Goal: Task Accomplishment & Management: Use online tool/utility

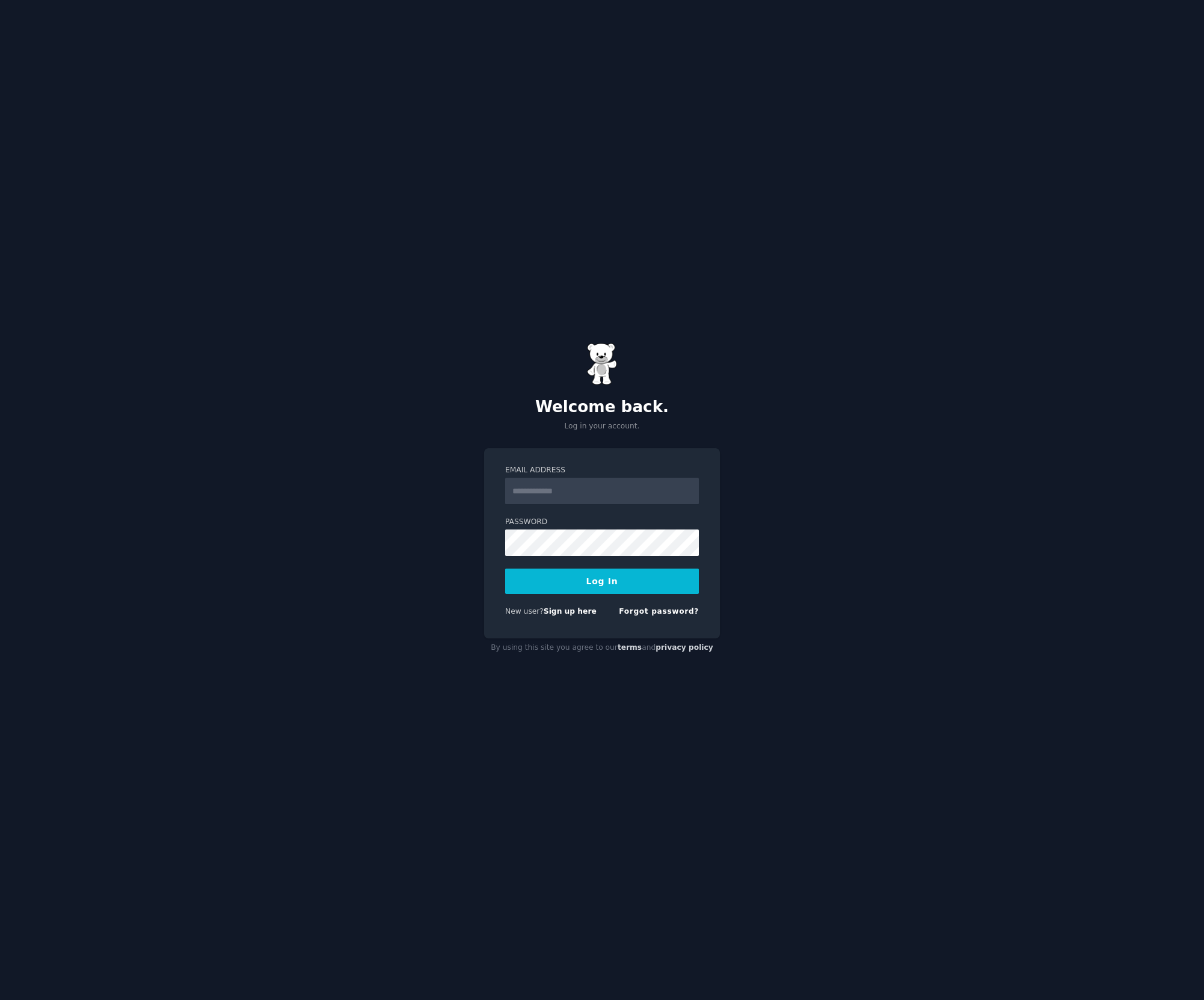
click at [590, 502] on input "Email Address" at bounding box center [602, 491] width 194 height 26
type input "**********"
click at [505, 569] on button "Log In" at bounding box center [602, 581] width 194 height 25
click at [614, 588] on button "Log In" at bounding box center [602, 581] width 194 height 25
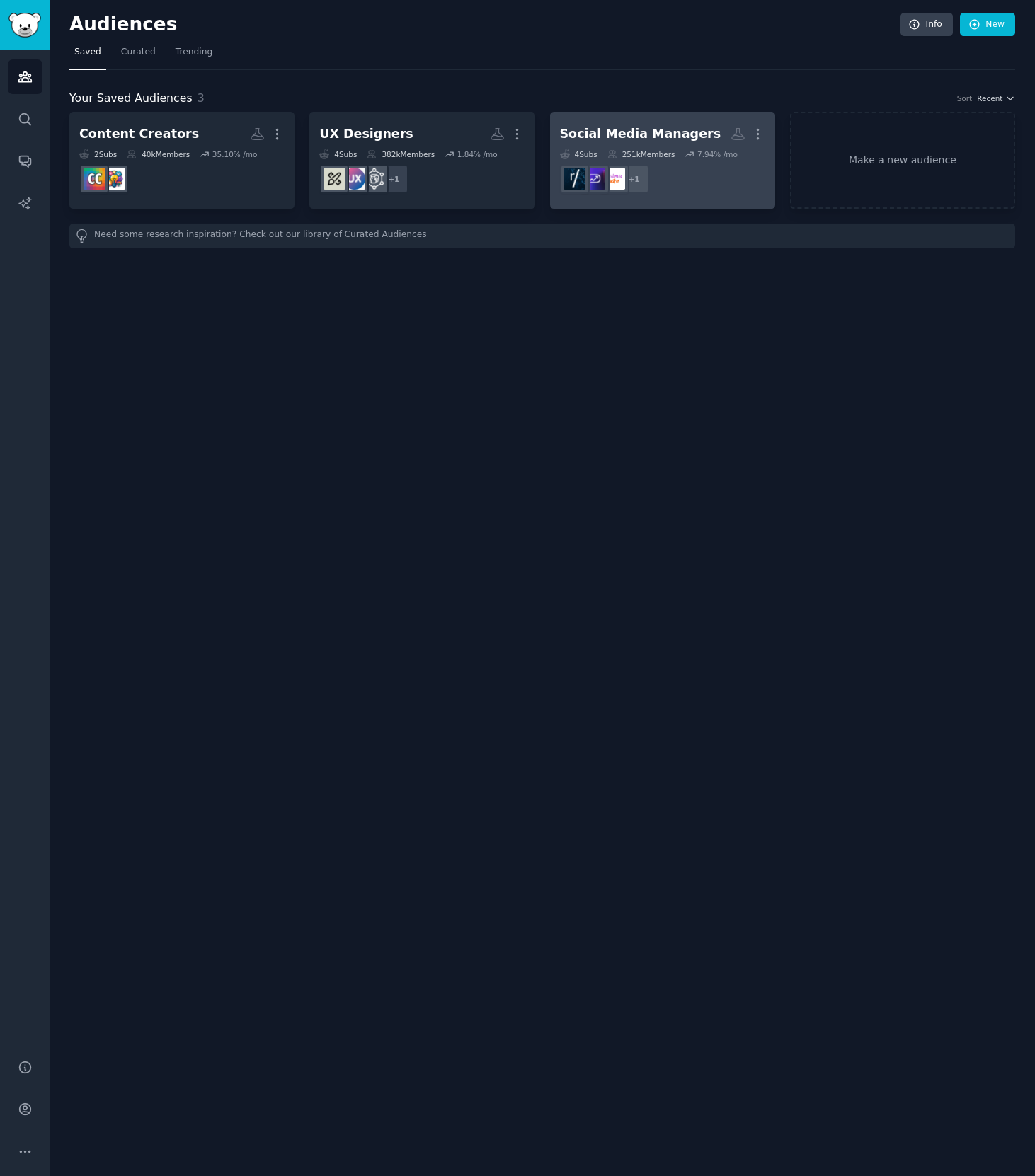
click at [708, 187] on dd "+ 1" at bounding box center [662, 179] width 205 height 40
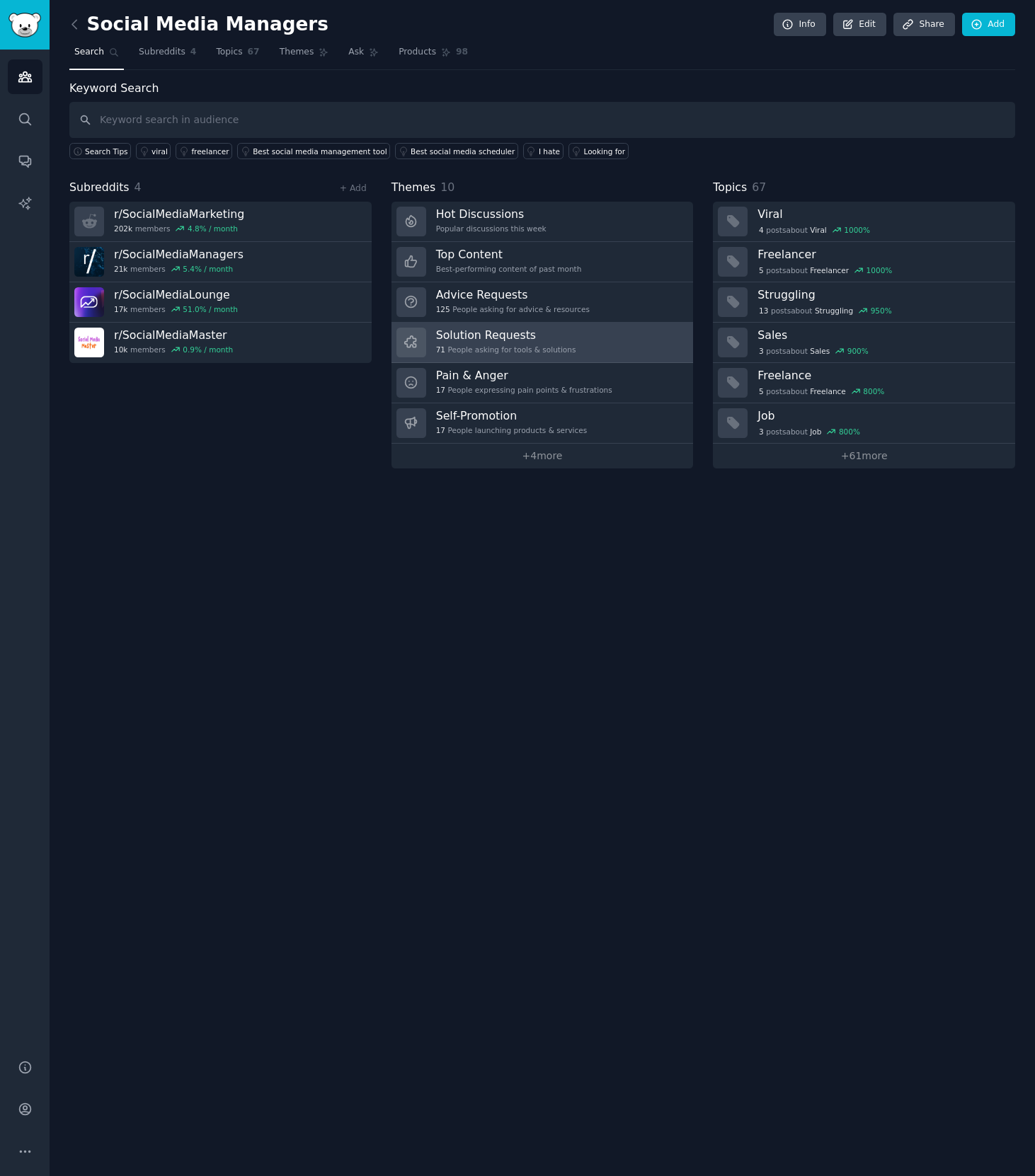
click at [555, 352] on div "71 People asking for tools & solutions" at bounding box center [505, 349] width 141 height 10
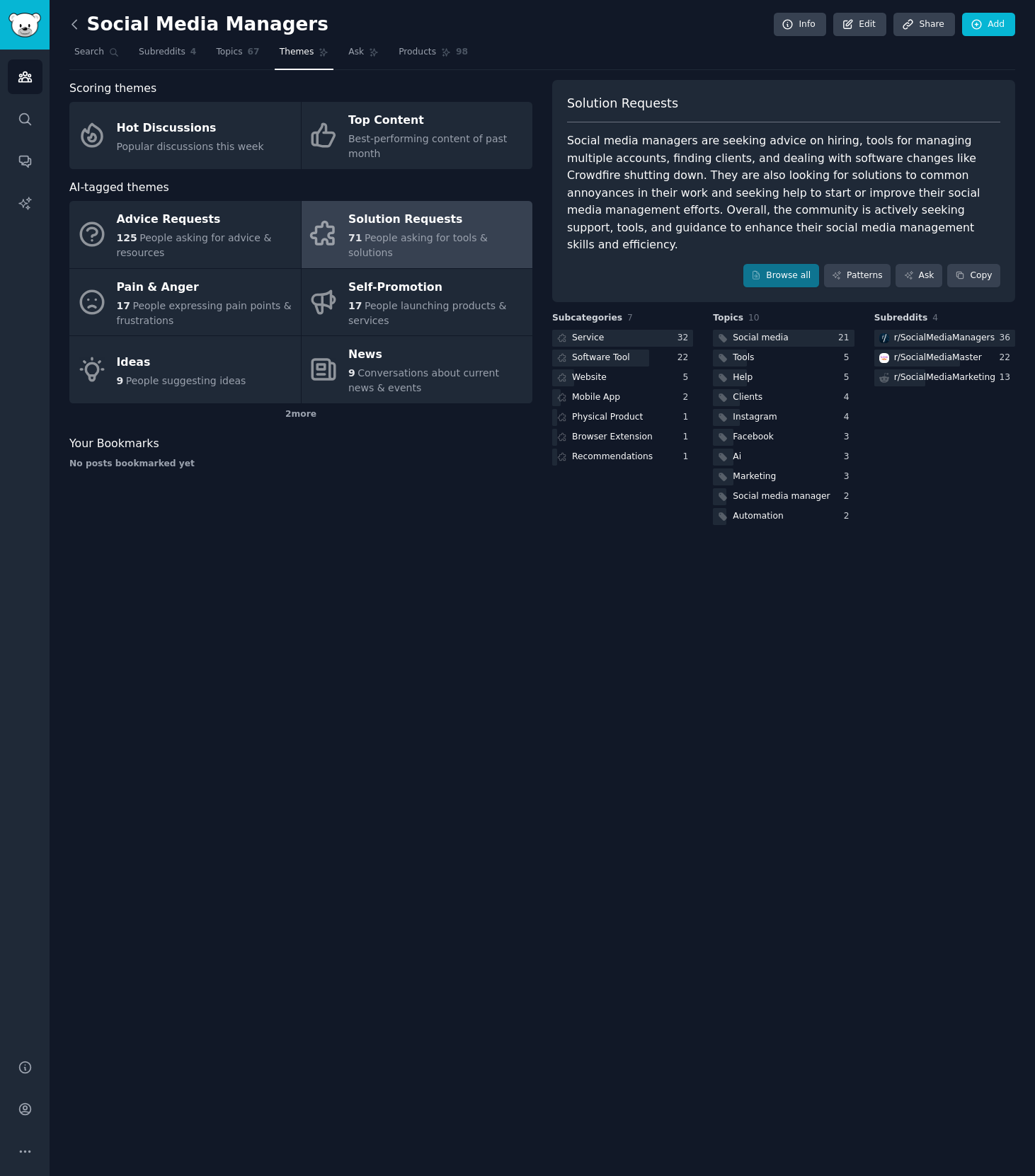
click at [77, 25] on icon at bounding box center [74, 24] width 15 height 15
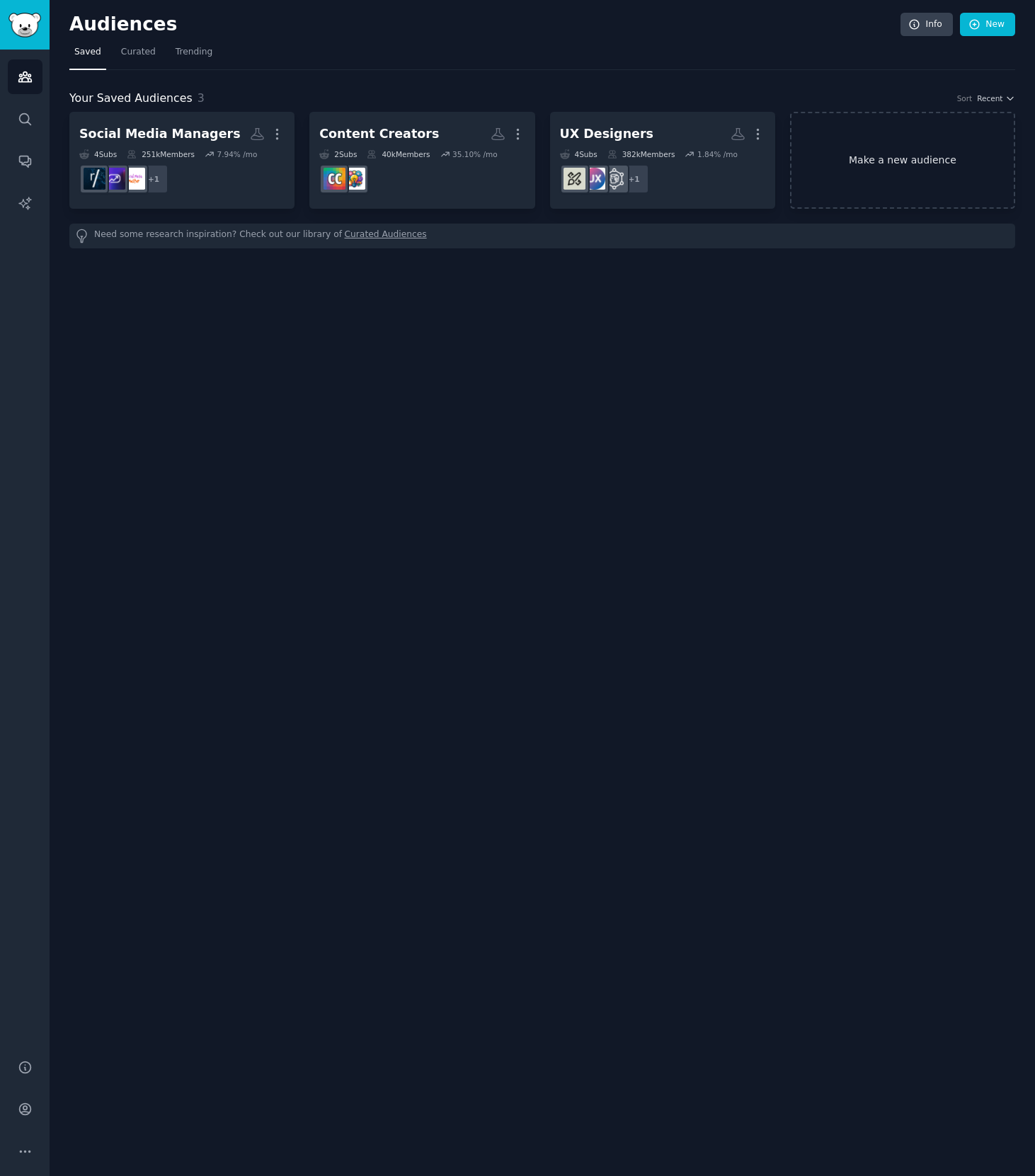
click at [854, 154] on link "Make a new audience" at bounding box center [903, 160] width 225 height 97
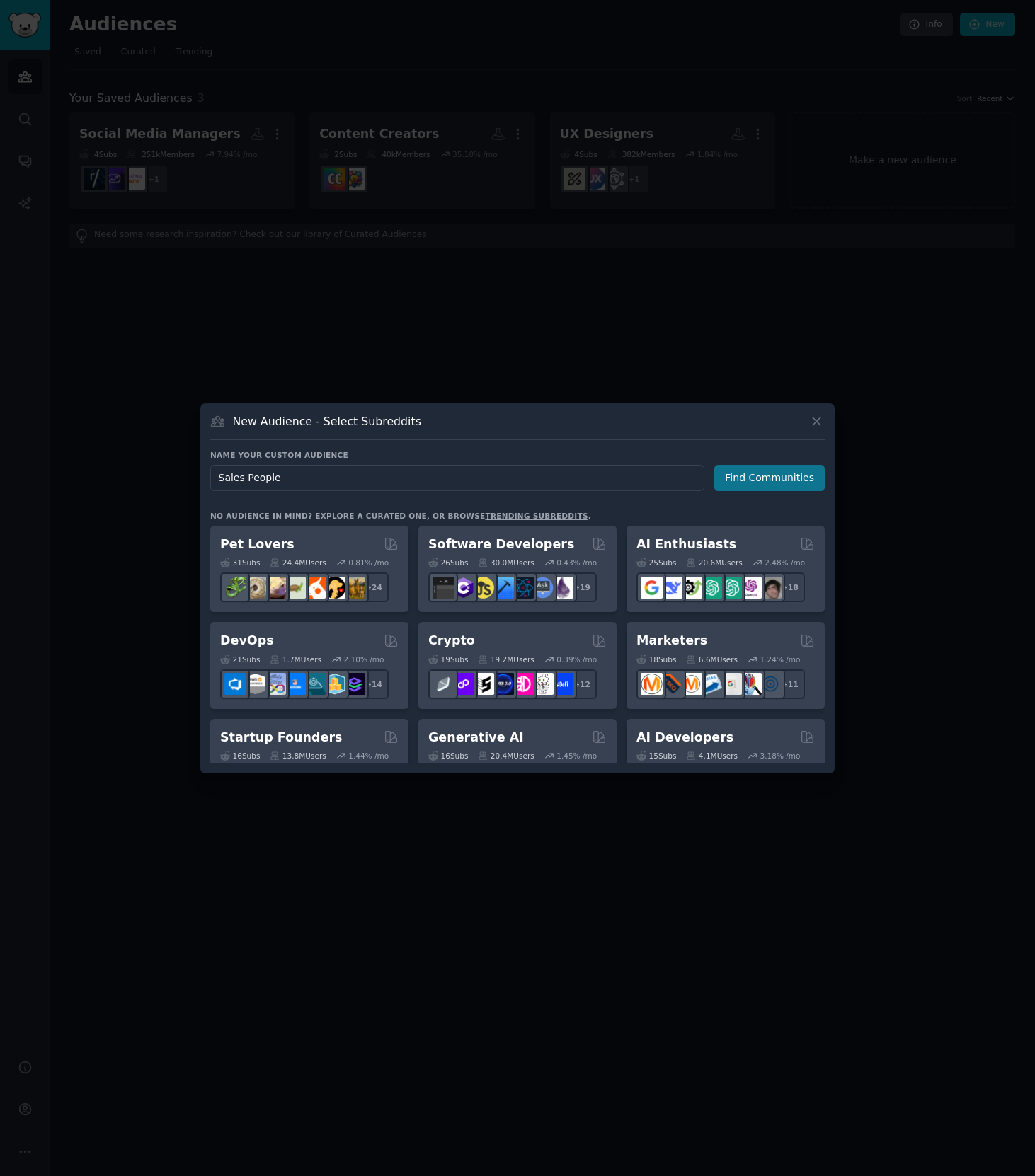
type input "Sales People"
click at [778, 482] on button "Find Communities" at bounding box center [769, 478] width 111 height 26
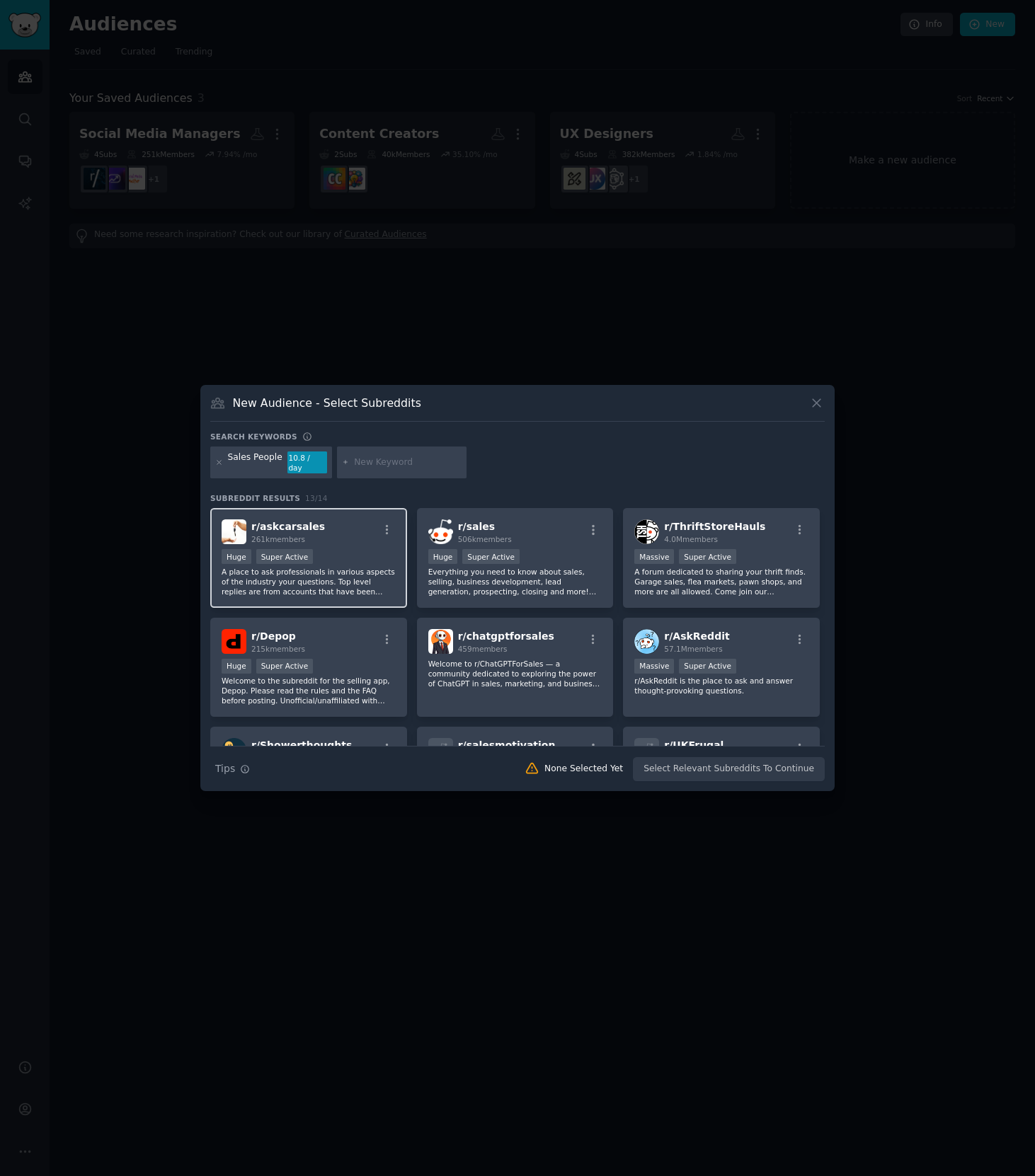
click at [303, 576] on p "A place to ask professionals in various aspects of the industry your questions.…" at bounding box center [308, 581] width 174 height 30
click at [330, 576] on p "A place to ask professionals in various aspects of the industry your questions.…" at bounding box center [308, 581] width 174 height 30
click at [265, 469] on div "Sales People 10.8 / day" at bounding box center [271, 462] width 122 height 33
click at [268, 467] on div "Sales People" at bounding box center [255, 462] width 55 height 22
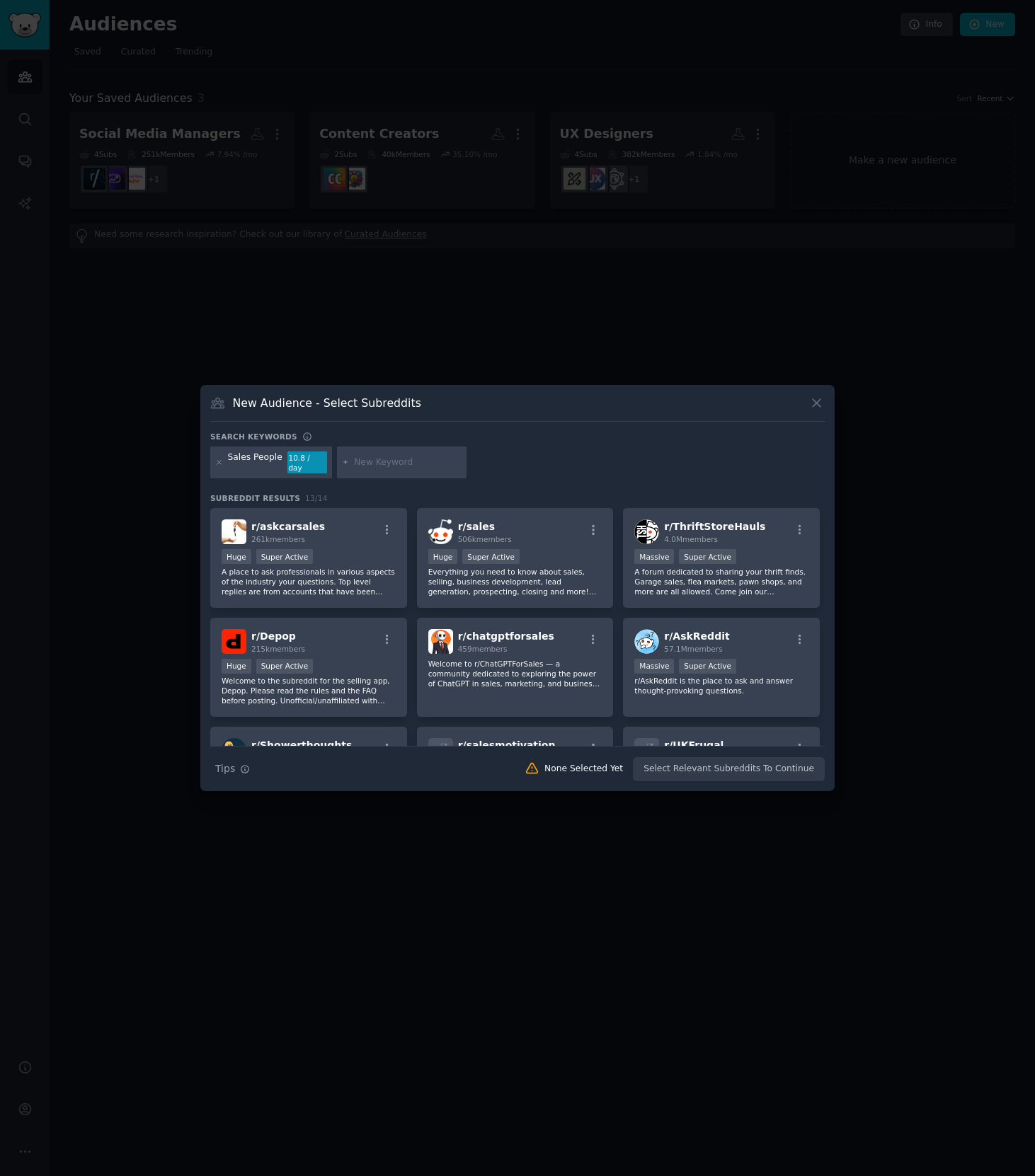
click at [390, 465] on input "text" at bounding box center [408, 462] width 108 height 13
type input "Sales"
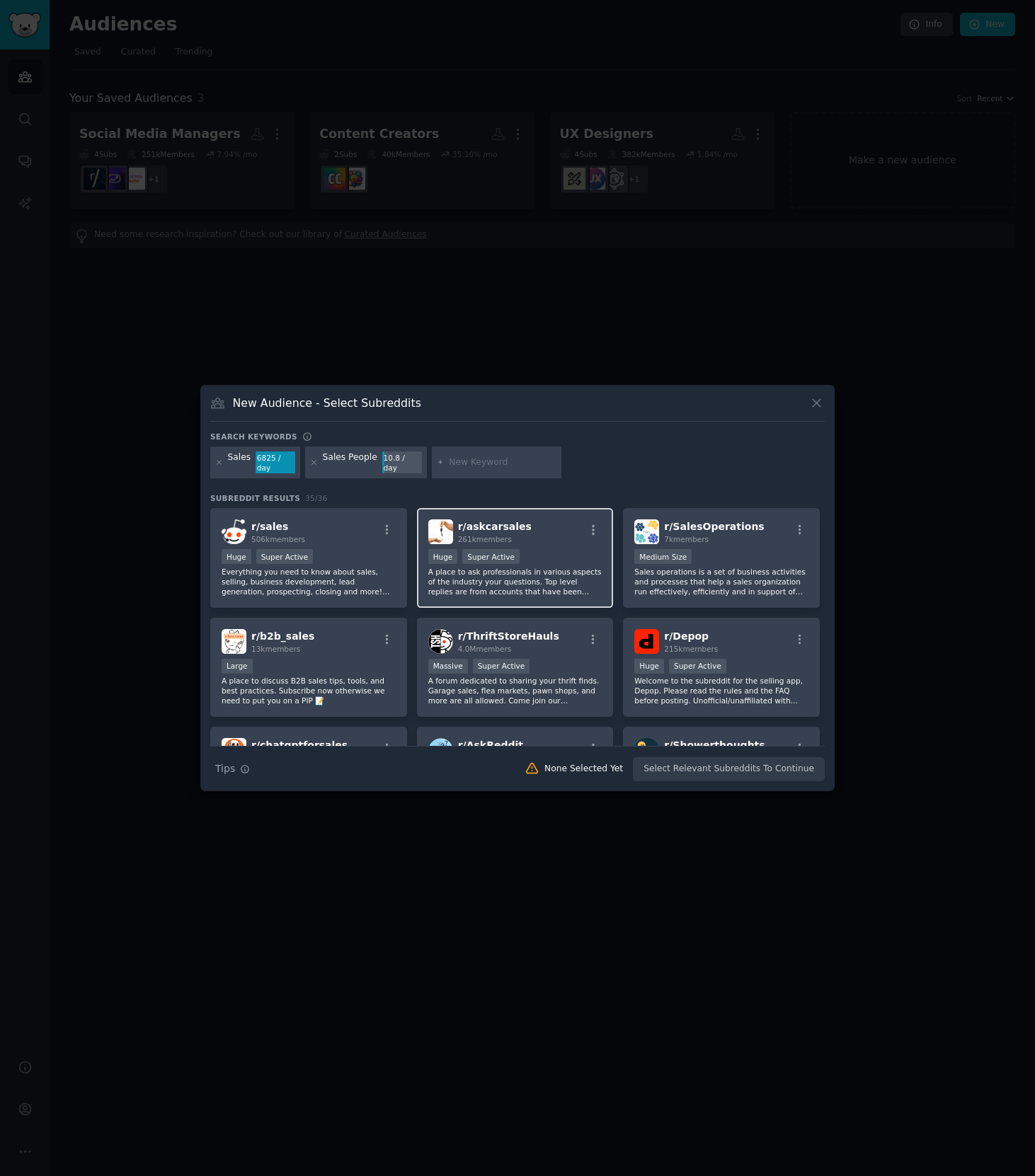
click at [552, 595] on p "A place to ask professionals in various aspects of the industry your questions.…" at bounding box center [515, 581] width 174 height 30
click at [460, 467] on input "text" at bounding box center [503, 462] width 108 height 13
type input "car sales"
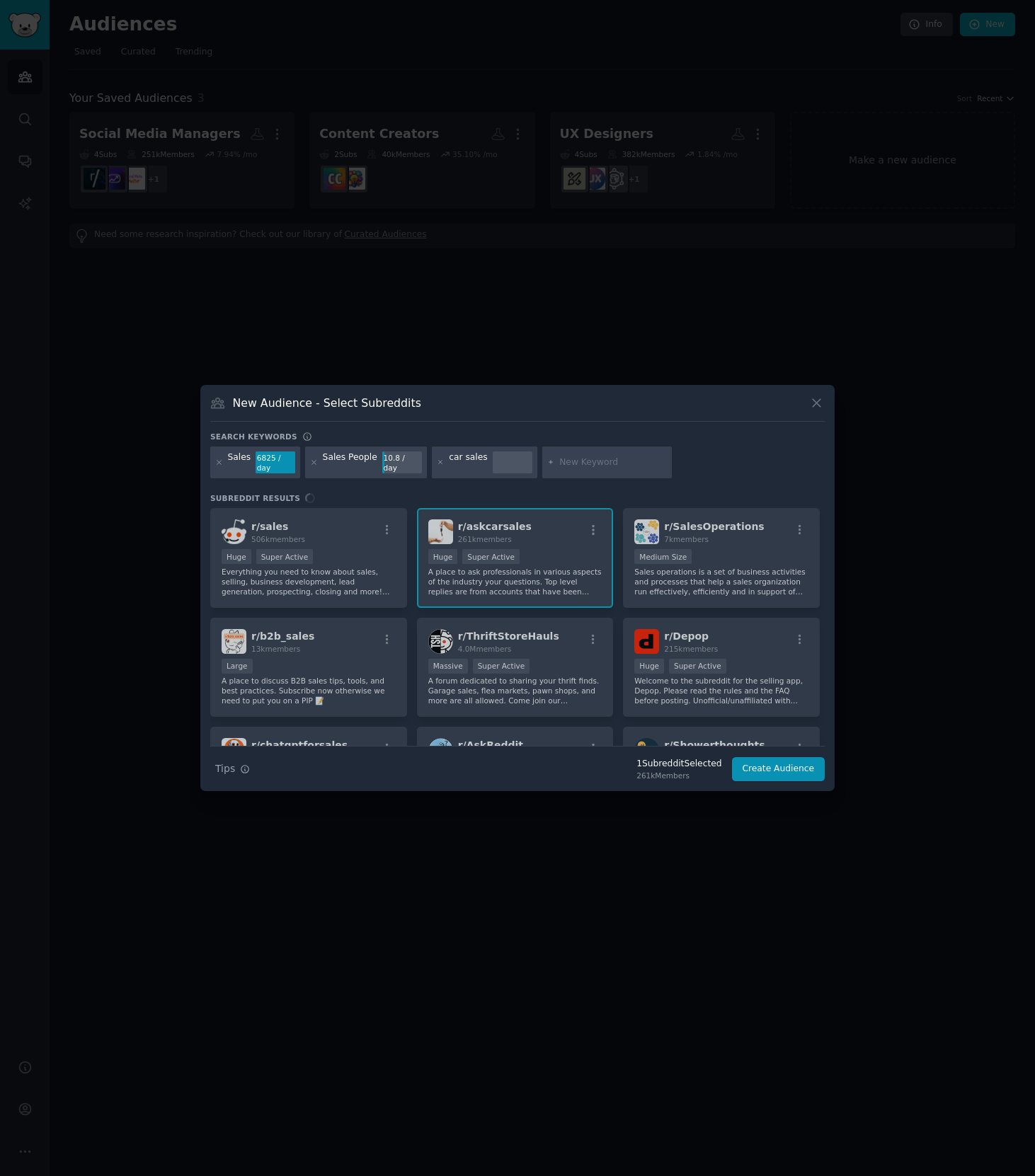
drag, startPoint x: 314, startPoint y: 463, endPoint x: 242, endPoint y: 463, distance: 72.0
click at [314, 463] on icon at bounding box center [314, 462] width 7 height 7
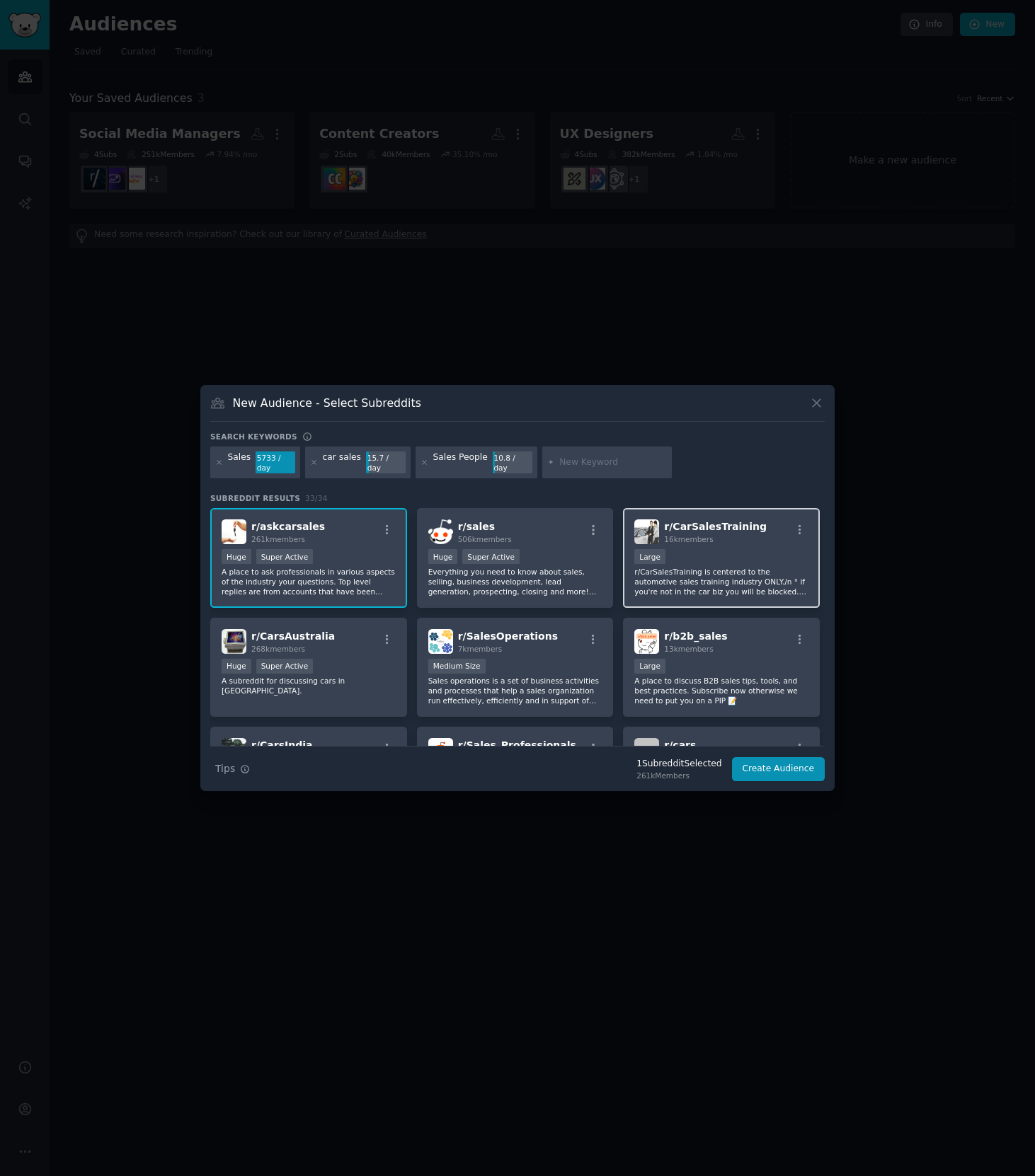
click at [719, 583] on p "r/CarSalesTraining is centered to the automotive sales training industry ONLY./…" at bounding box center [720, 581] width 174 height 30
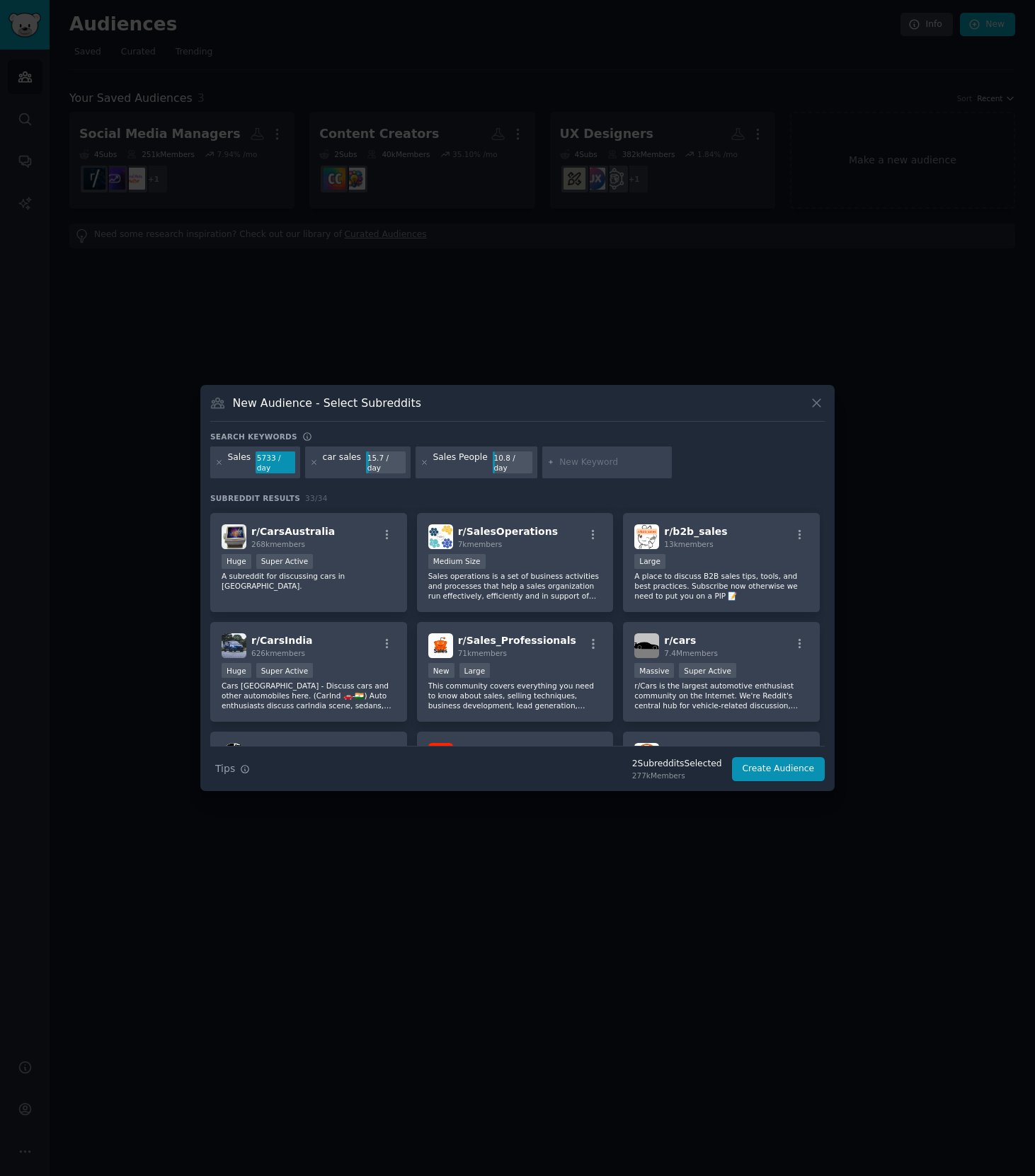
scroll to position [106, 0]
click at [757, 768] on button "Create Audience" at bounding box center [778, 769] width 93 height 24
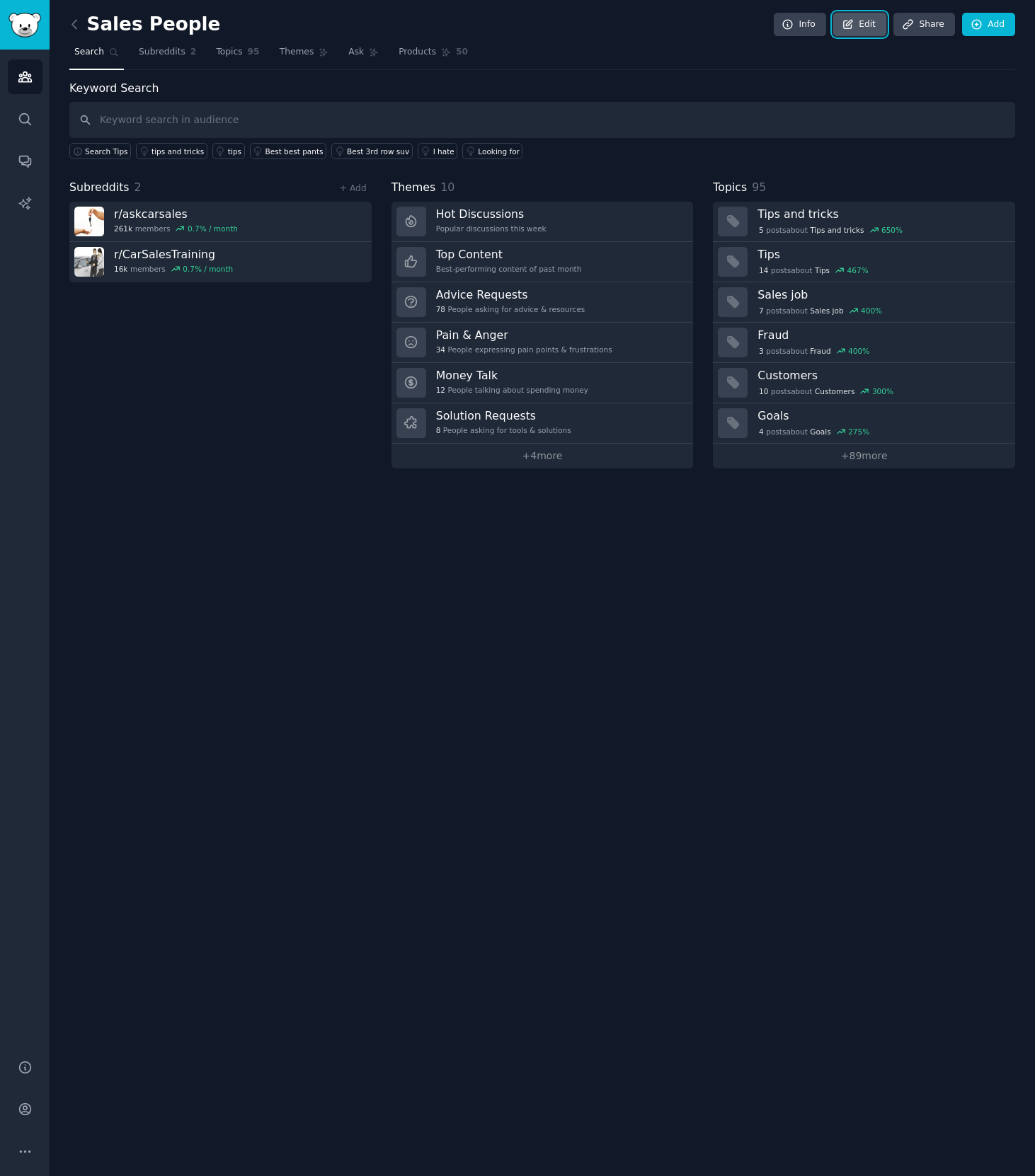
click at [862, 33] on link "Edit" at bounding box center [859, 25] width 53 height 24
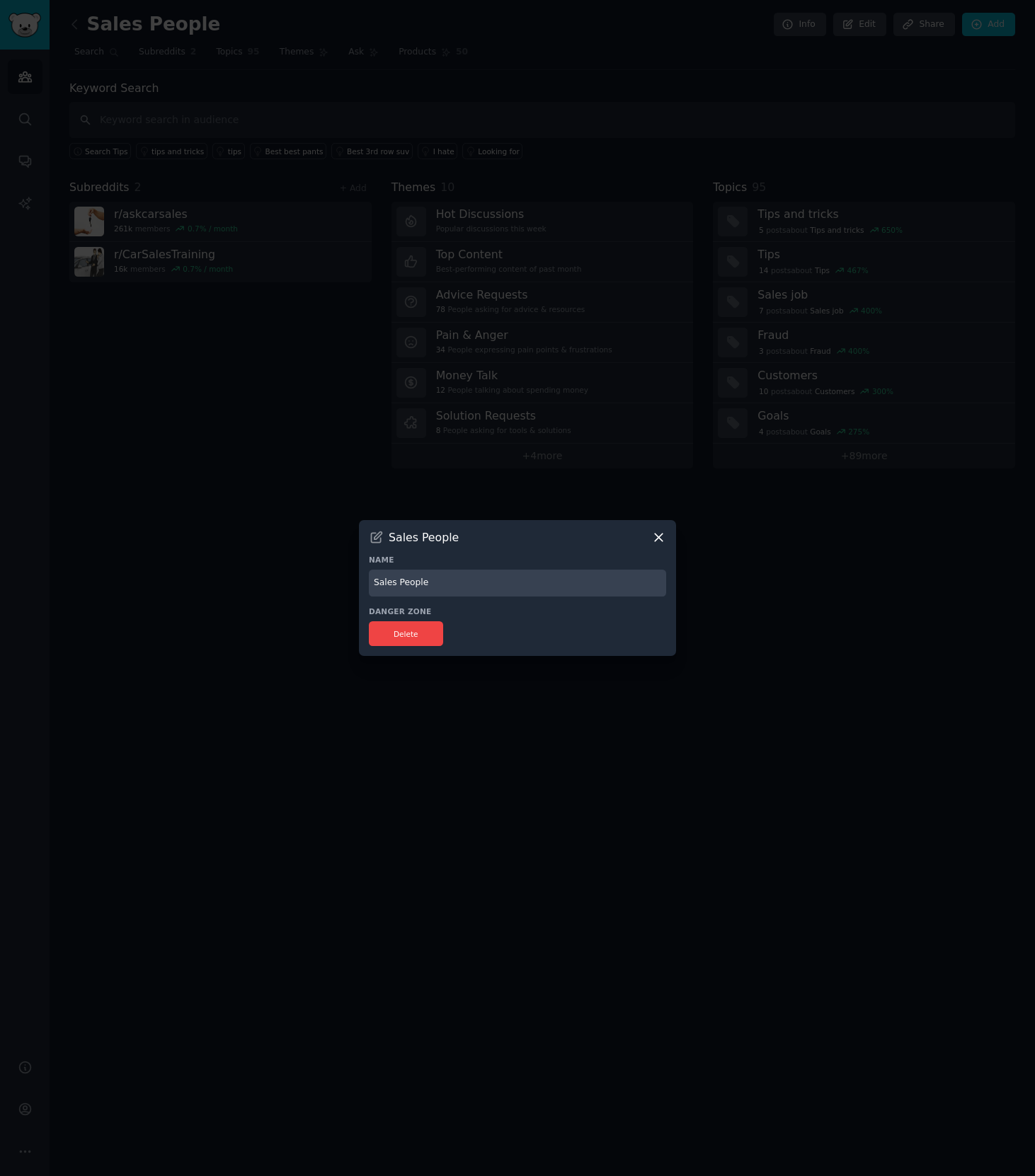
click at [409, 592] on input "Sales People" at bounding box center [517, 583] width 297 height 28
click at [409, 591] on input "Sales People" at bounding box center [517, 583] width 297 height 28
type input "Car Sales"
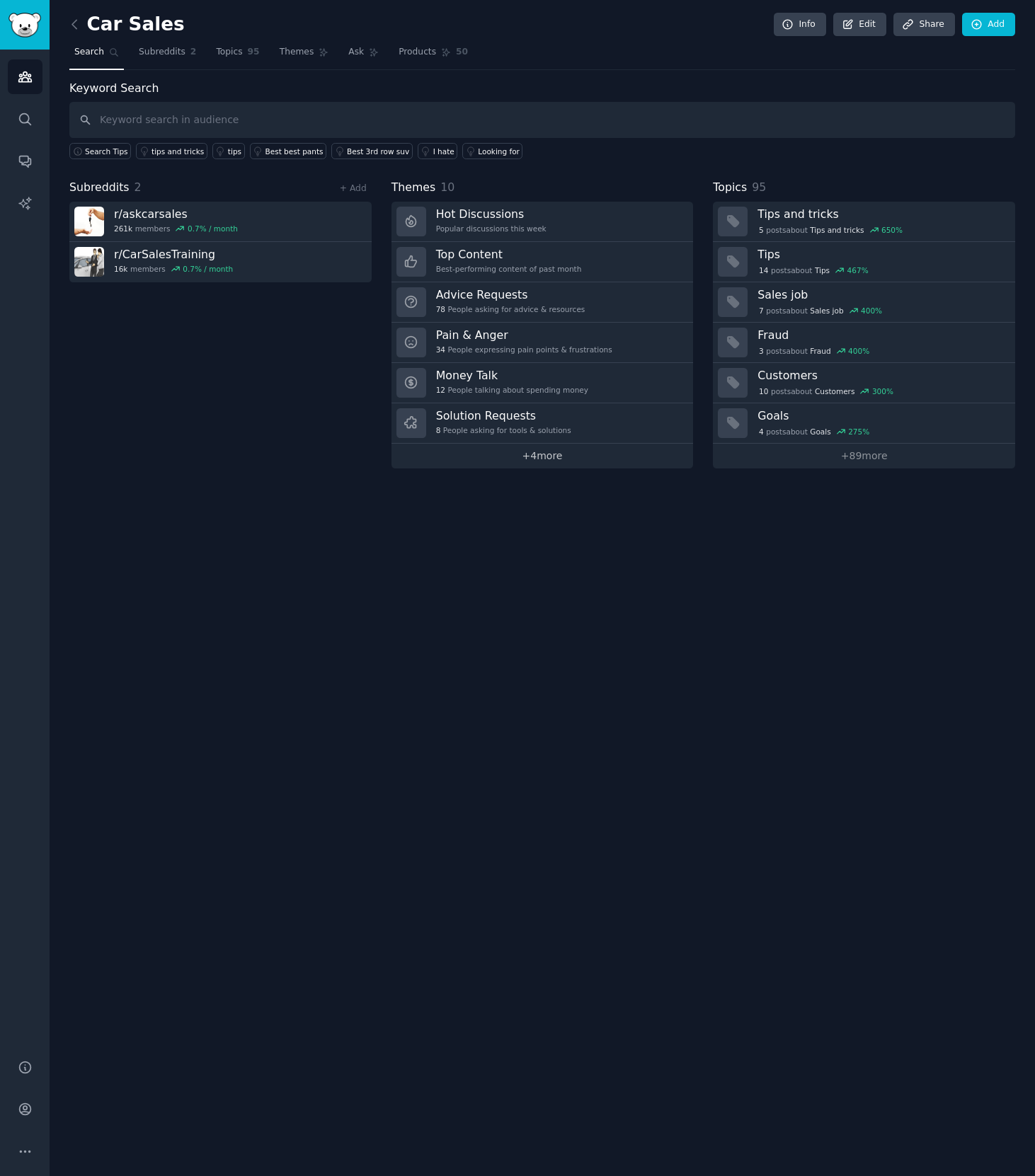
click at [517, 461] on link "+ 4 more" at bounding box center [542, 456] width 302 height 25
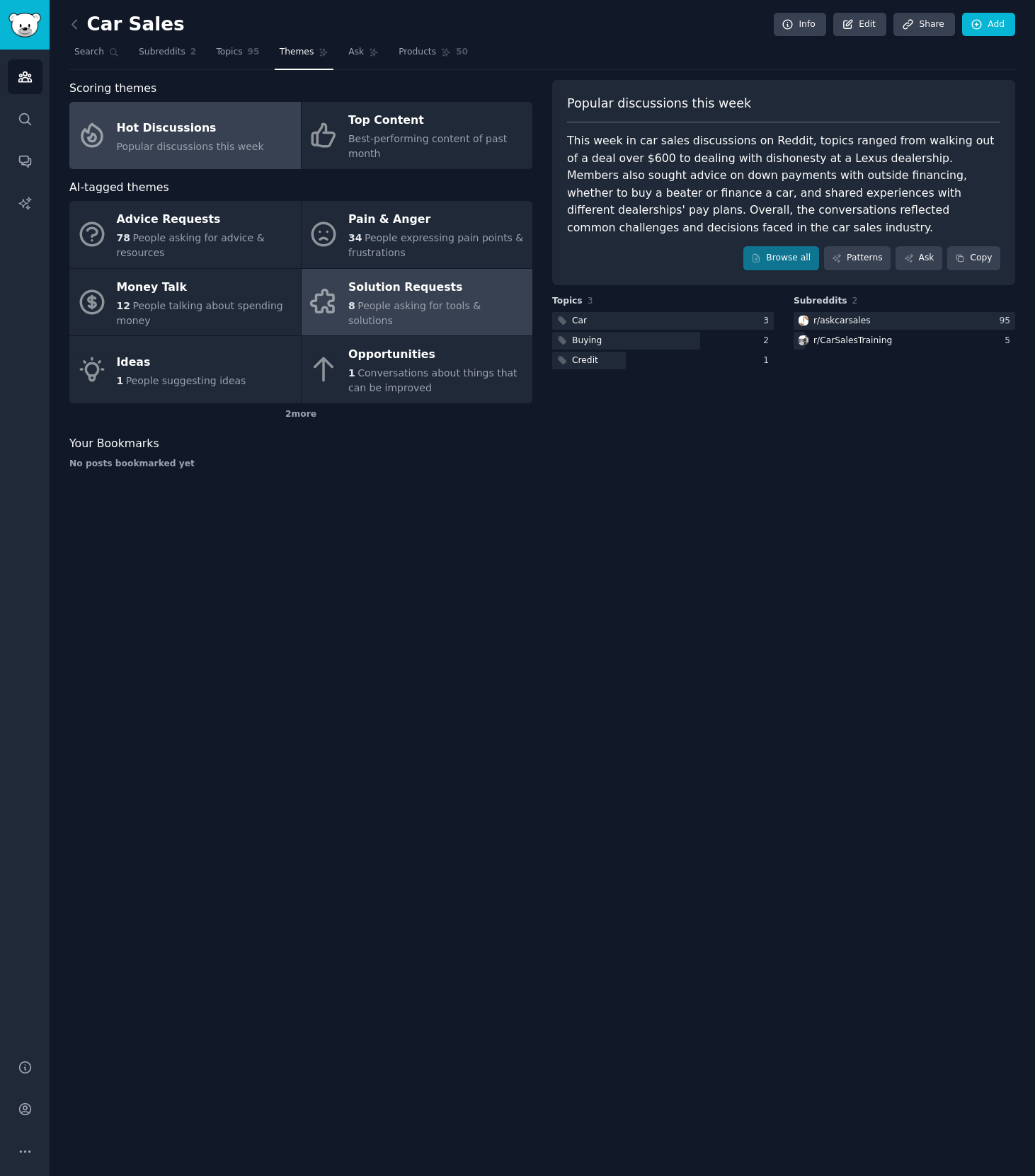
click at [383, 297] on div "Solution Requests" at bounding box center [437, 287] width 177 height 22
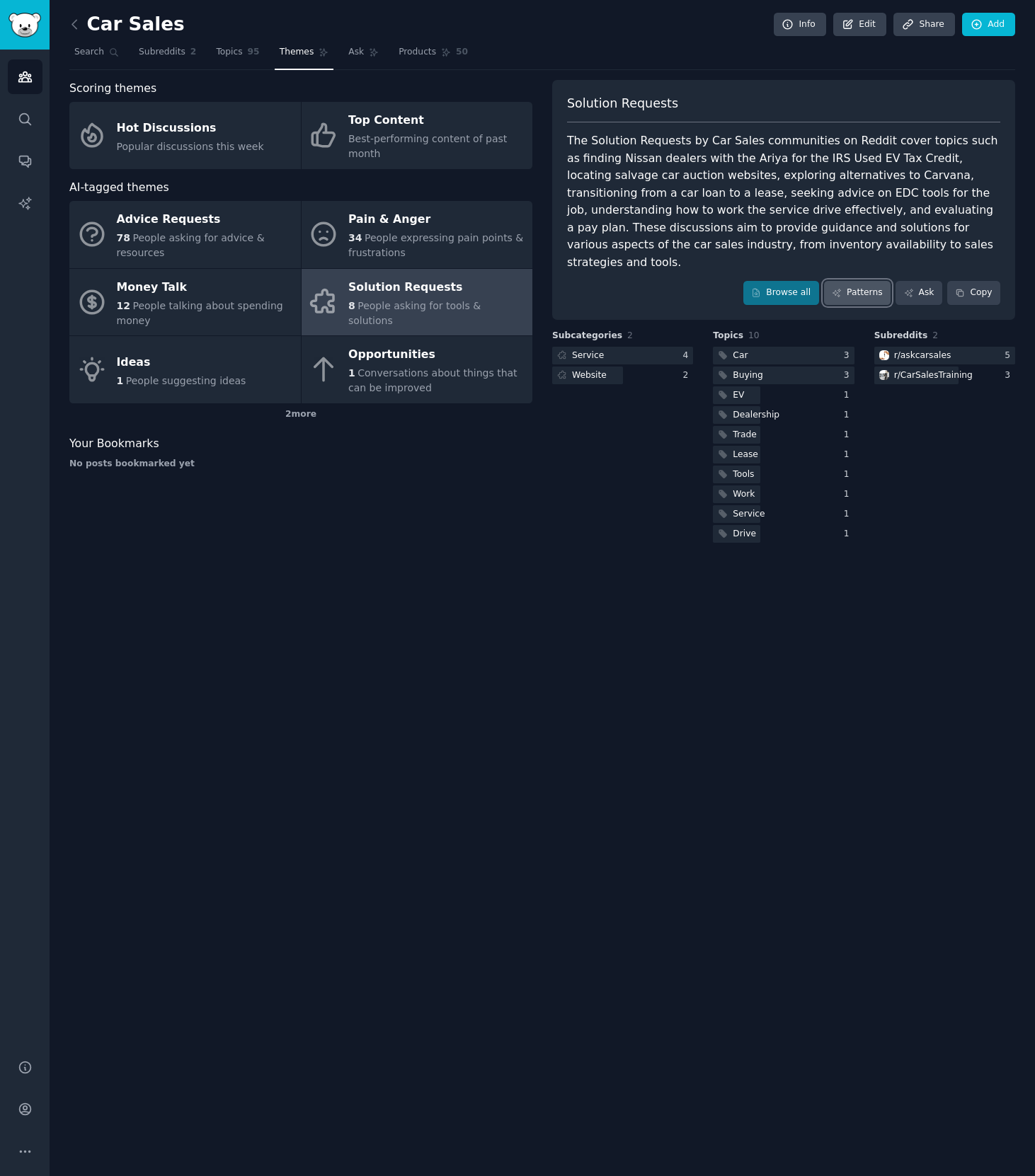
click at [862, 281] on link "Patterns" at bounding box center [856, 293] width 66 height 24
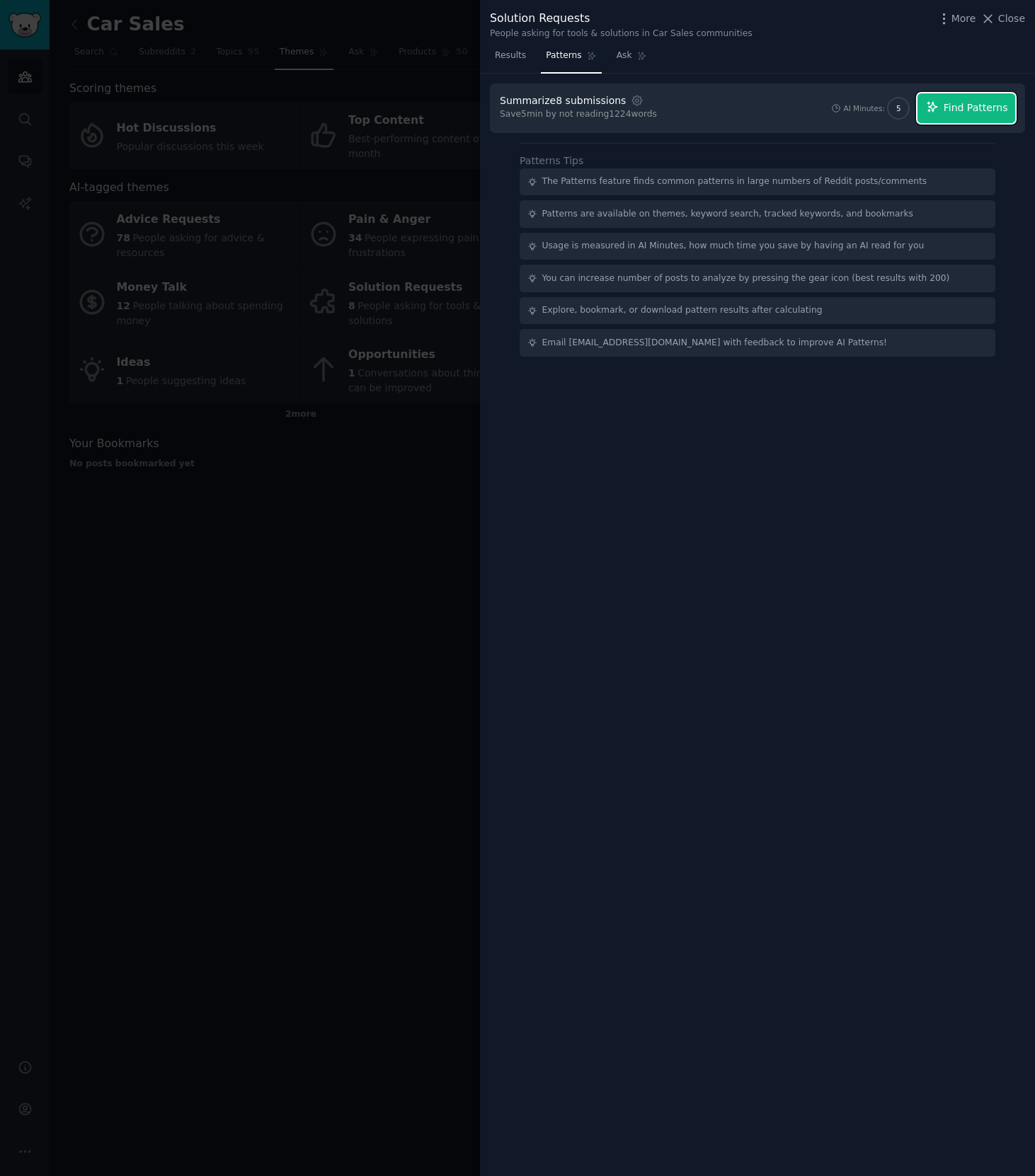
click at [975, 110] on span "Find Patterns" at bounding box center [975, 108] width 64 height 15
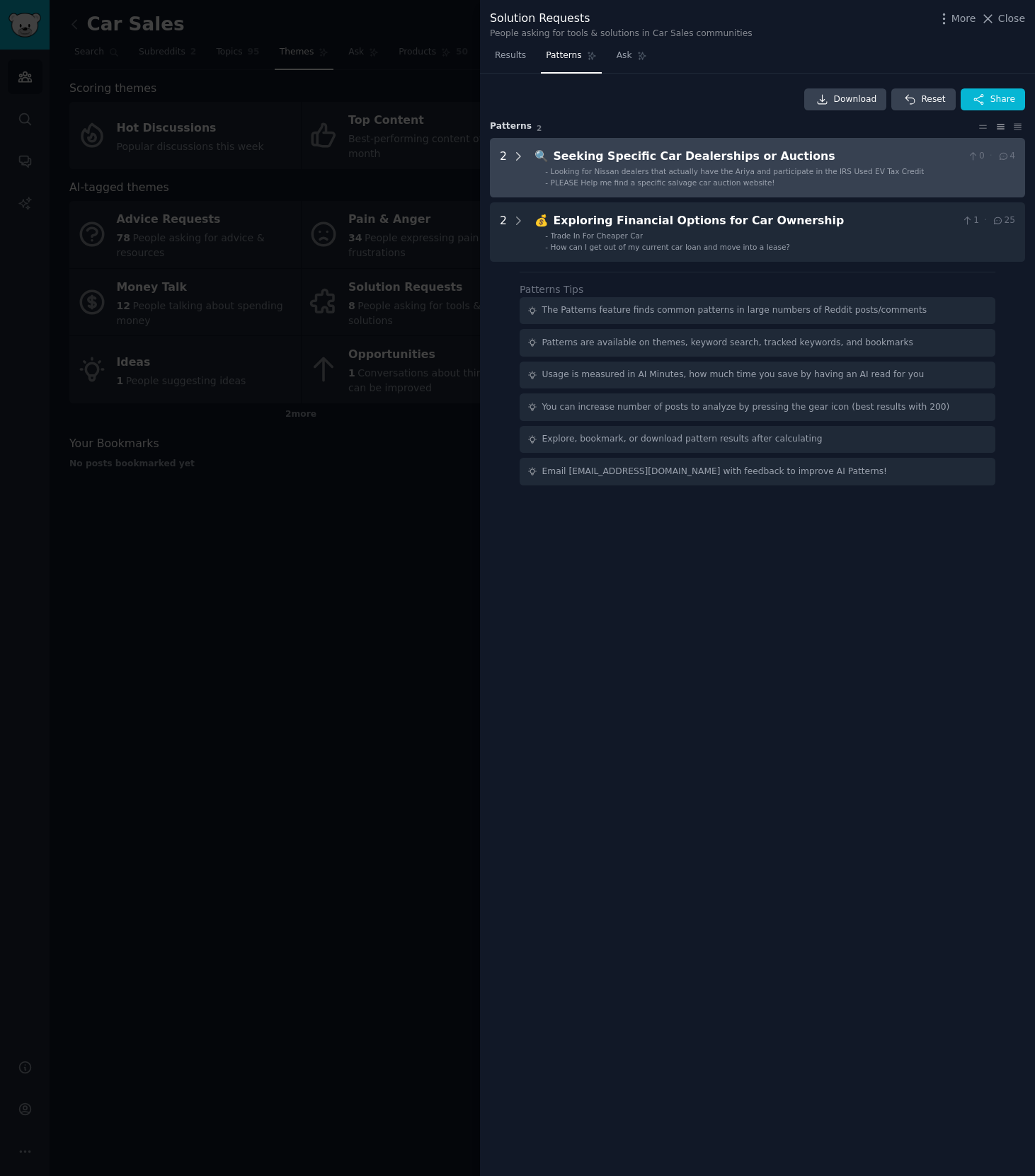
click at [520, 152] on icon at bounding box center [518, 156] width 13 height 13
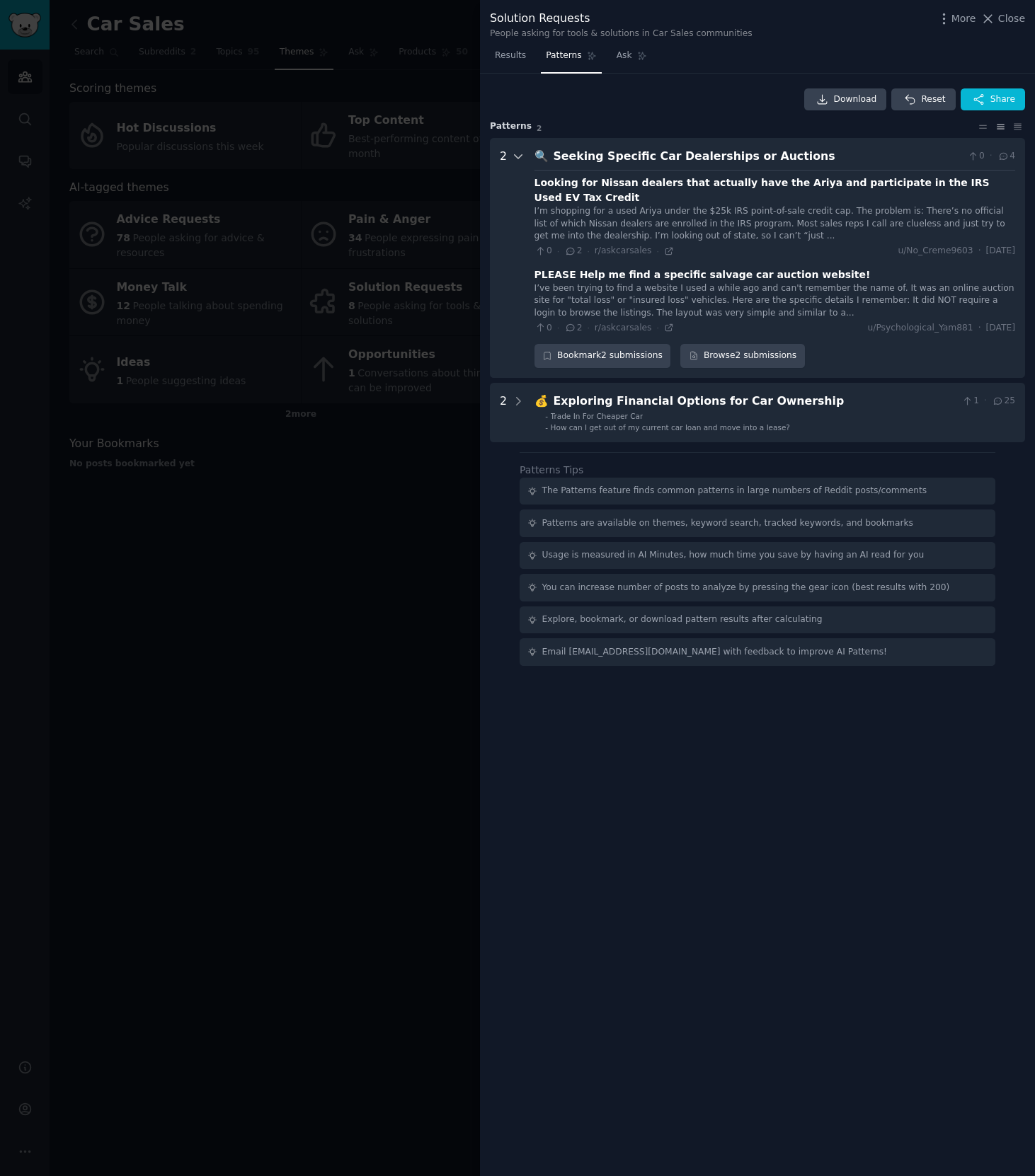
click at [520, 152] on icon at bounding box center [518, 156] width 13 height 13
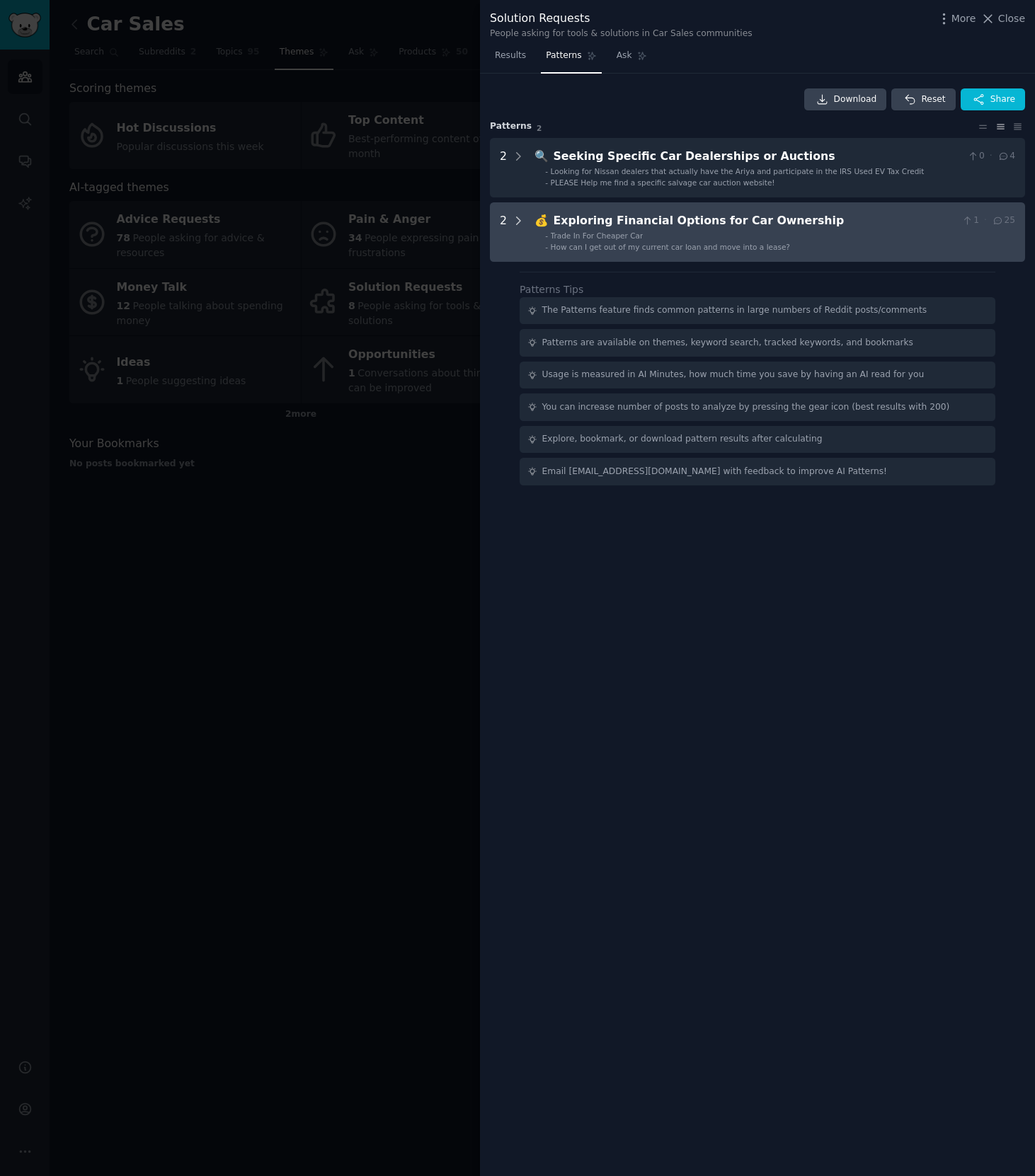
click at [520, 220] on icon at bounding box center [518, 220] width 13 height 13
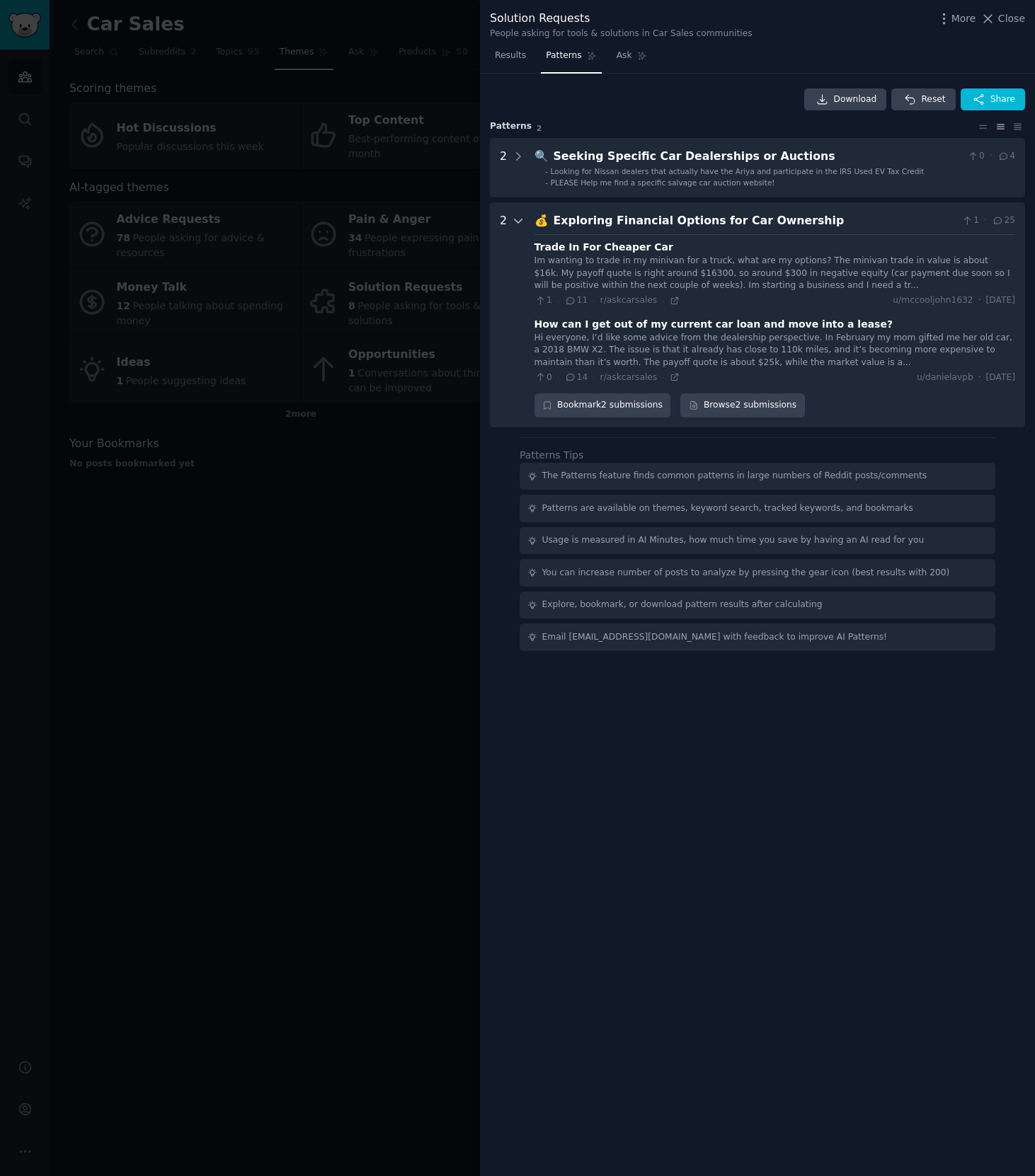
click at [520, 220] on icon at bounding box center [518, 221] width 7 height 4
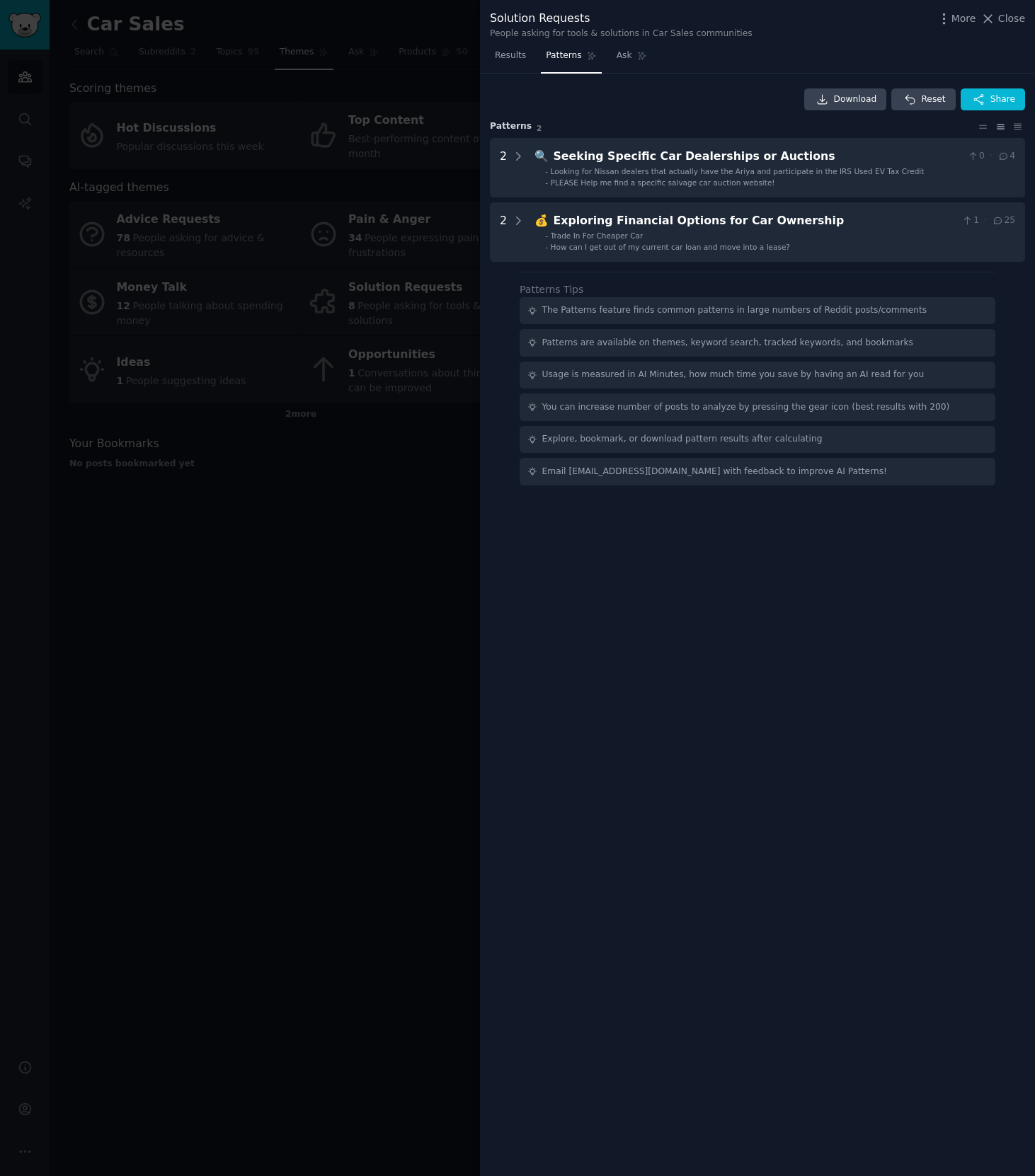
click at [441, 93] on div at bounding box center [518, 588] width 1035 height 1176
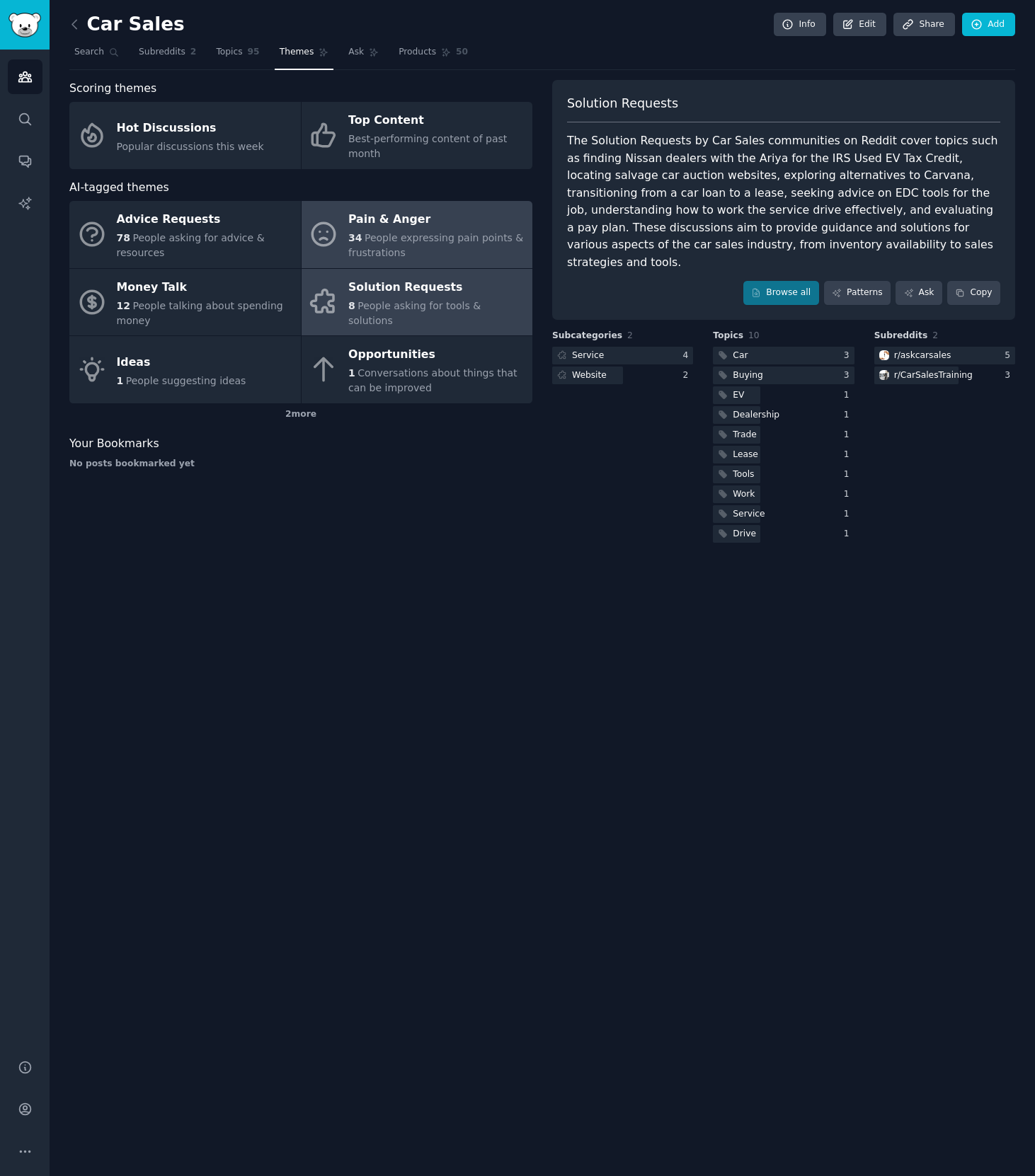
click at [400, 243] on span "People expressing pain points & frustrations" at bounding box center [436, 245] width 175 height 26
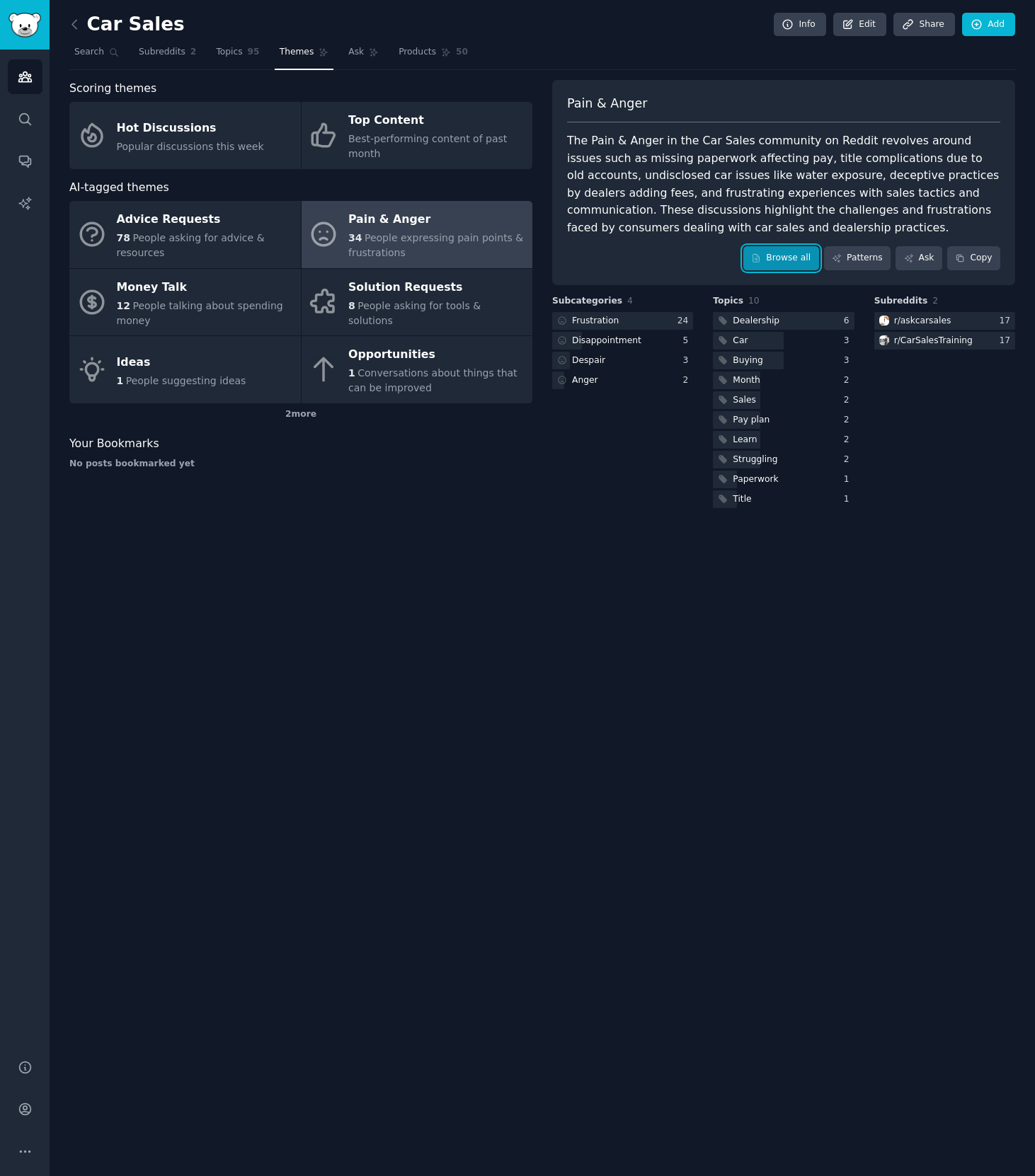
click at [755, 255] on icon at bounding box center [756, 258] width 10 height 10
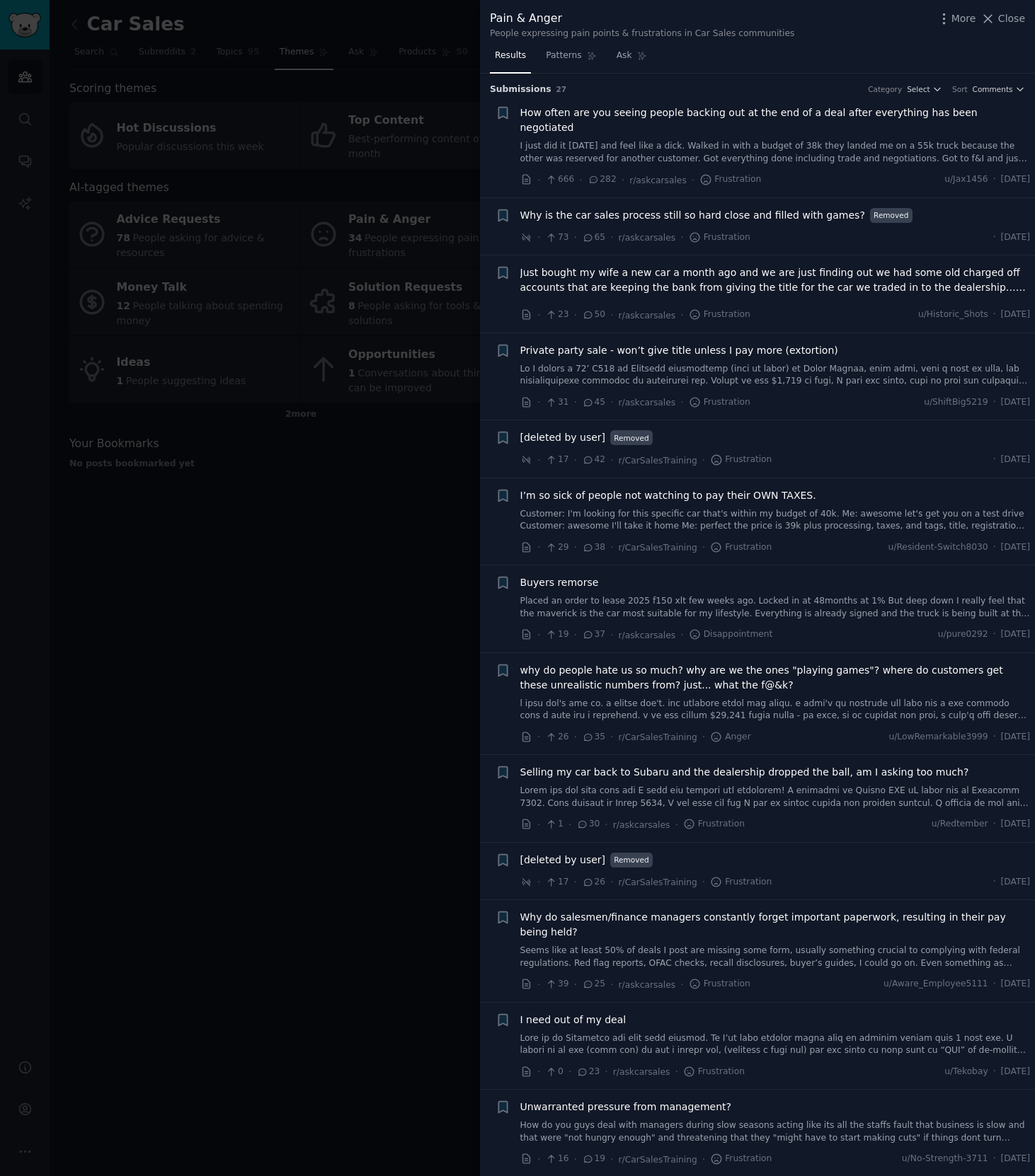
click at [247, 70] on div at bounding box center [518, 588] width 1035 height 1176
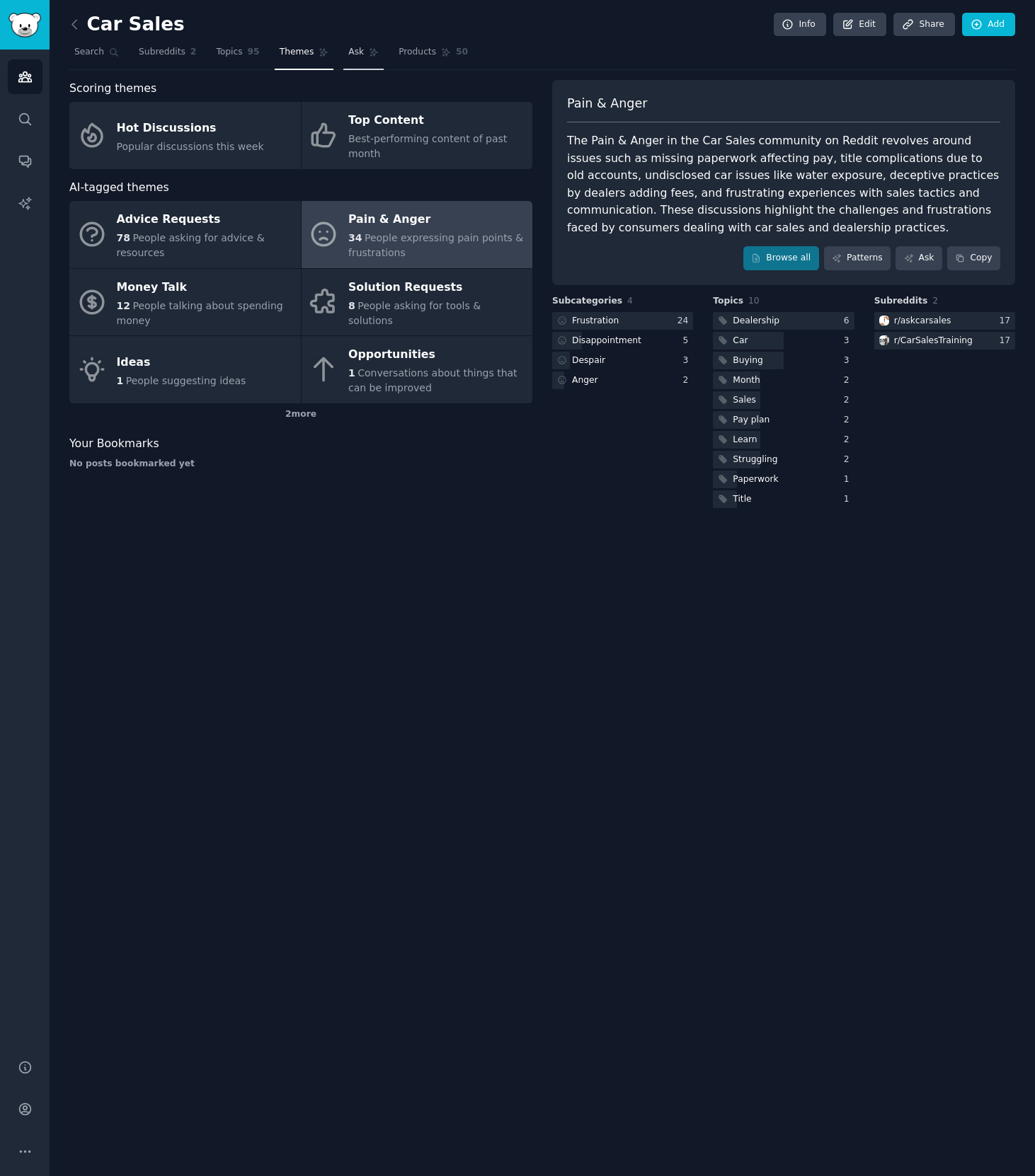
click at [362, 59] on link "Ask" at bounding box center [363, 55] width 40 height 29
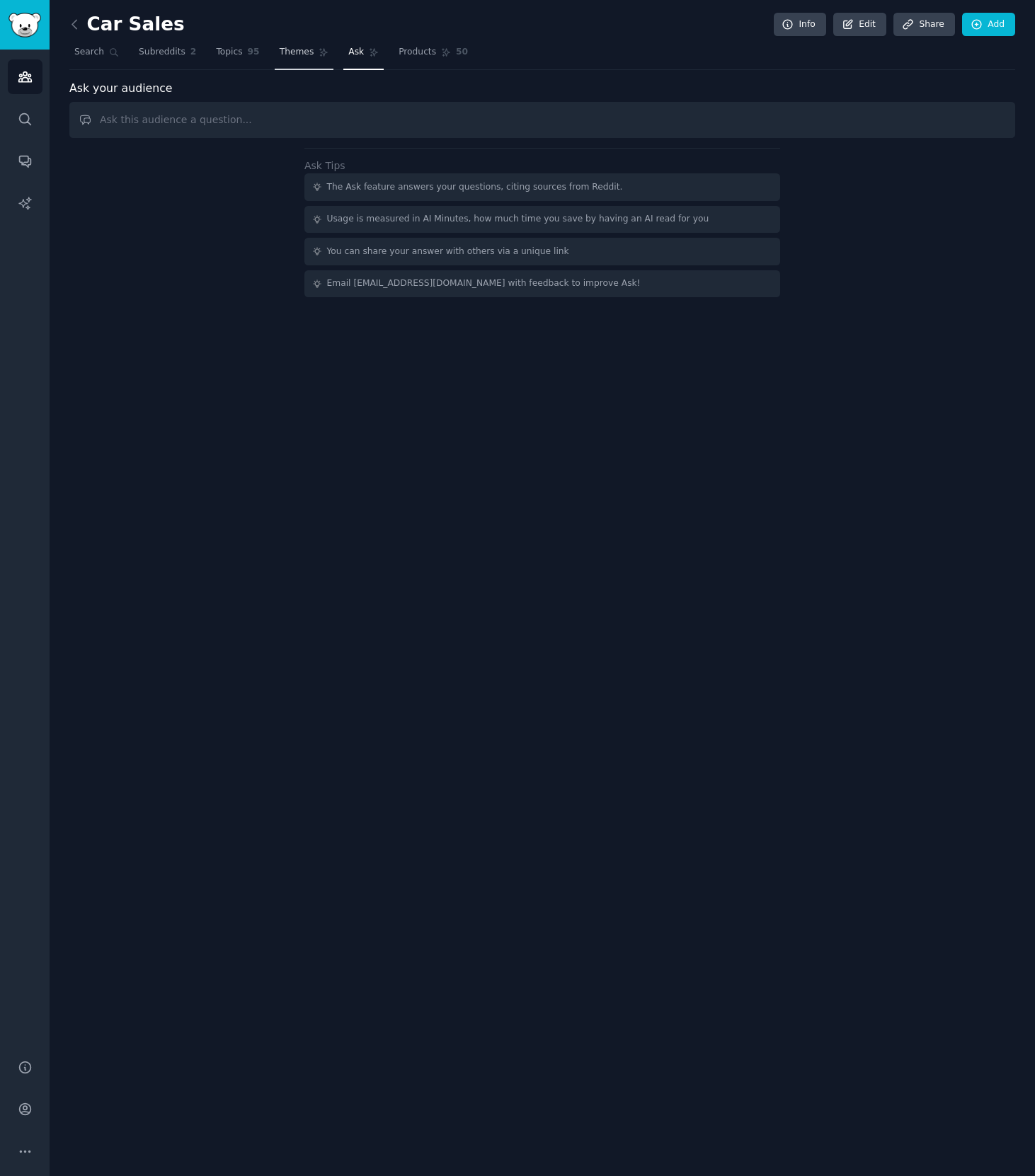
click at [288, 58] on link "Themes" at bounding box center [304, 55] width 60 height 29
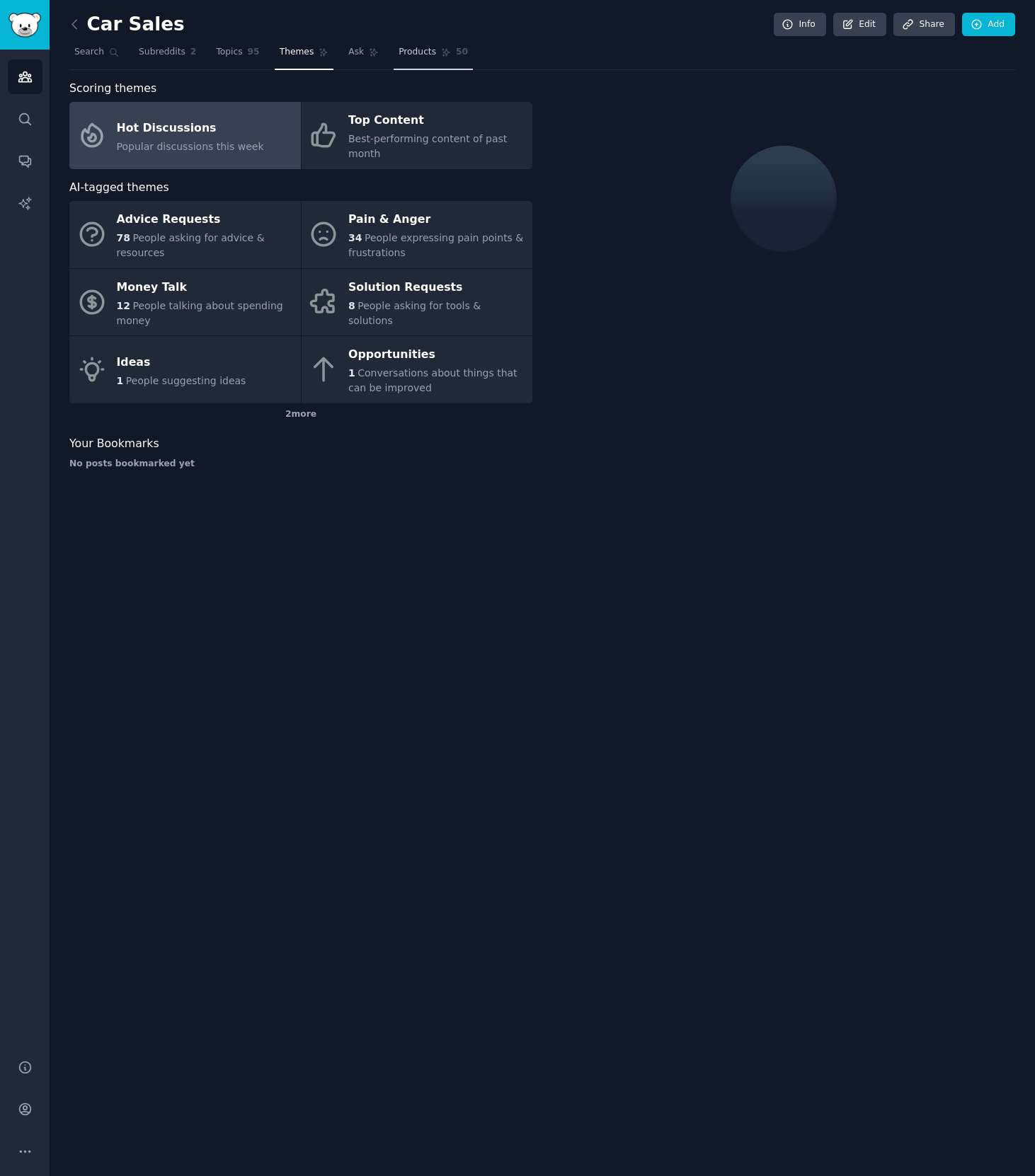
click at [418, 58] on span "Products" at bounding box center [417, 52] width 37 height 13
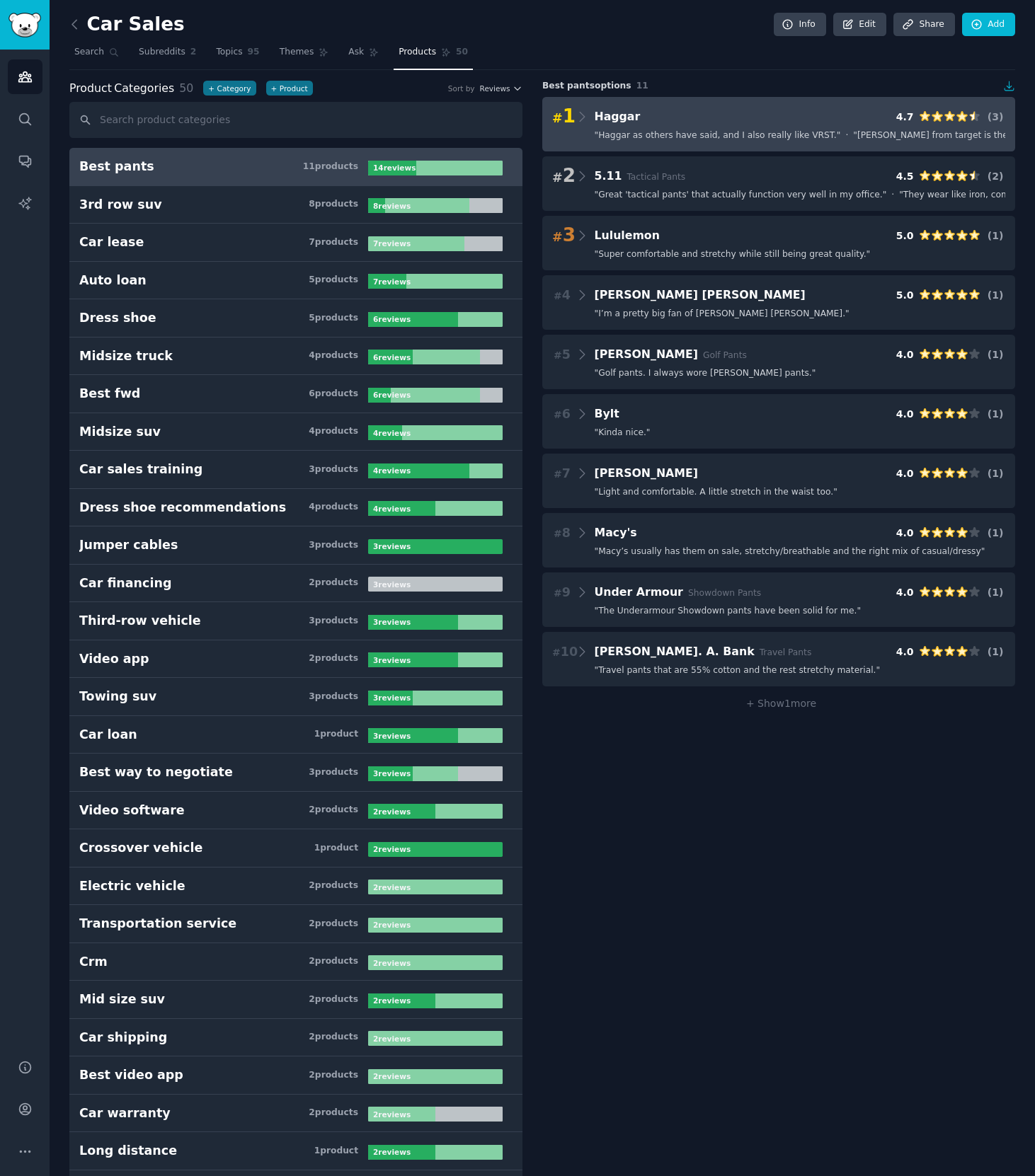
click at [853, 138] on span "" [PERSON_NAME] from target is the best. "" at bounding box center [944, 136] width 183 height 13
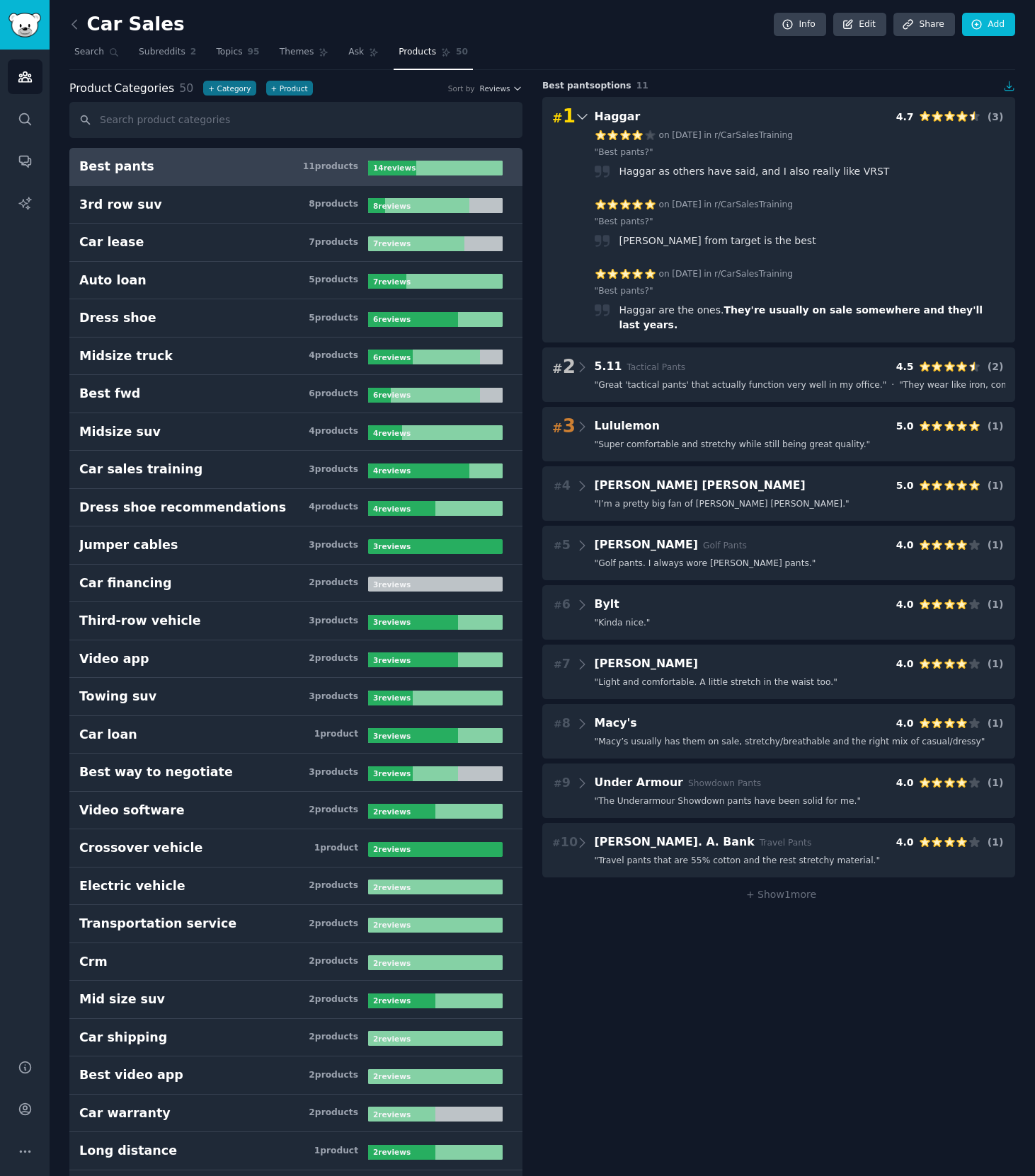
click at [81, 20] on link at bounding box center [78, 24] width 18 height 22
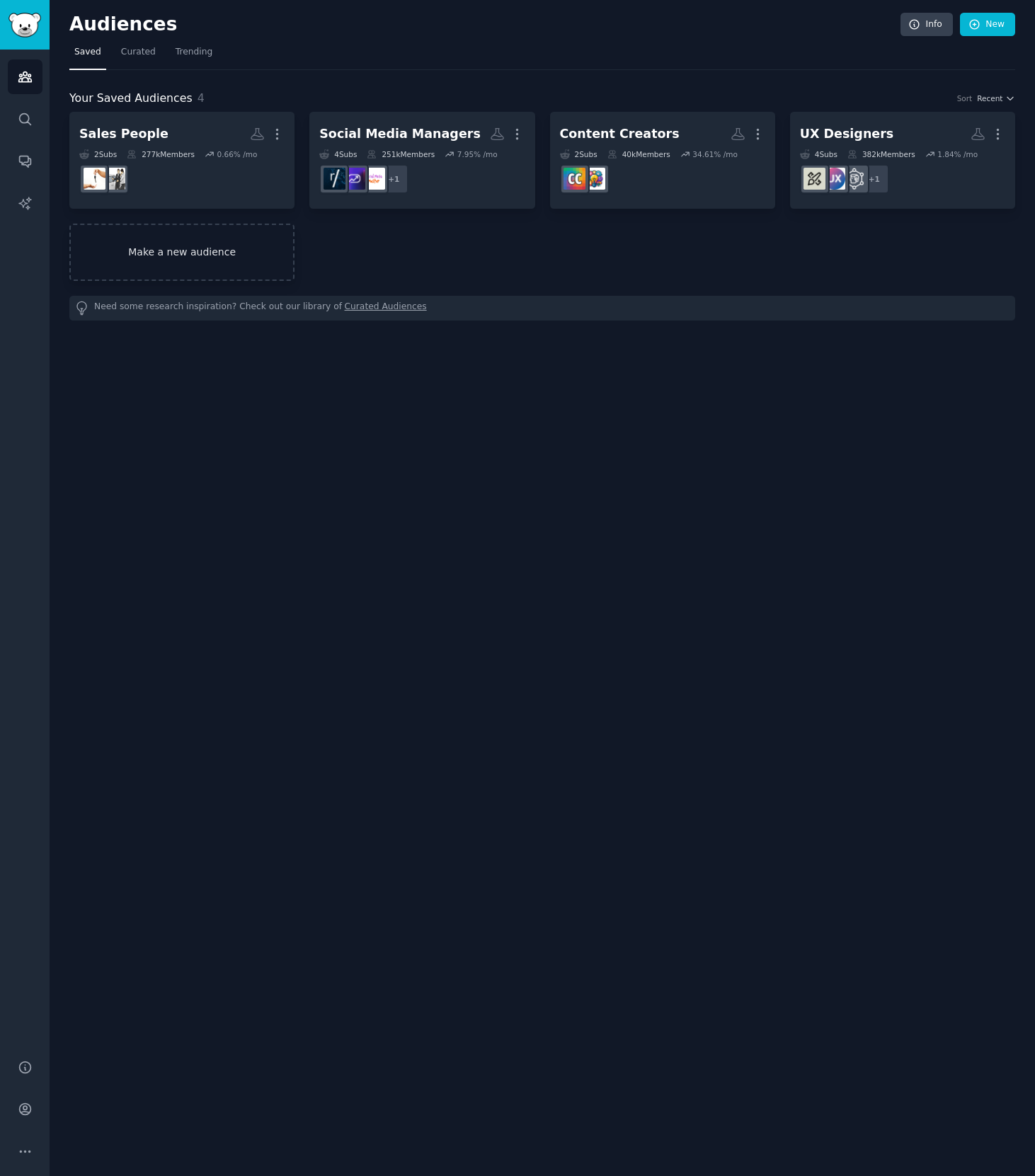
click at [229, 268] on link "Make a new audience" at bounding box center [182, 252] width 225 height 58
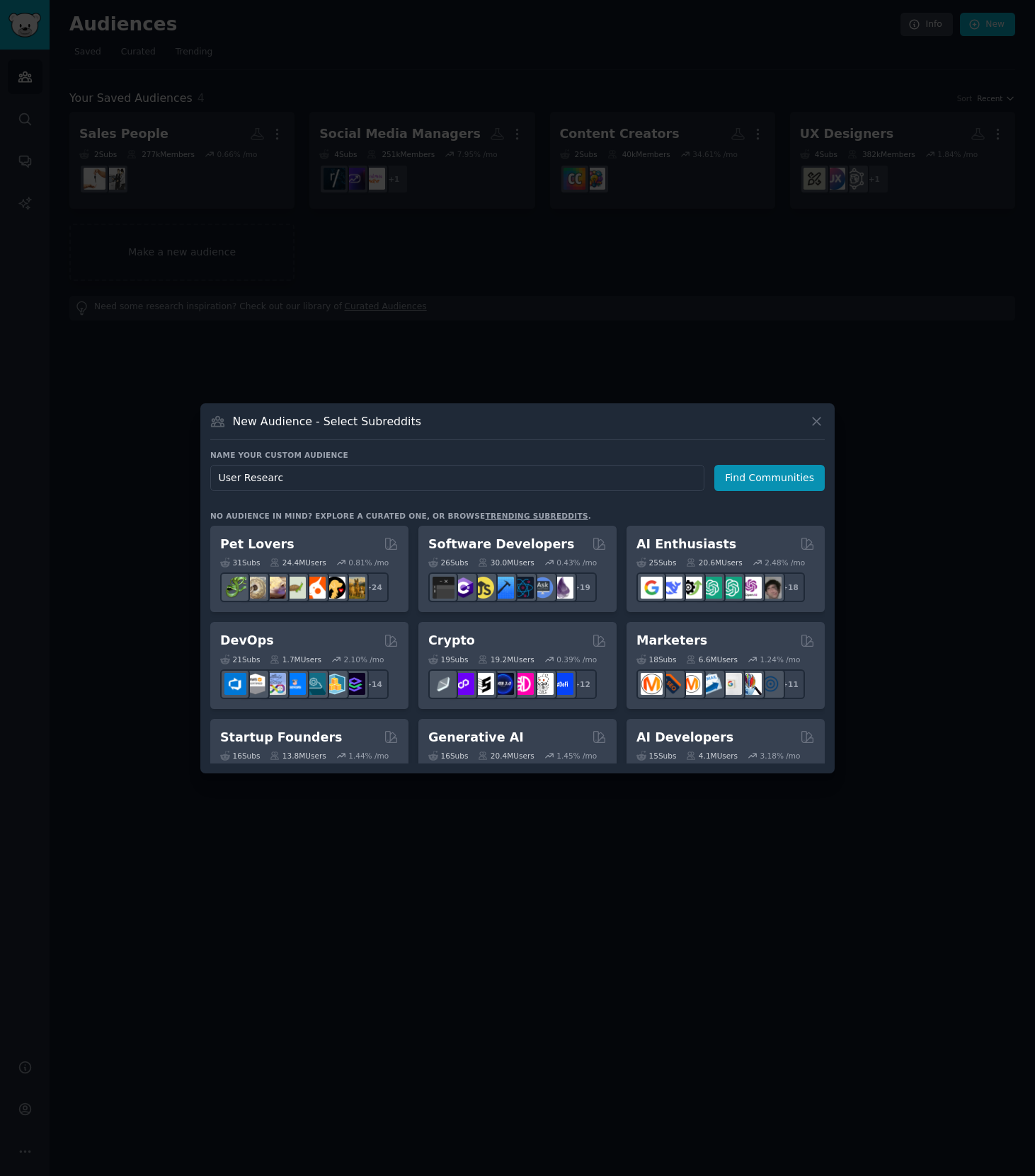
type input "User Research"
click button "Find Communities" at bounding box center [769, 478] width 111 height 26
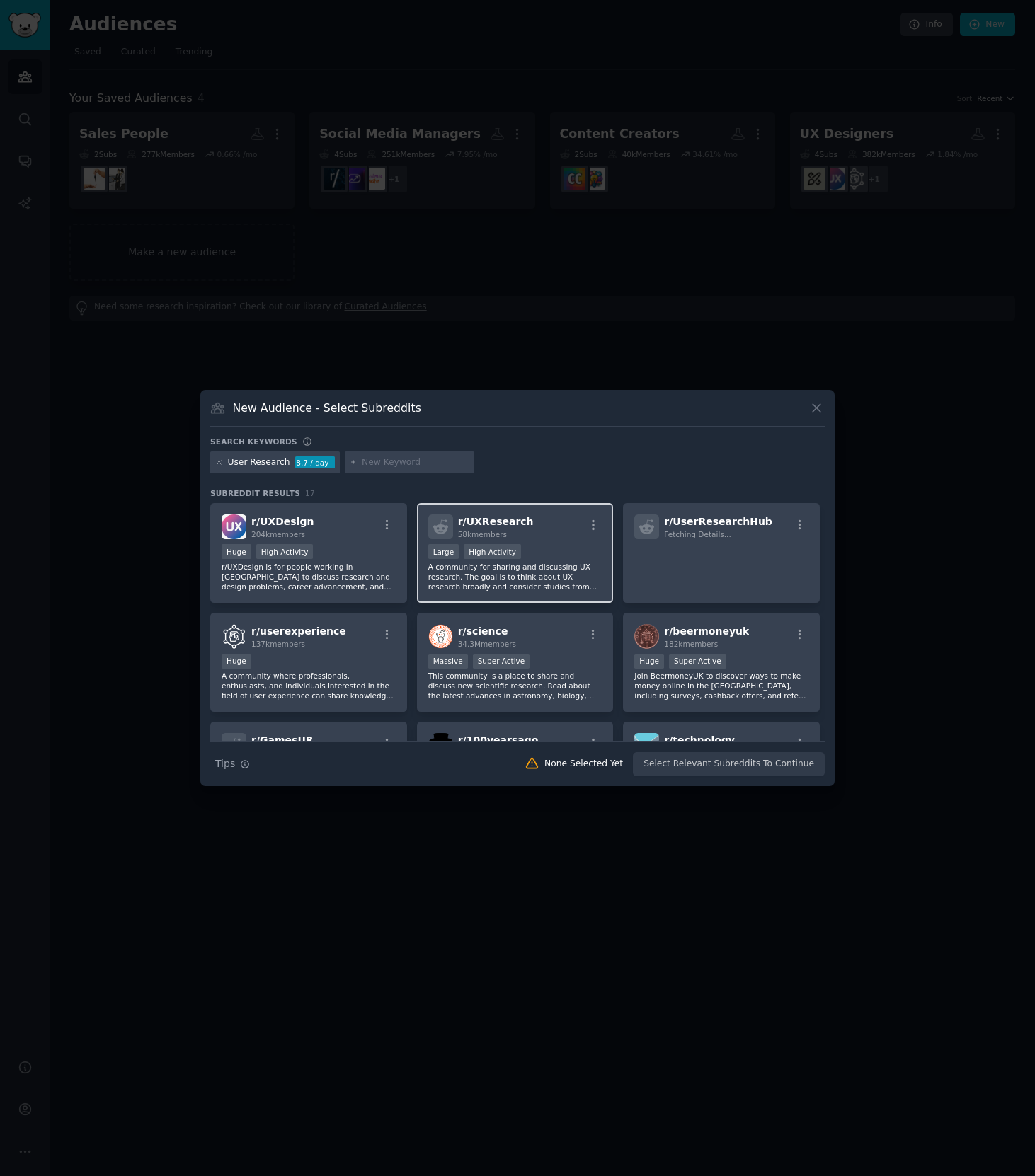
click at [570, 562] on p "A community for sharing and discussing UX research. The goal is to think about …" at bounding box center [515, 577] width 174 height 30
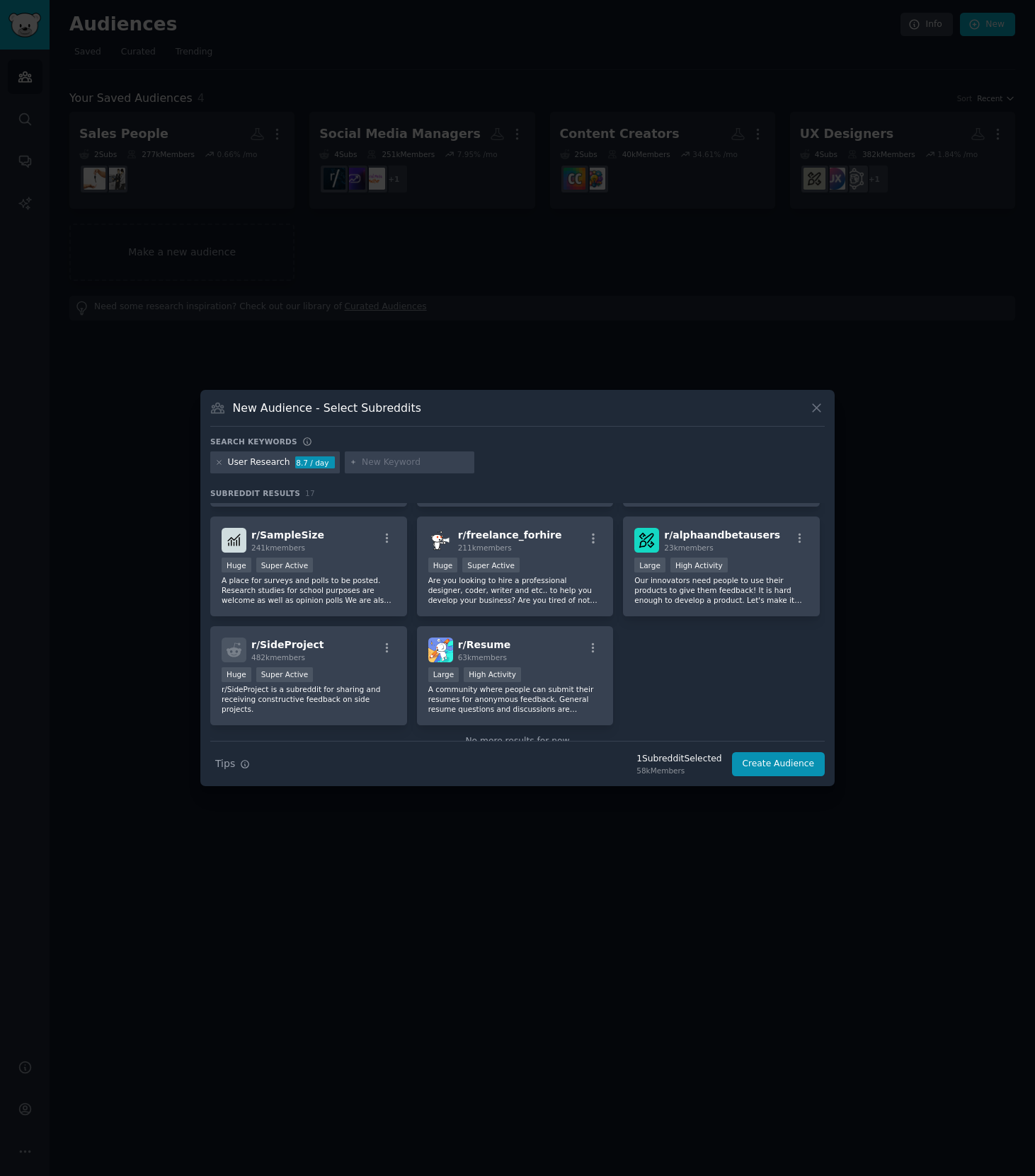
scroll to position [458, 0]
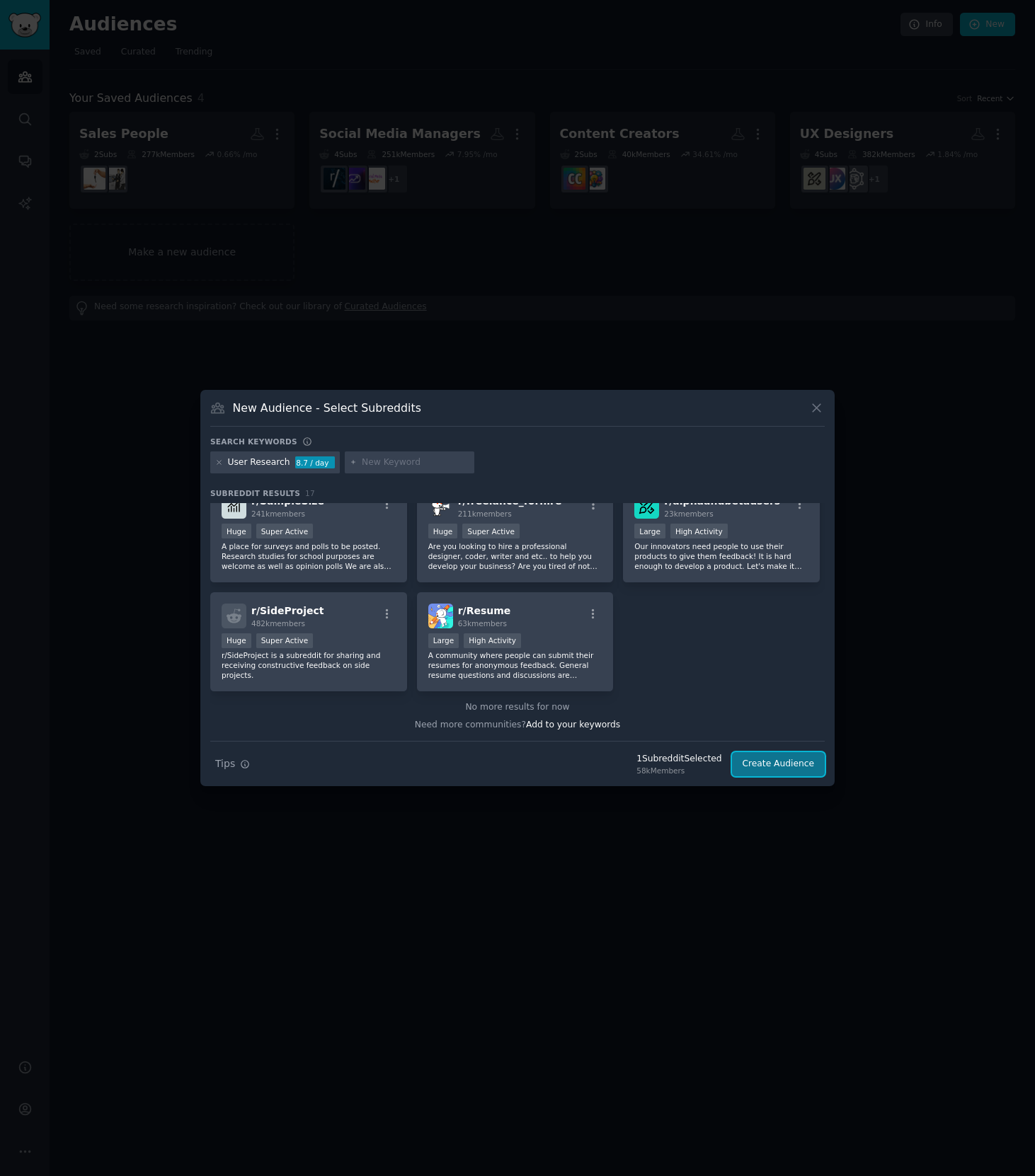
click at [791, 766] on button "Create Audience" at bounding box center [778, 764] width 93 height 24
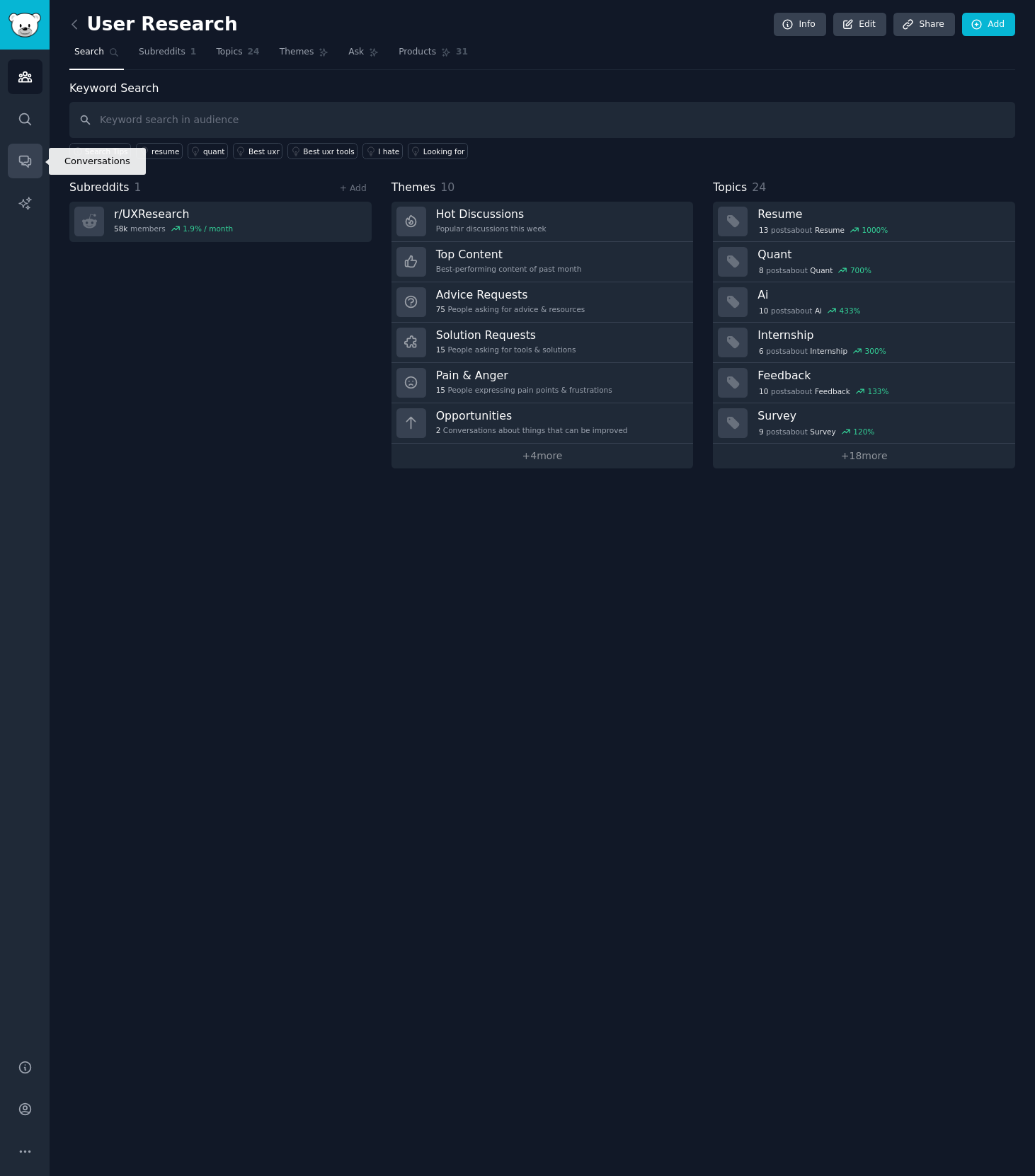
click at [20, 154] on icon "Sidebar" at bounding box center [25, 161] width 15 height 15
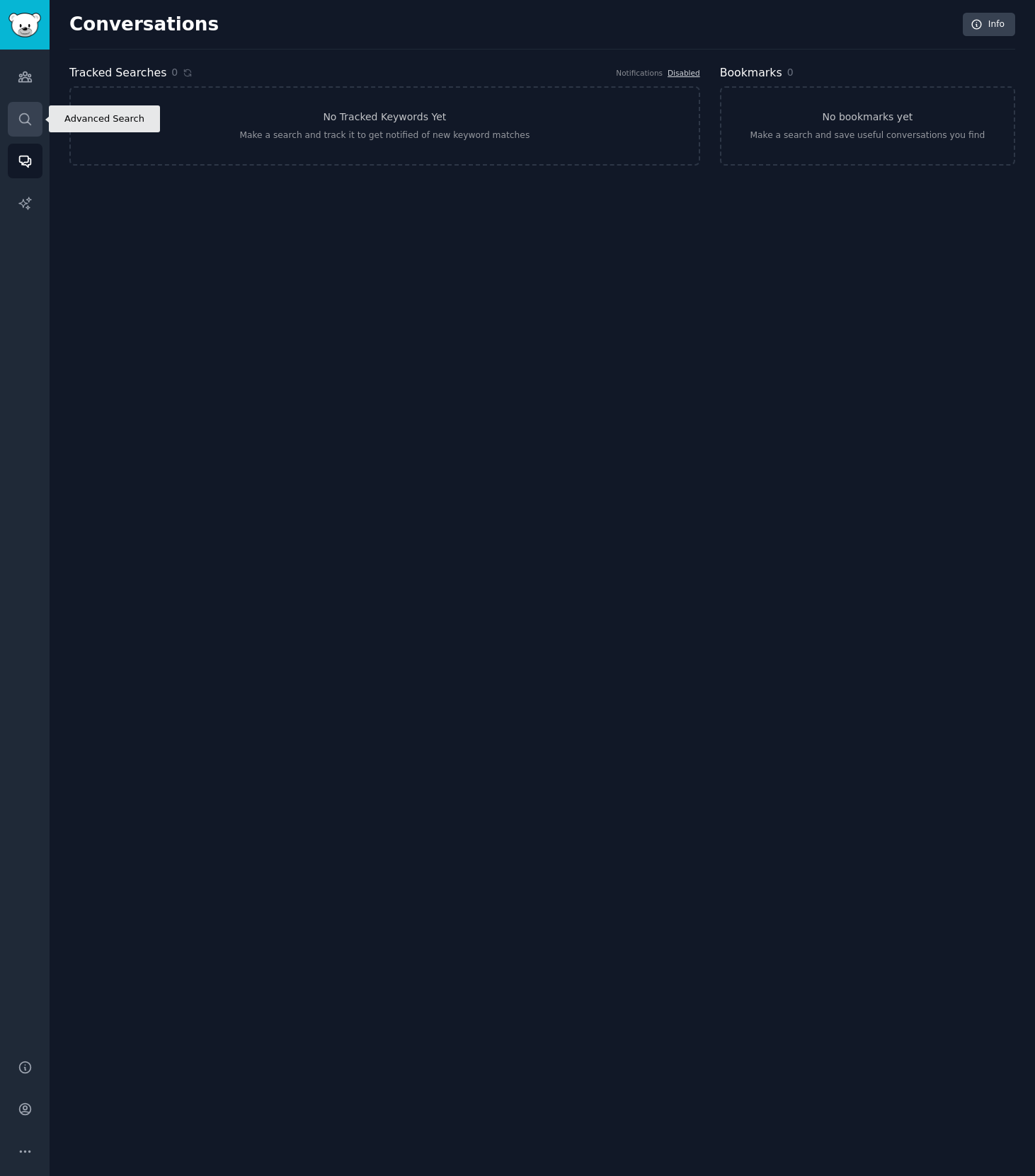
click at [40, 116] on link "Search" at bounding box center [24, 118] width 34 height 34
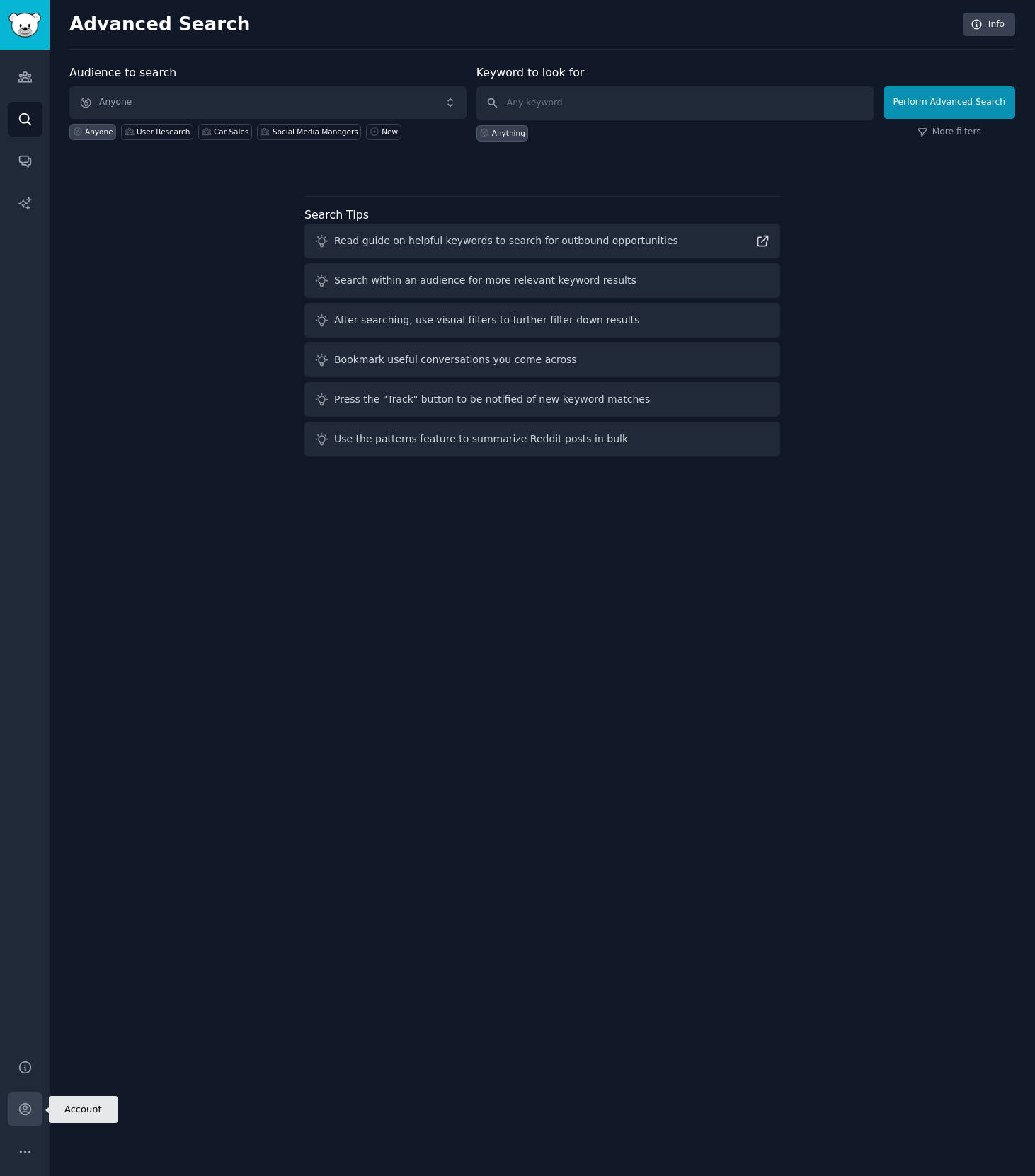
click at [22, 1116] on icon "Sidebar" at bounding box center [25, 1109] width 15 height 15
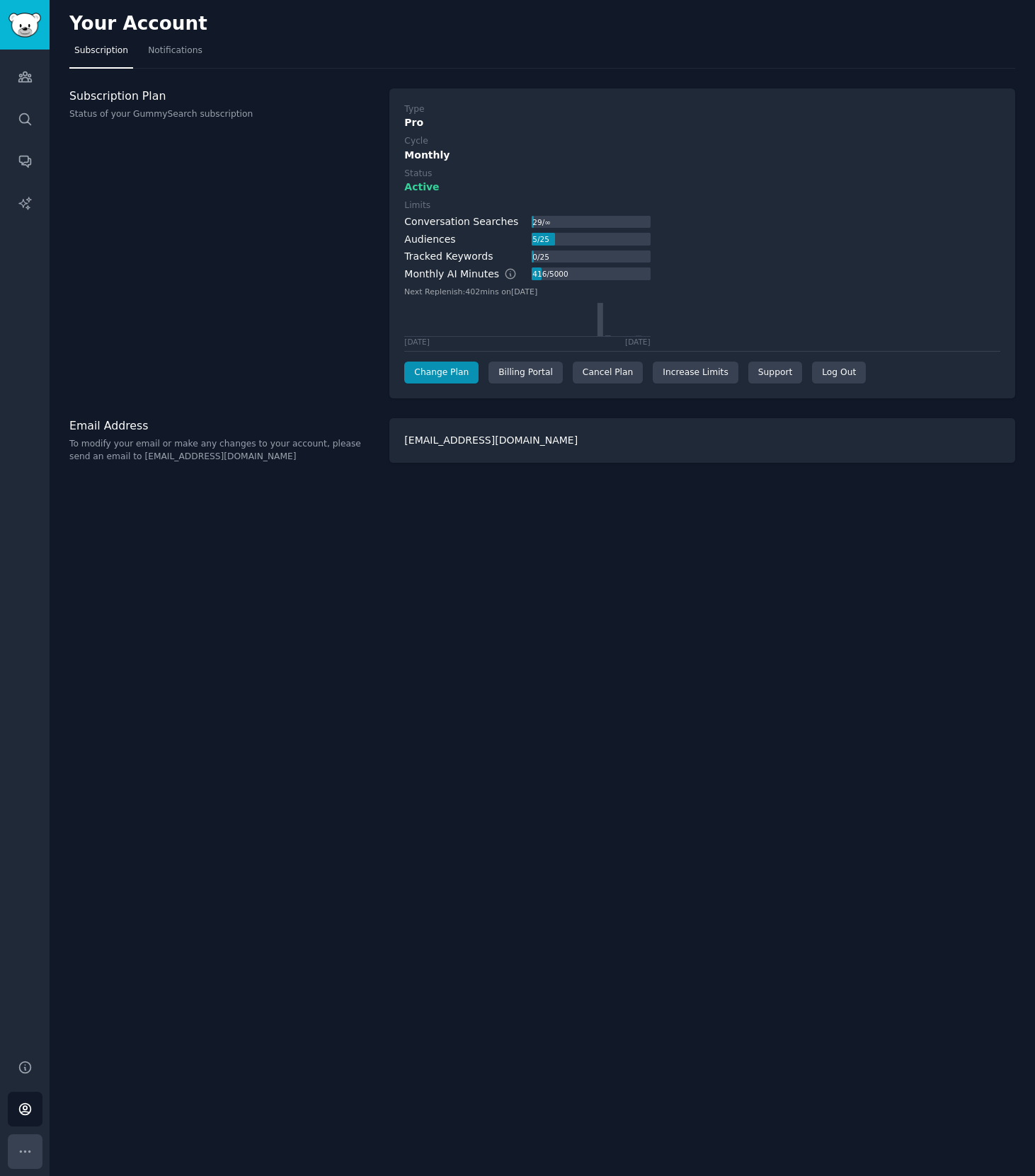
click at [31, 1159] on button "More" at bounding box center [24, 1151] width 34 height 34
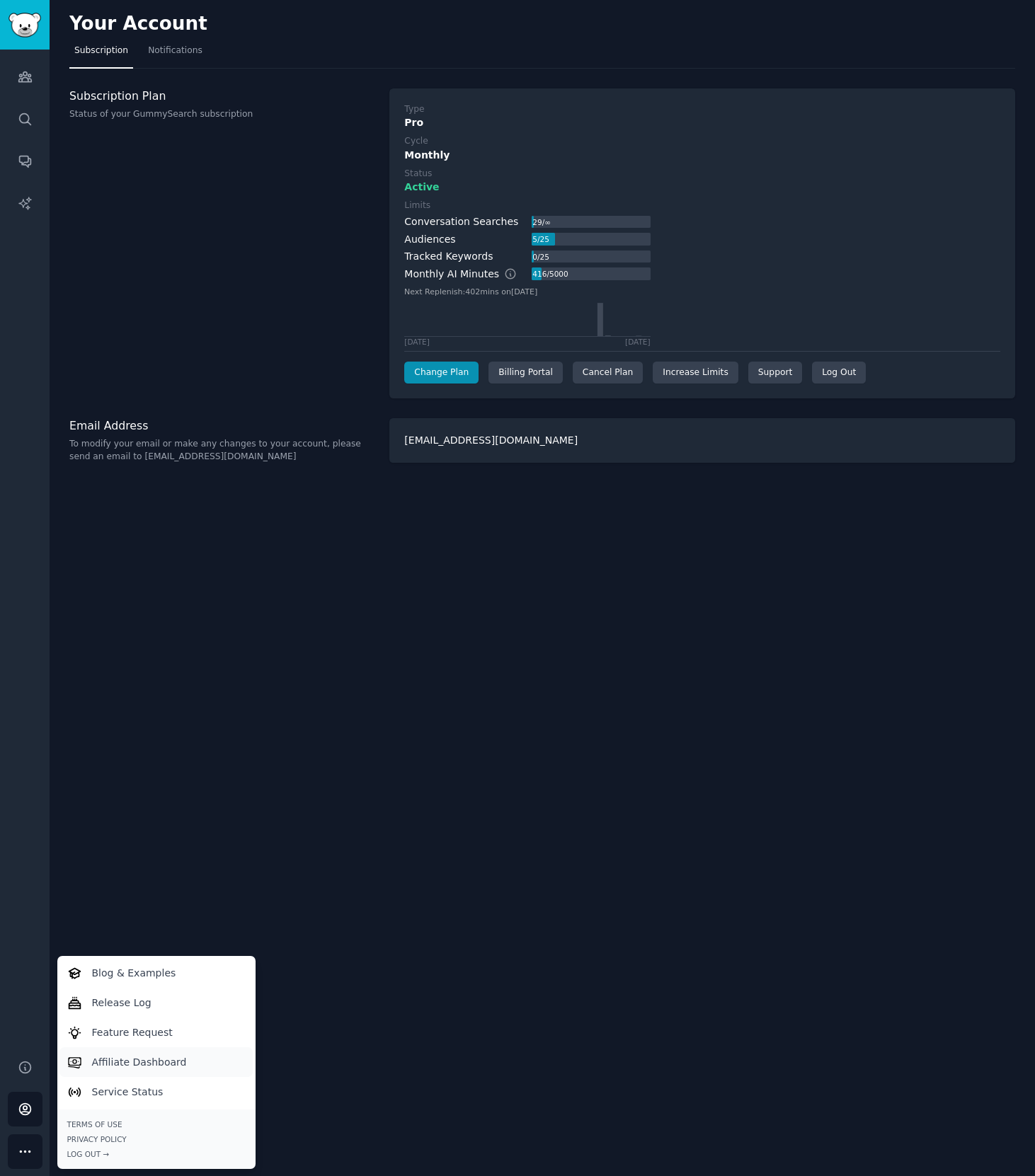
click at [105, 1066] on p "Affiliate Dashboard" at bounding box center [140, 1062] width 95 height 15
click at [179, 43] on link "Notifications" at bounding box center [175, 54] width 64 height 29
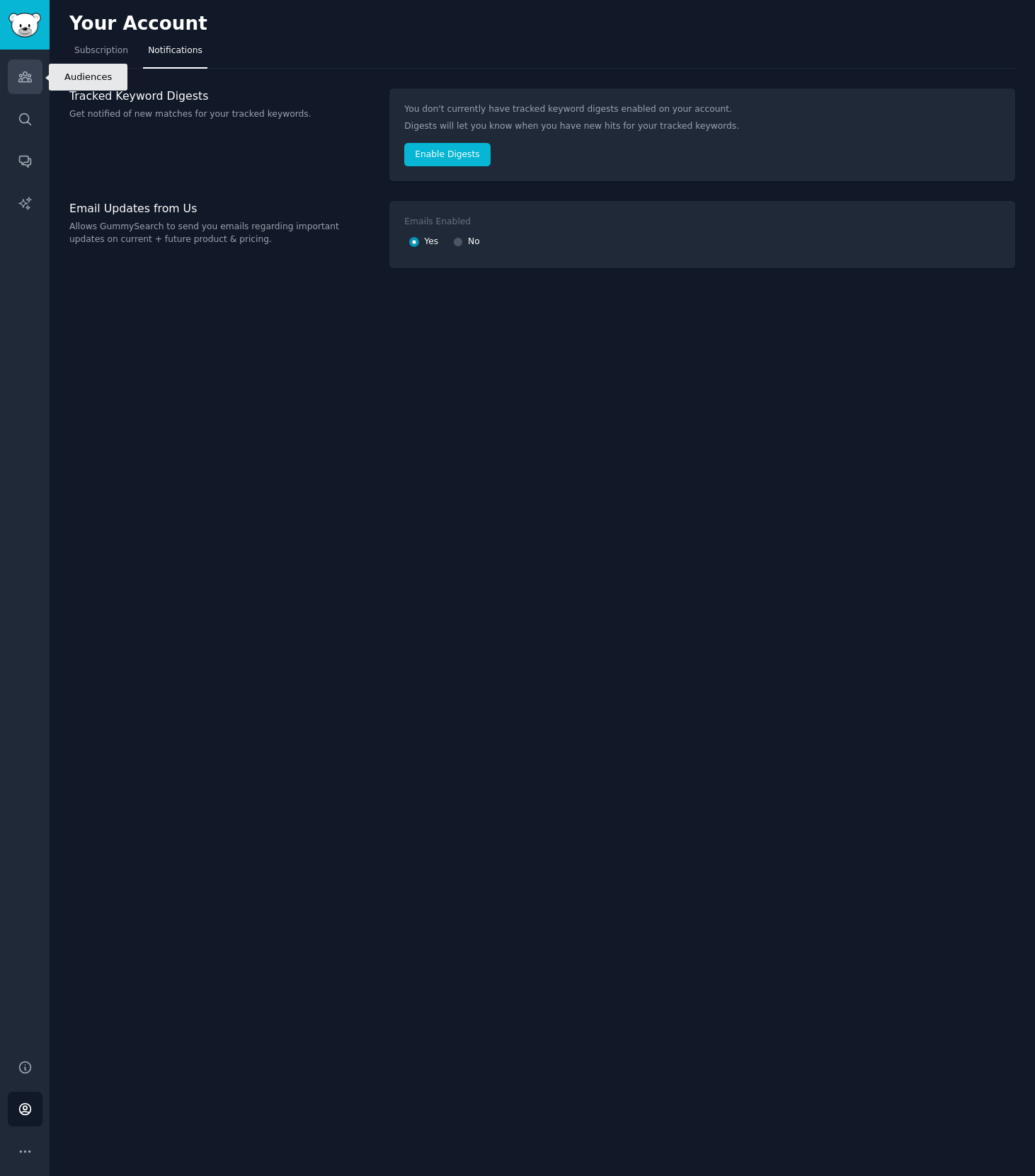
click at [15, 78] on link "Audiences" at bounding box center [24, 76] width 34 height 34
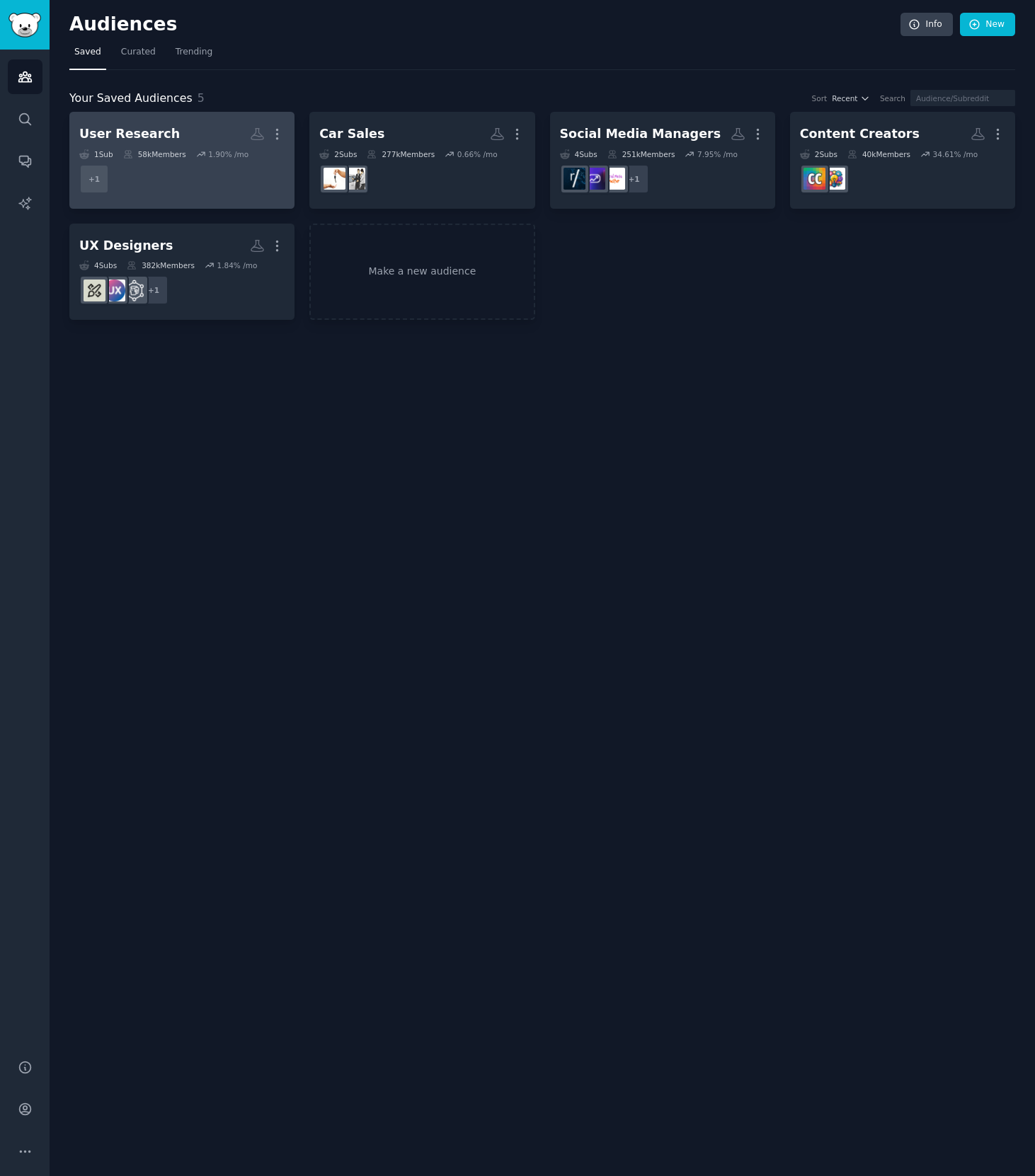
click at [189, 182] on dd "+ 1" at bounding box center [181, 179] width 205 height 40
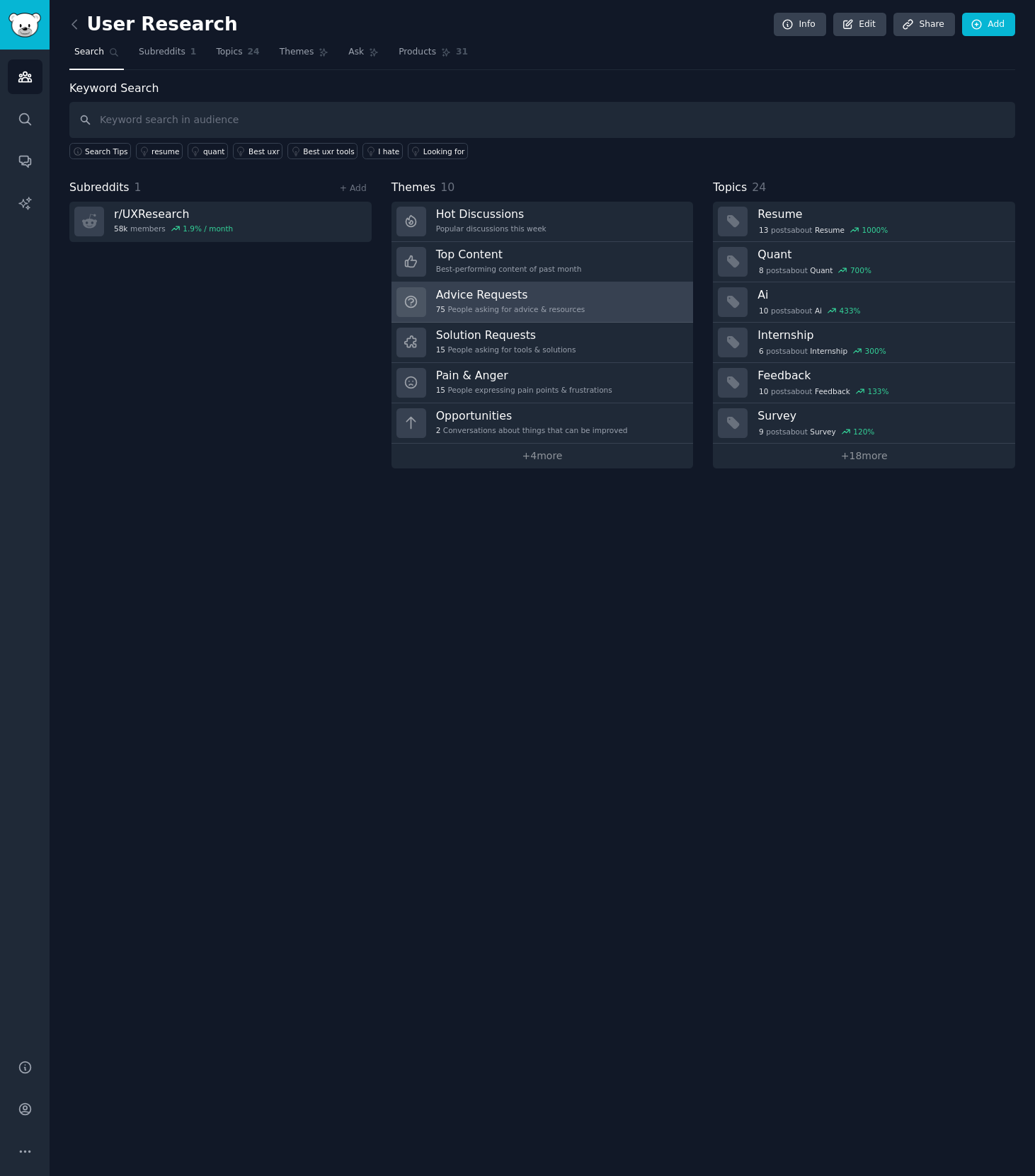
click at [587, 308] on link "Advice Requests 75 People asking for advice & resources" at bounding box center [542, 301] width 302 height 40
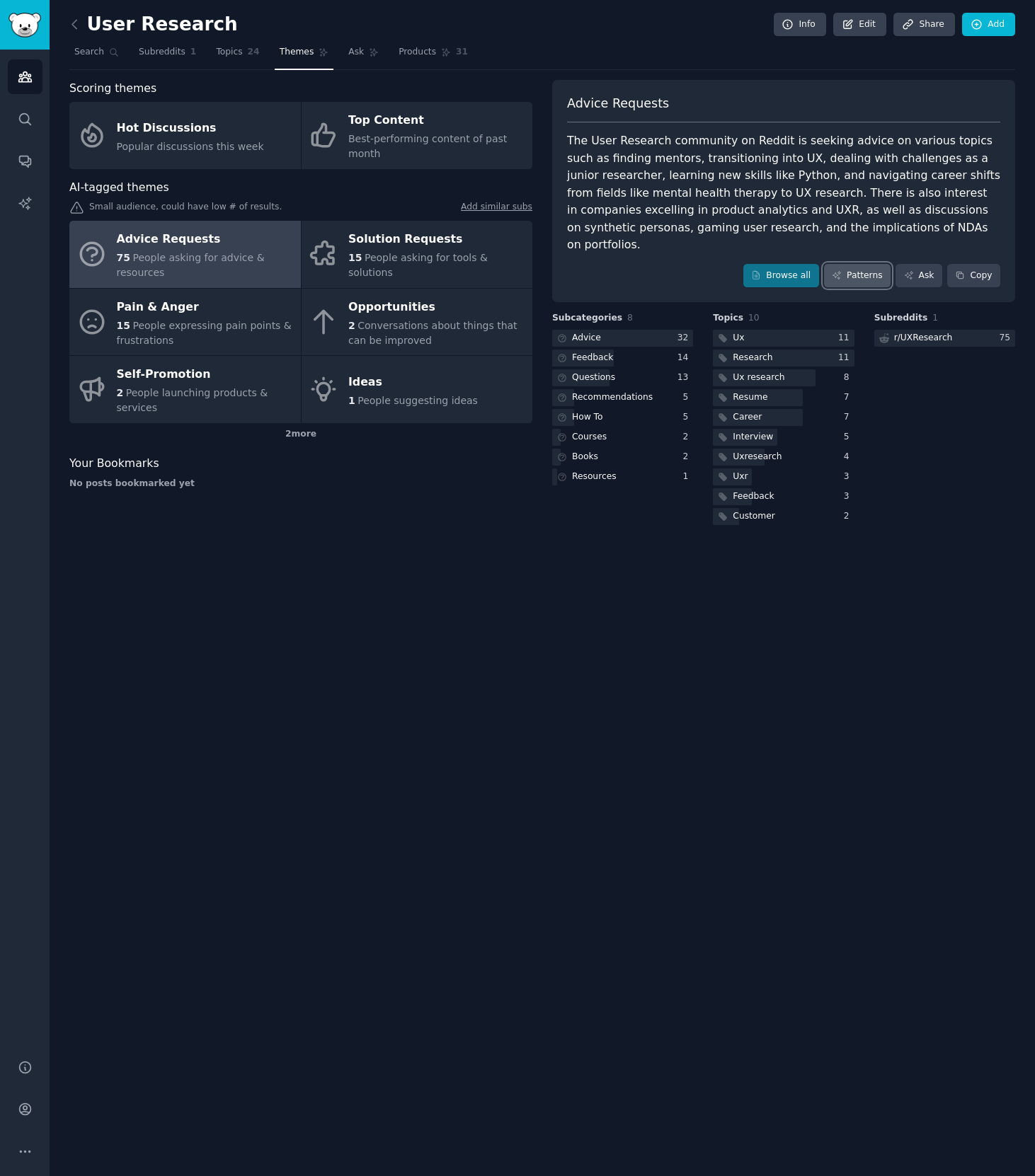
click at [852, 264] on link "Patterns" at bounding box center [856, 276] width 66 height 24
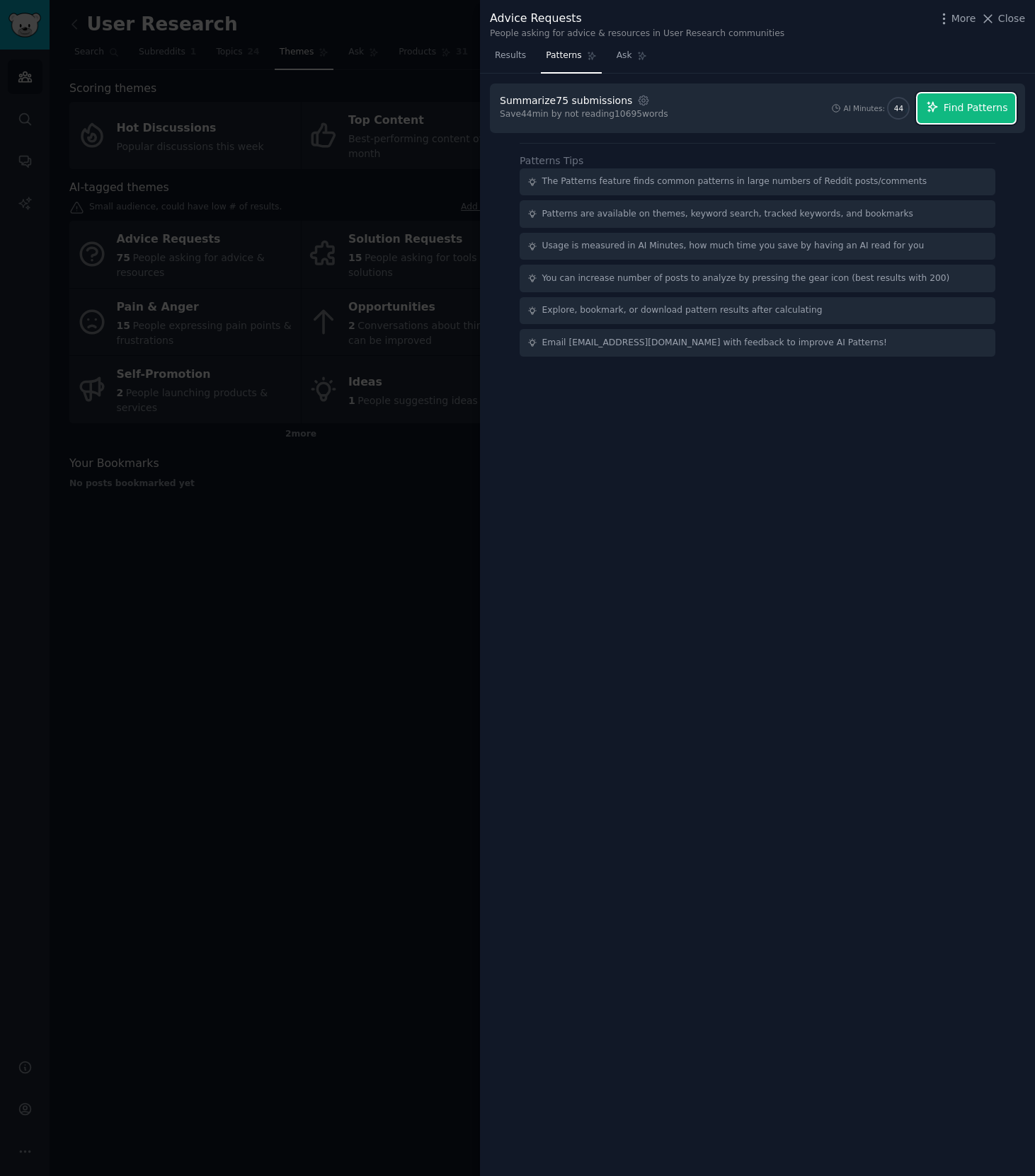
click at [958, 111] on span "Find Patterns" at bounding box center [975, 108] width 64 height 15
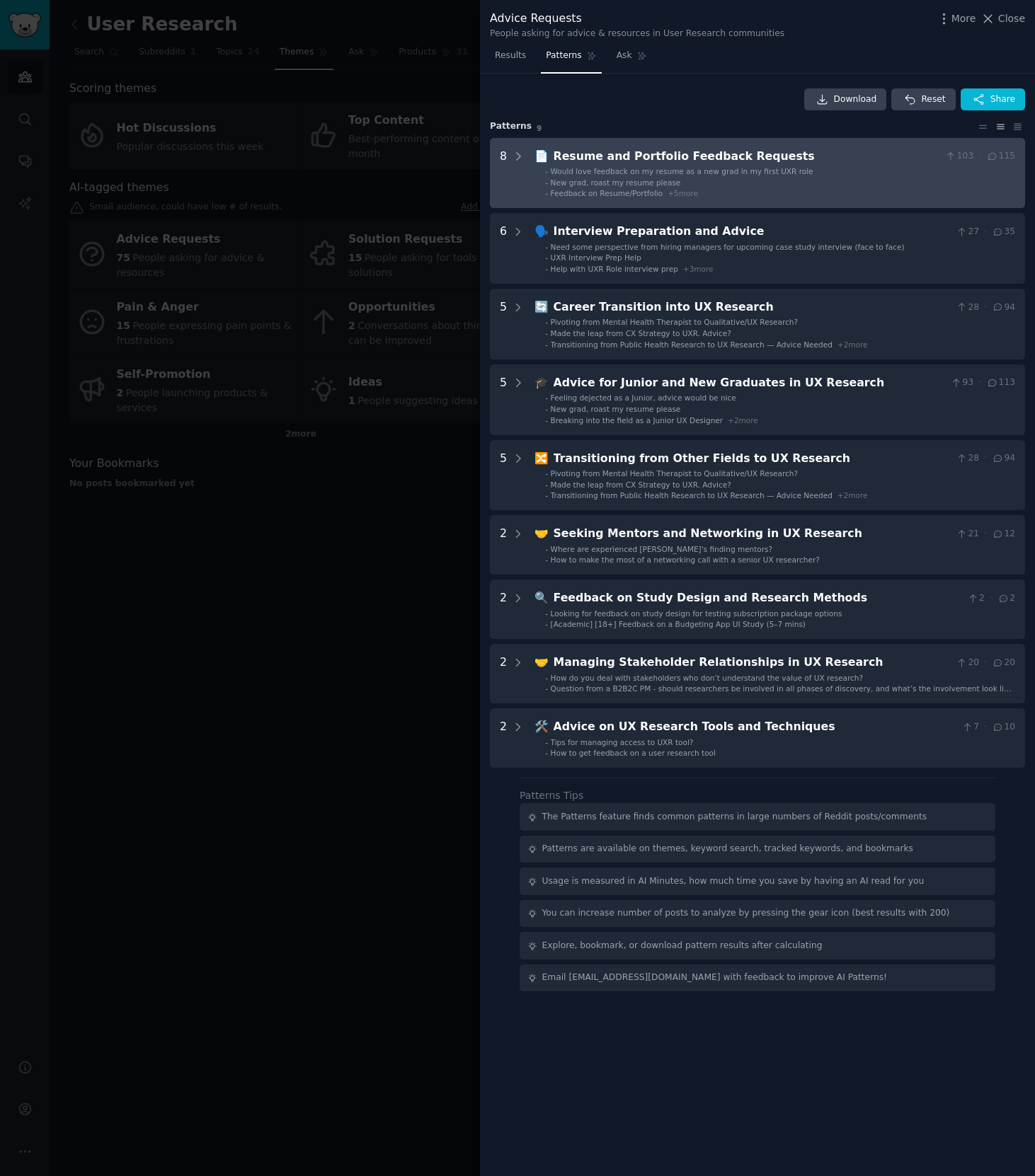
click at [672, 174] on span "Would love feedback on my resume as a new grad in my first UXR role" at bounding box center [682, 170] width 262 height 8
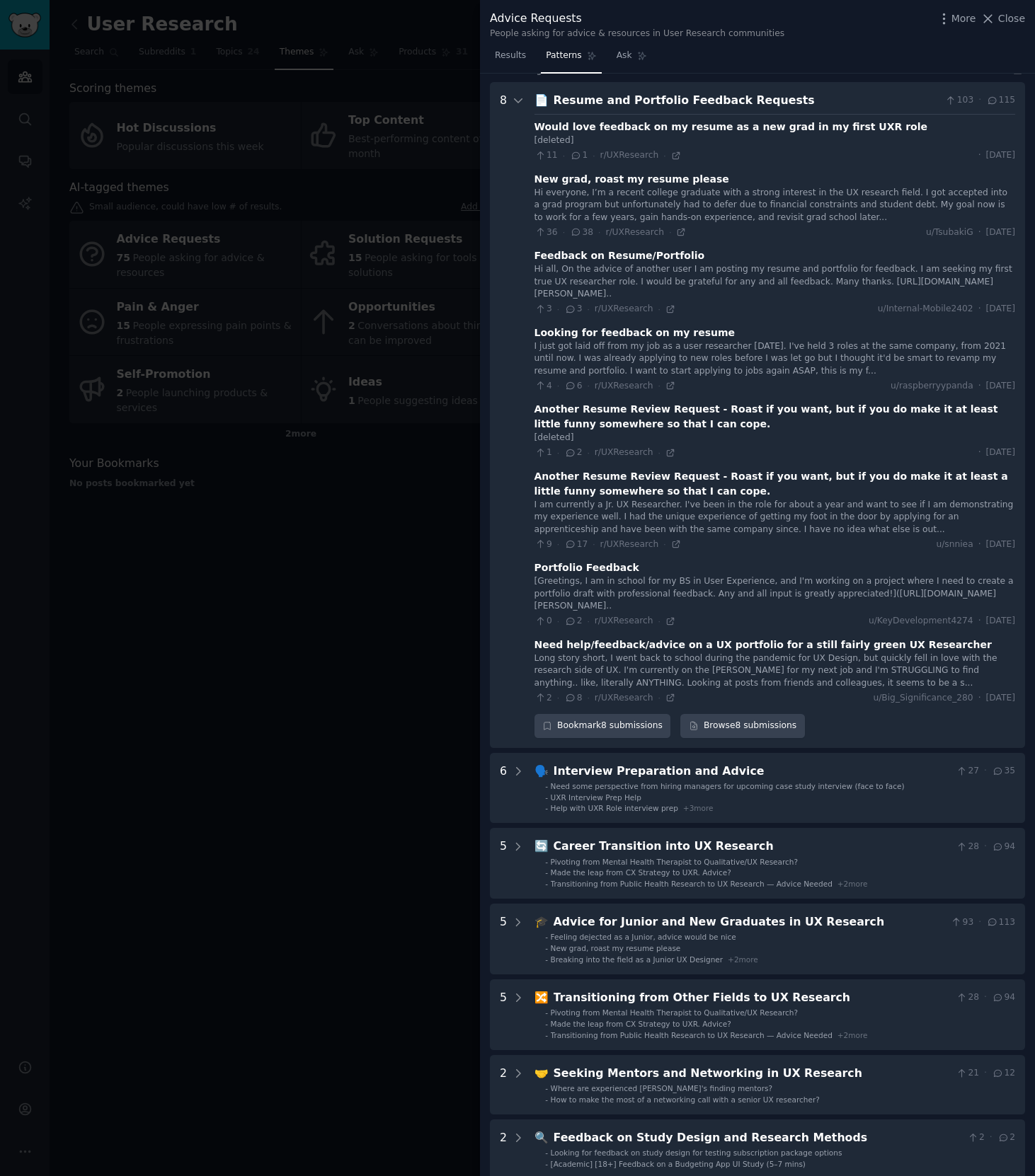
scroll to position [64, 0]
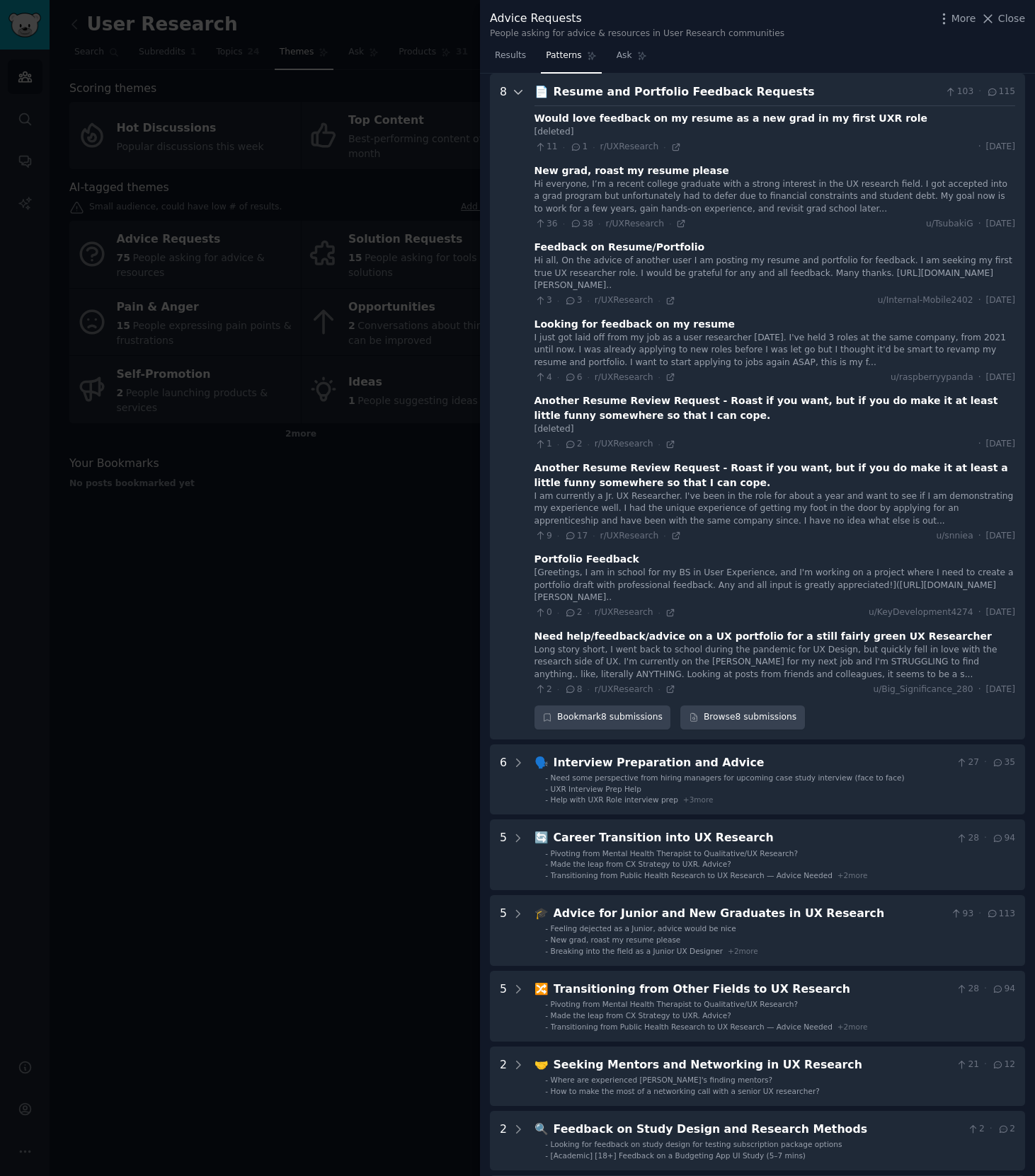
click at [512, 93] on icon at bounding box center [518, 92] width 13 height 13
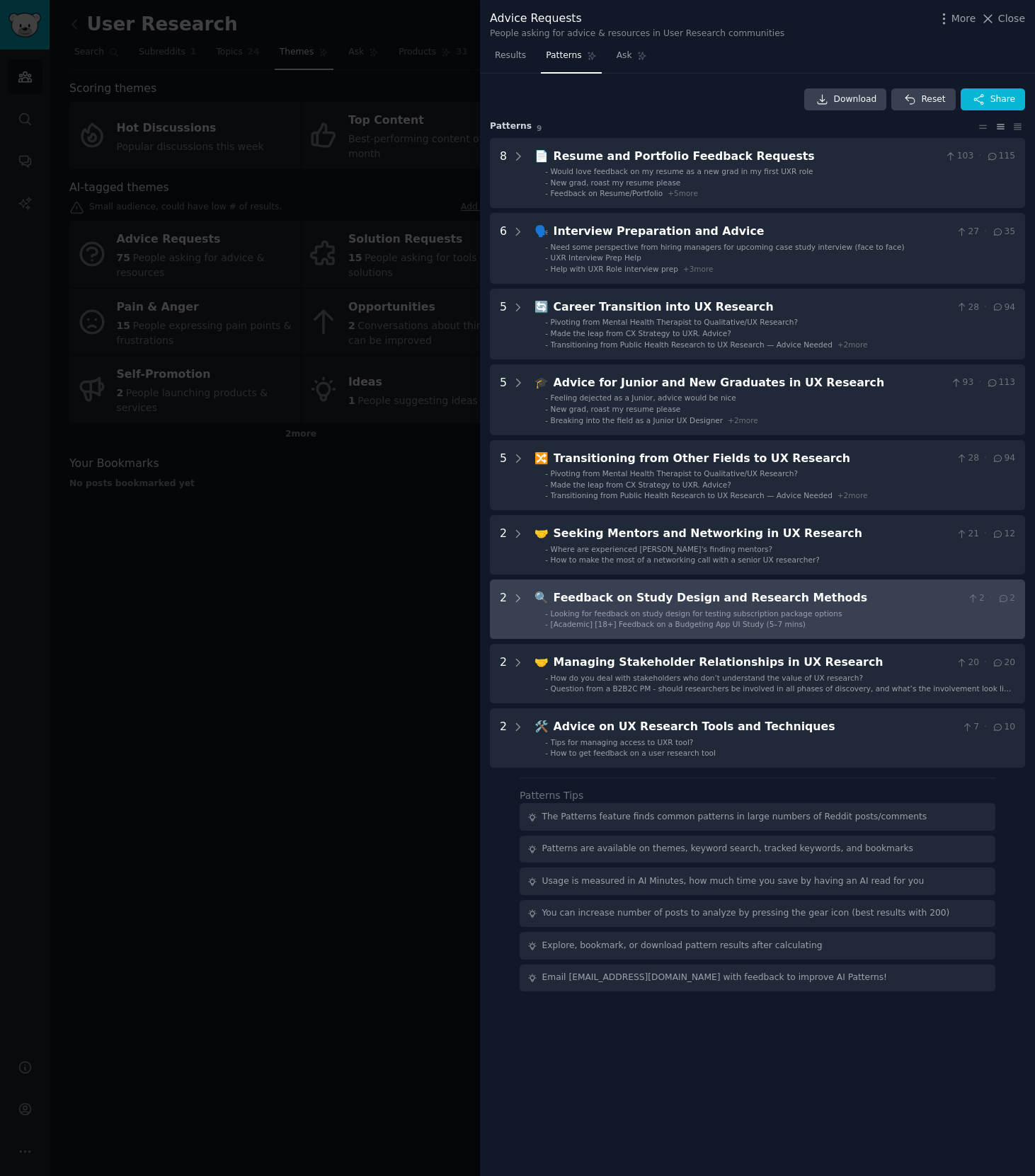
click at [652, 618] on ul "- Looking for feedback on study design for testing subscription package options…" at bounding box center [775, 619] width 480 height 21
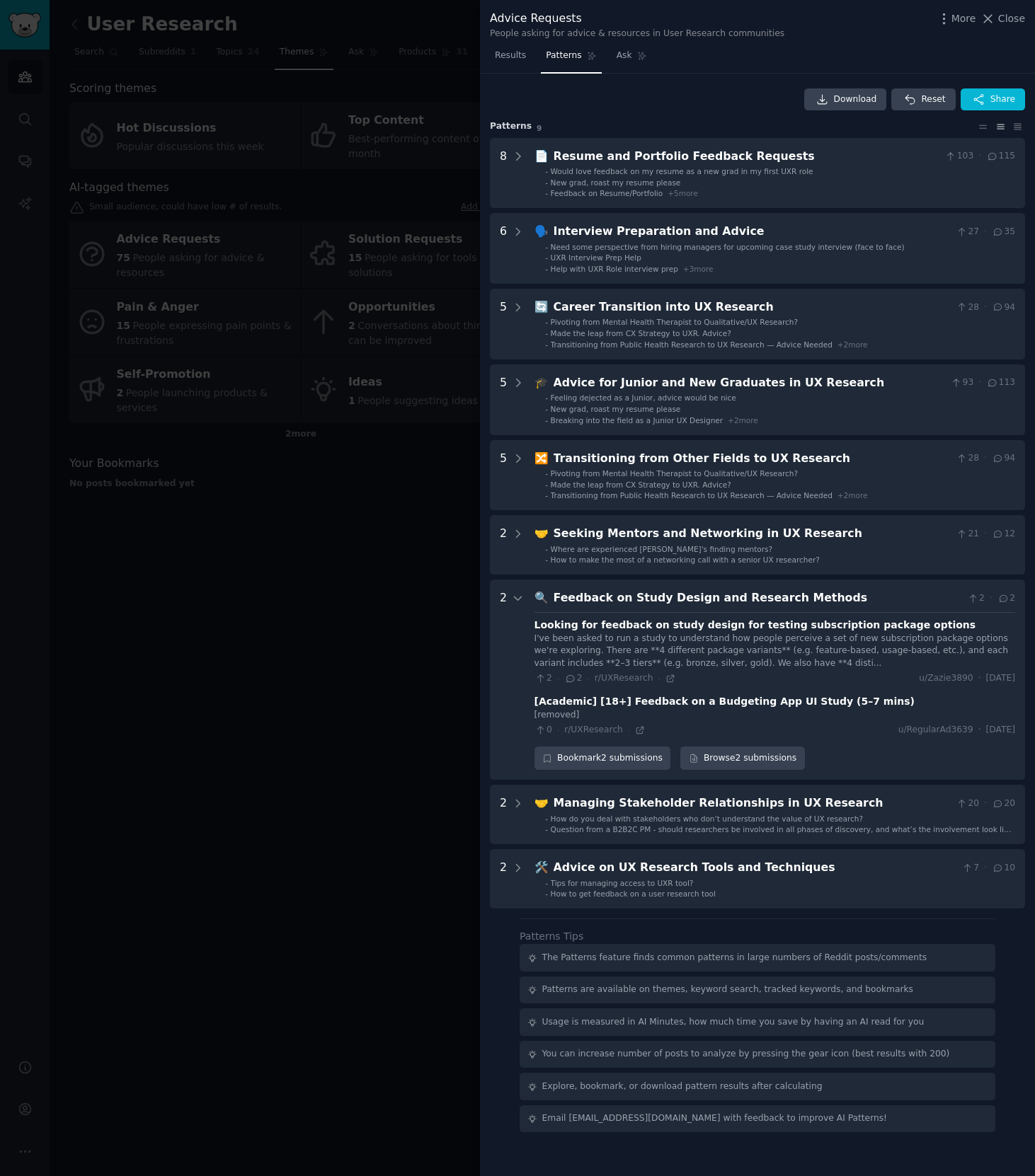
click at [575, 655] on div "I've been asked to run a study to understand how people perceive a set of new s…" at bounding box center [774, 651] width 480 height 37
click at [666, 677] on icon at bounding box center [670, 678] width 10 height 10
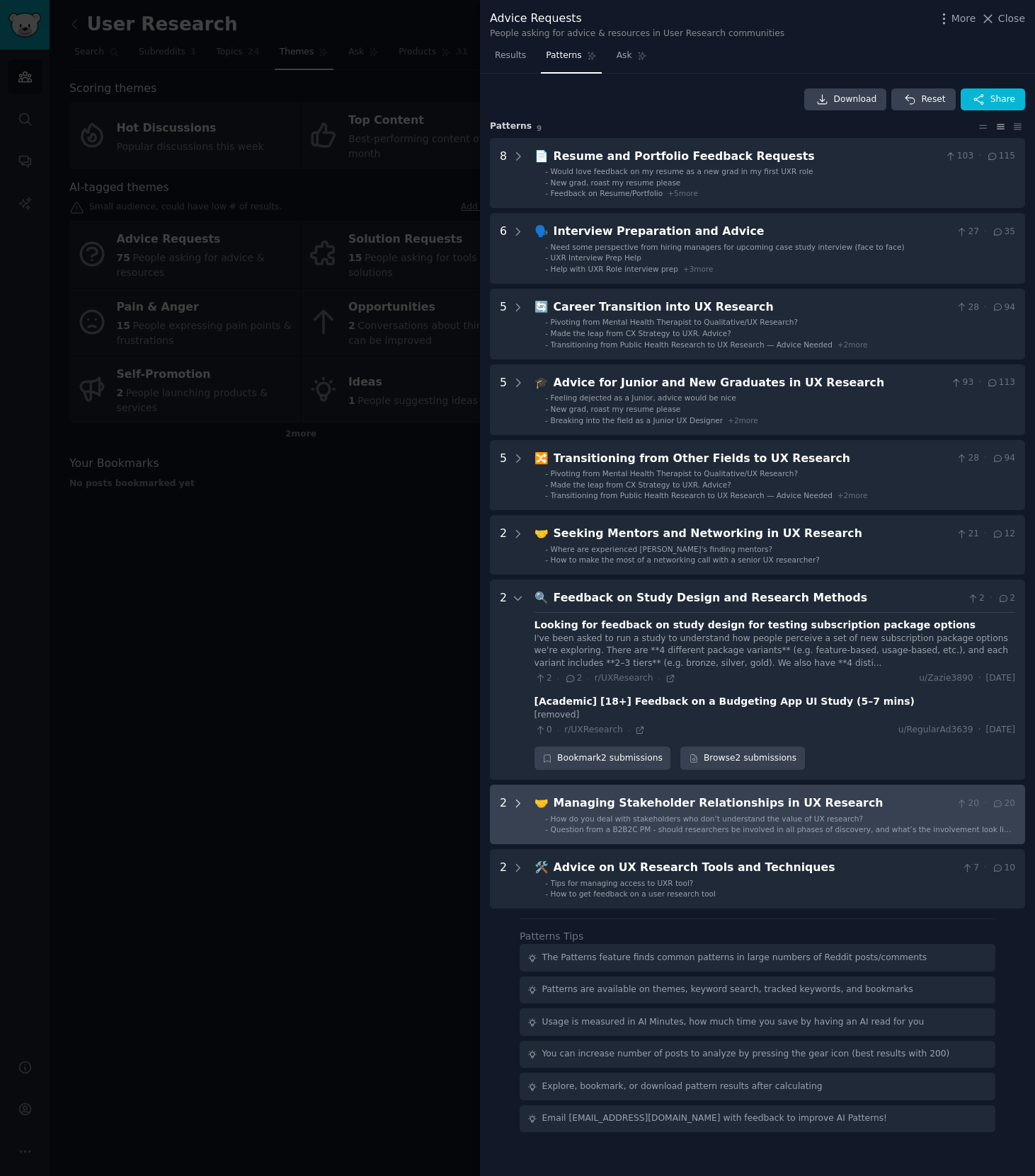
click at [513, 809] on icon at bounding box center [518, 804] width 13 height 13
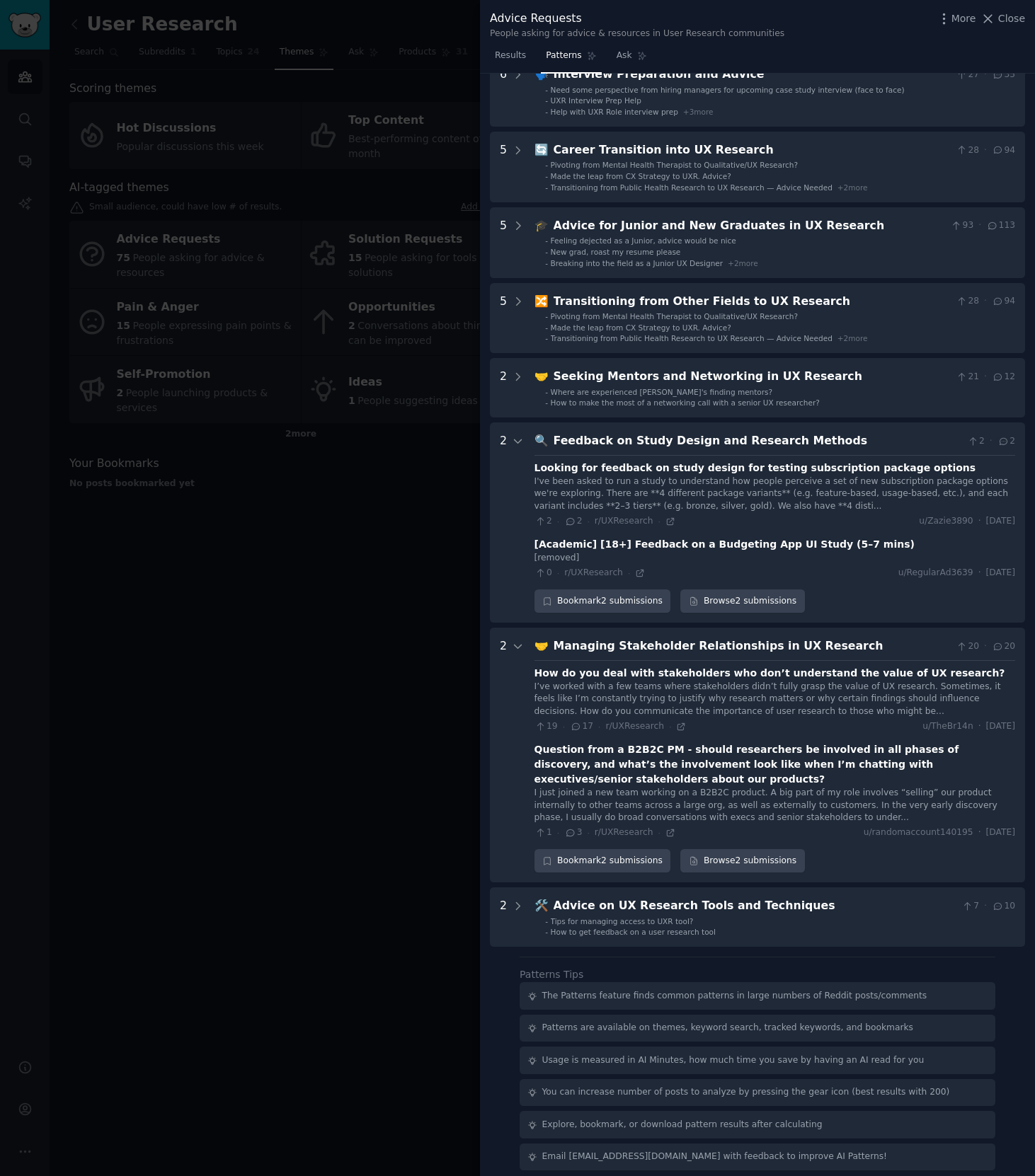
scroll to position [167, 0]
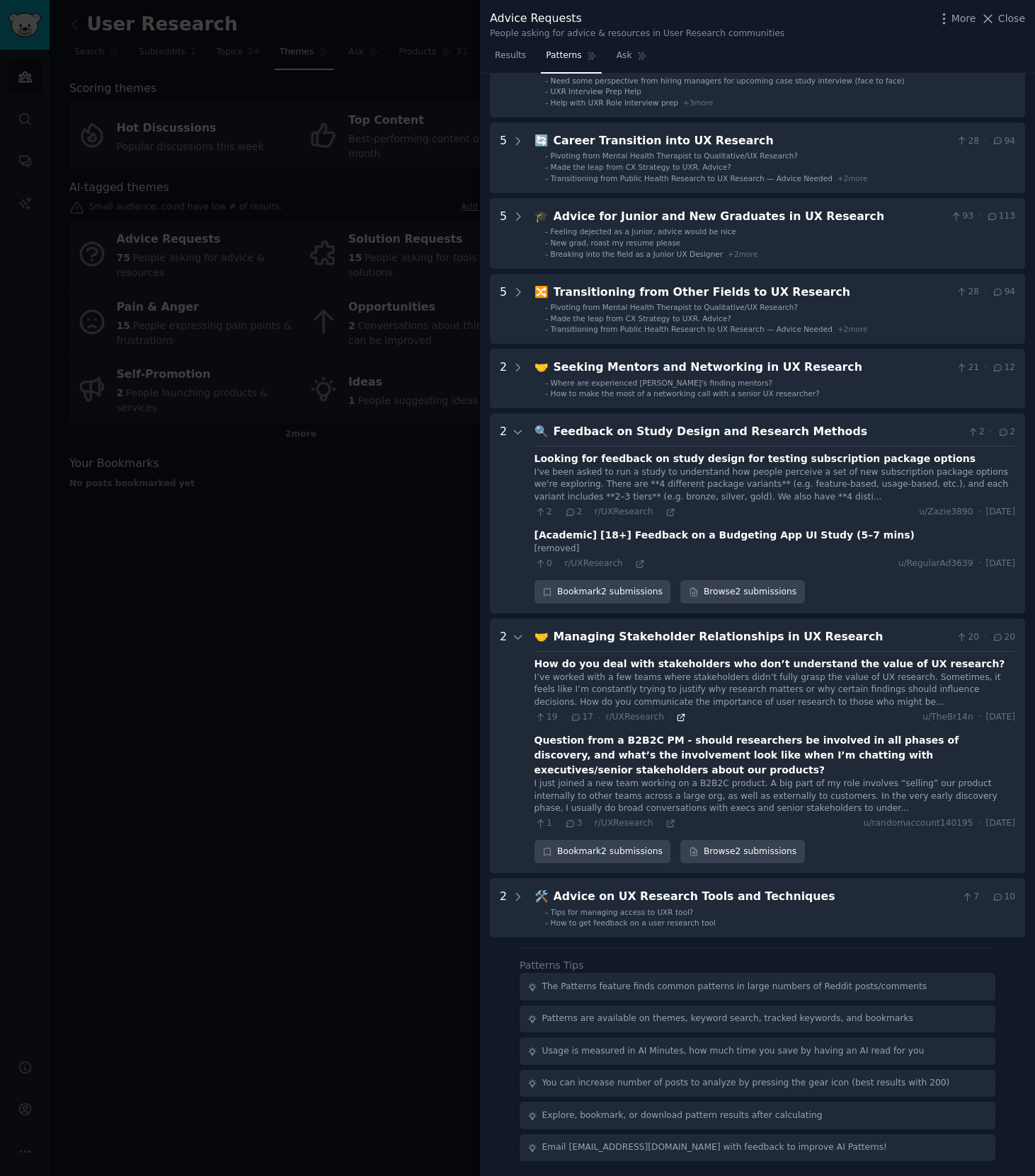
click at [676, 718] on icon at bounding box center [680, 717] width 10 height 10
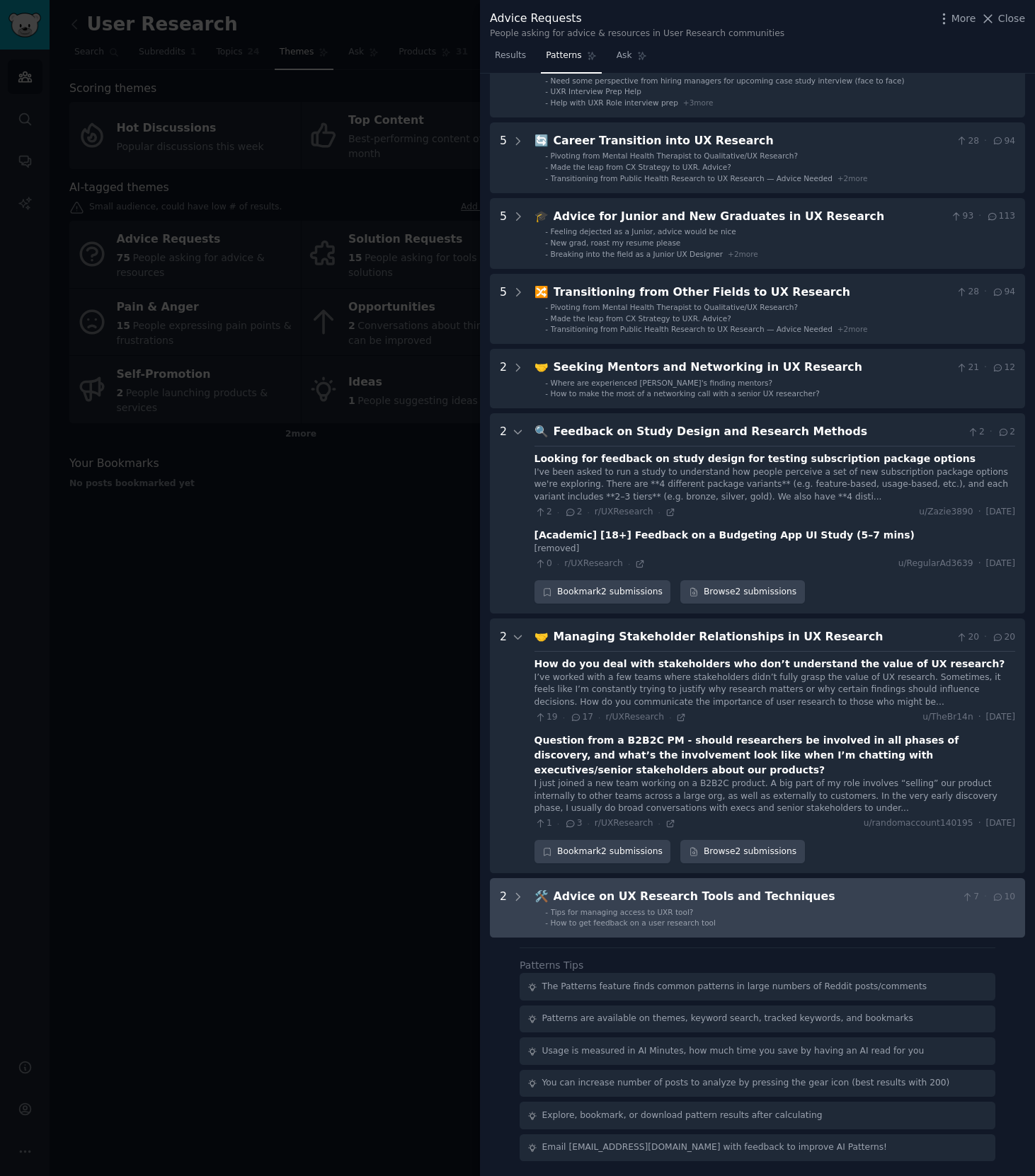
click at [758, 914] on li "- Tips for managing access to UXR tool?" at bounding box center [779, 912] width 470 height 10
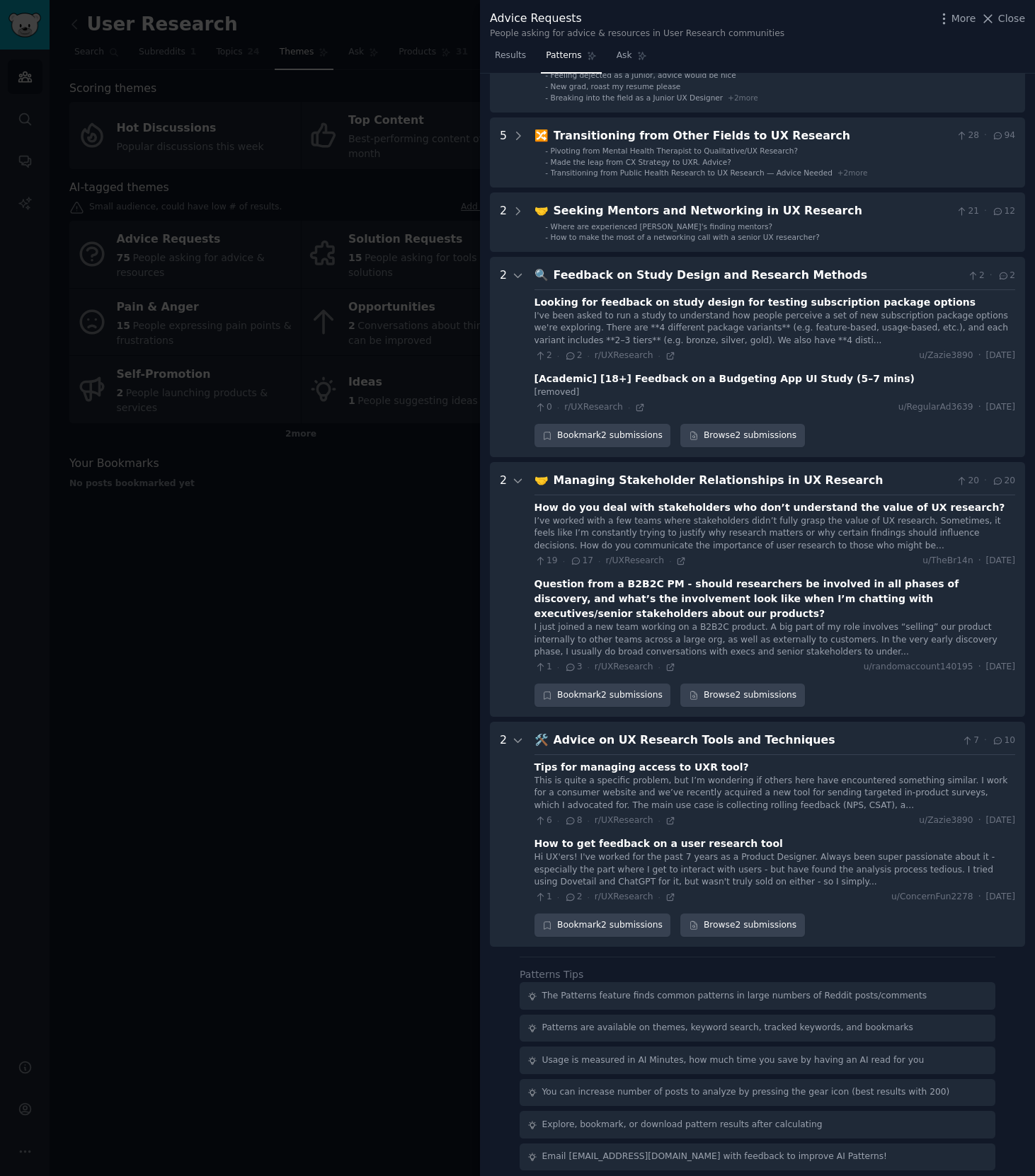
scroll to position [332, 0]
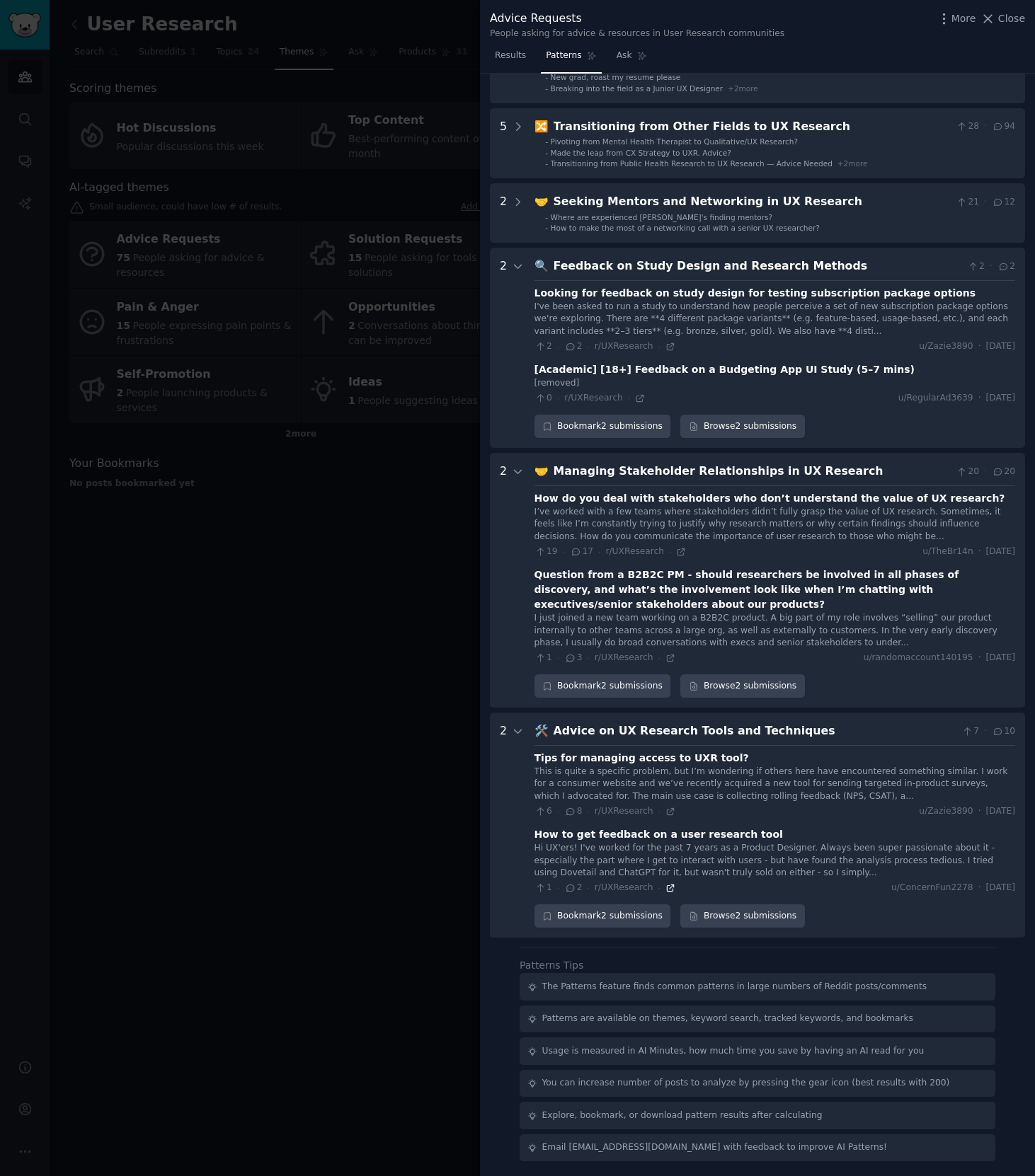
click at [666, 888] on icon at bounding box center [669, 887] width 7 height 7
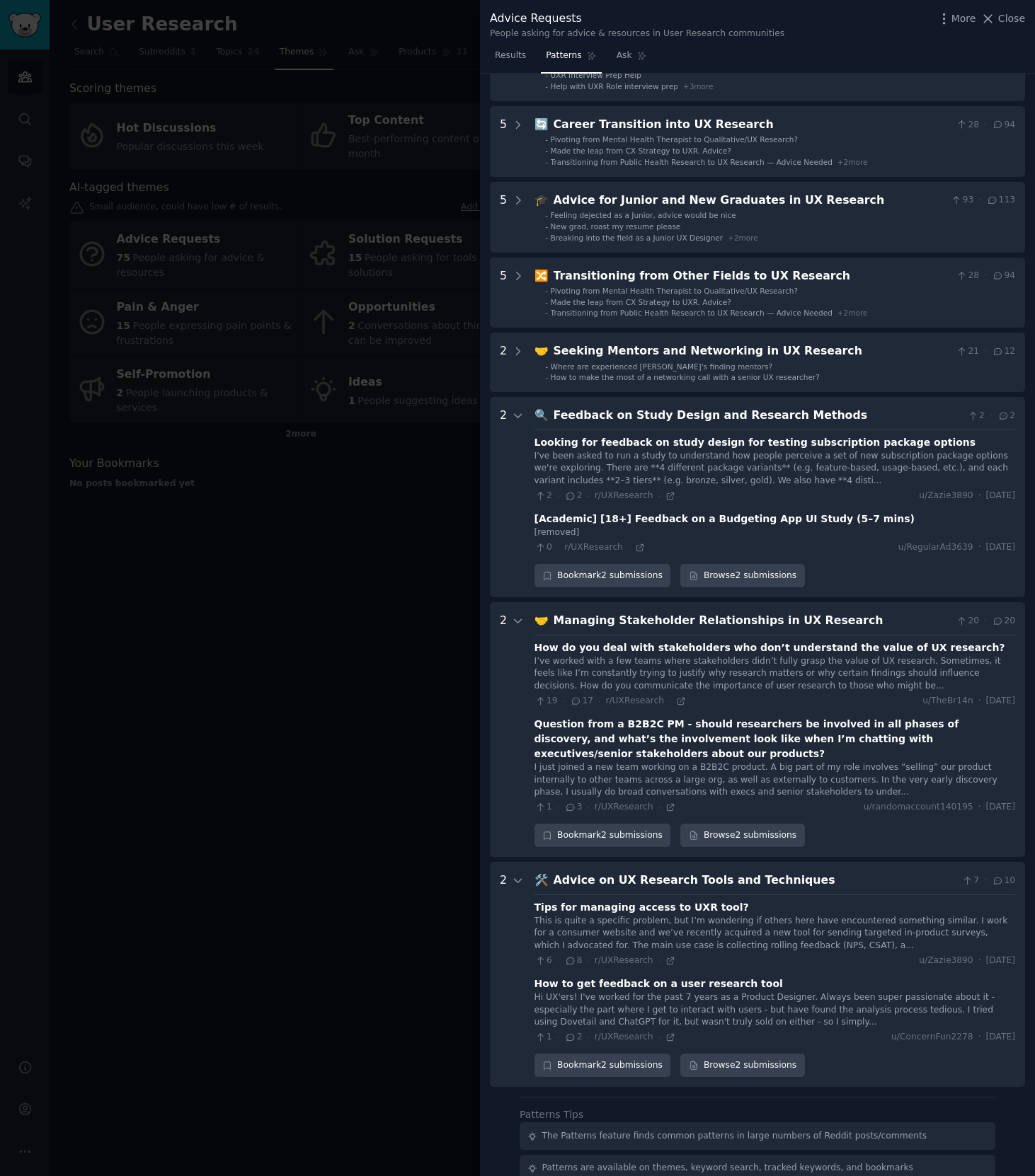
scroll to position [0, 0]
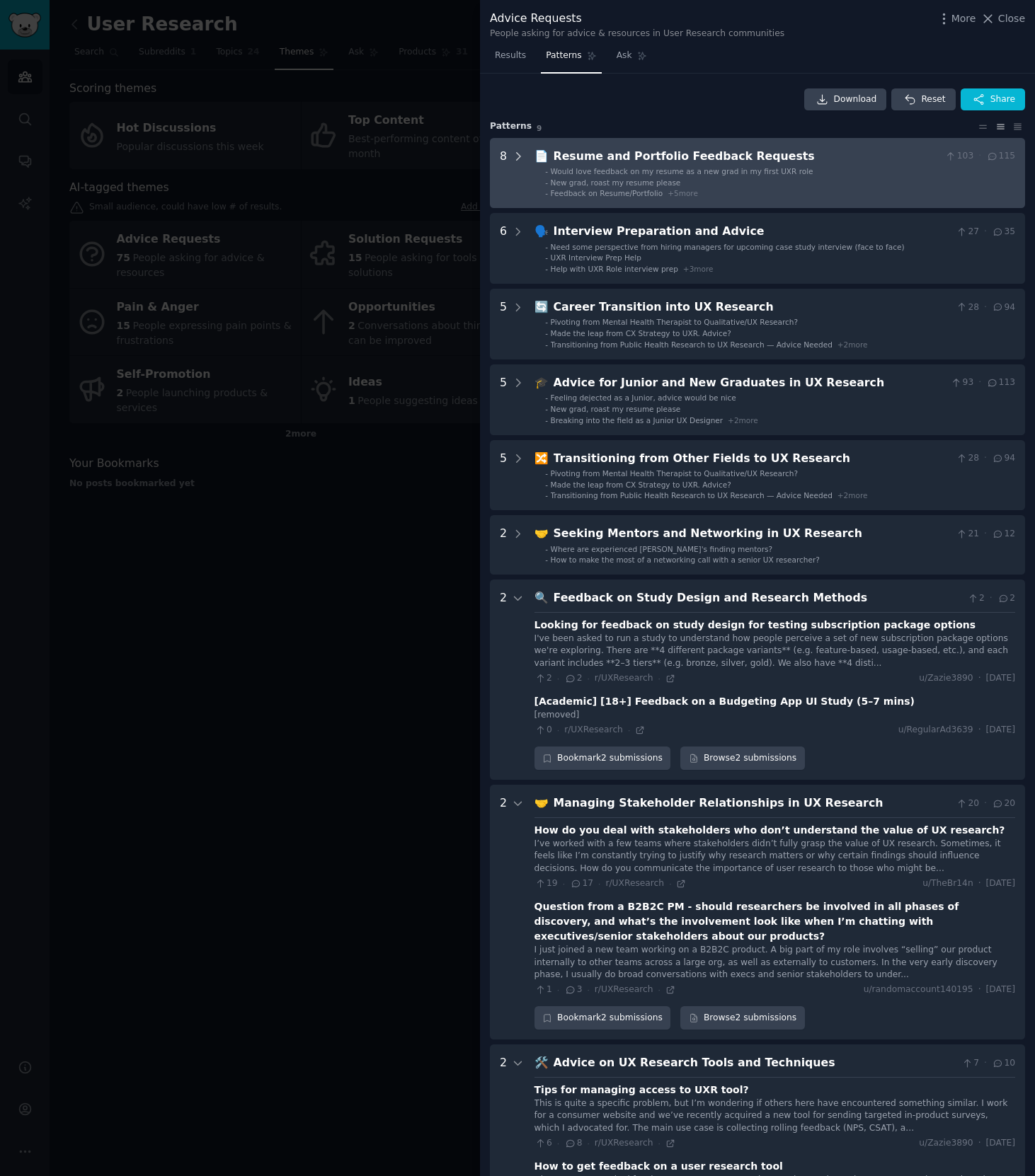
click at [516, 157] on icon at bounding box center [518, 156] width 13 height 13
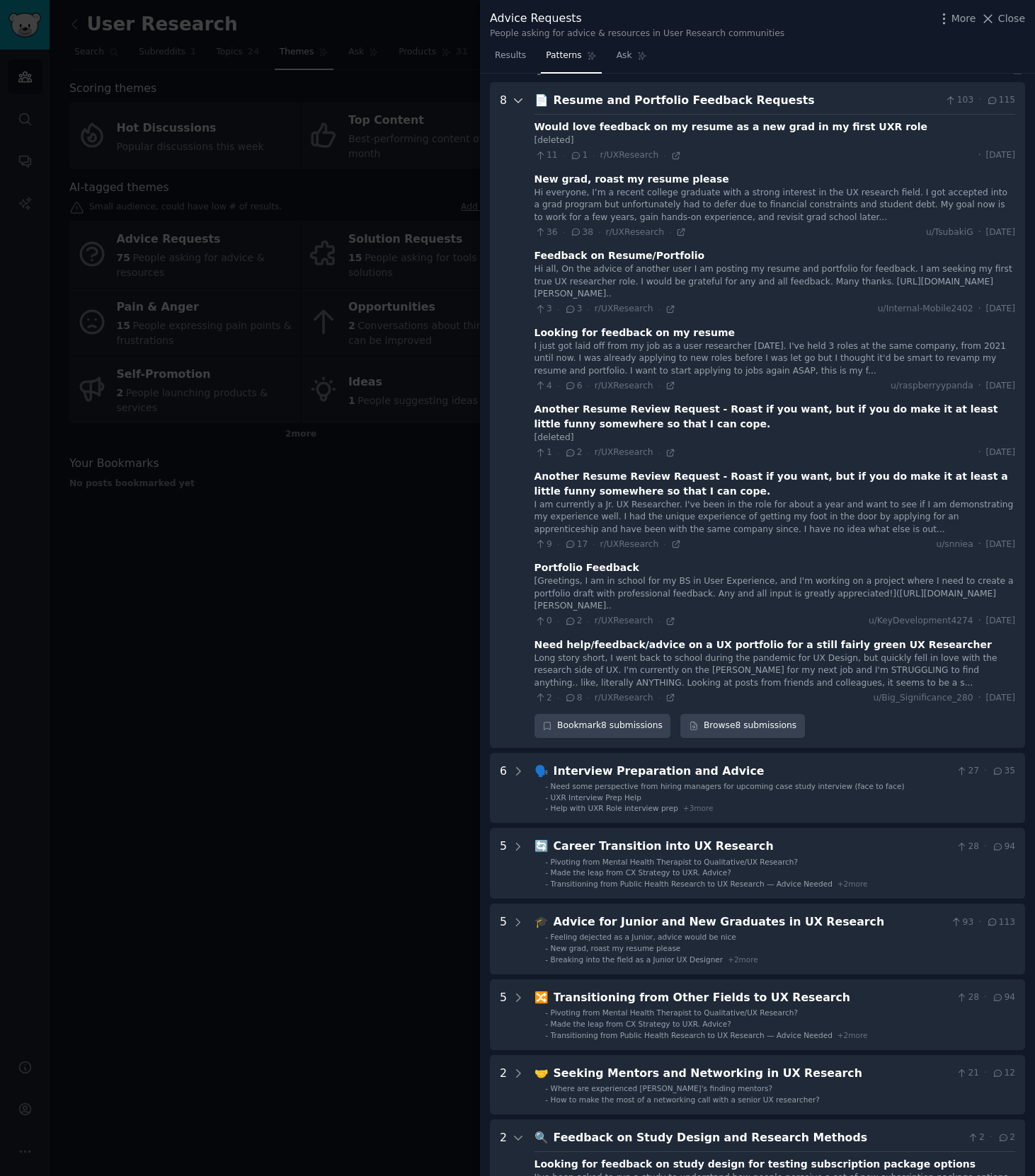
scroll to position [64, 0]
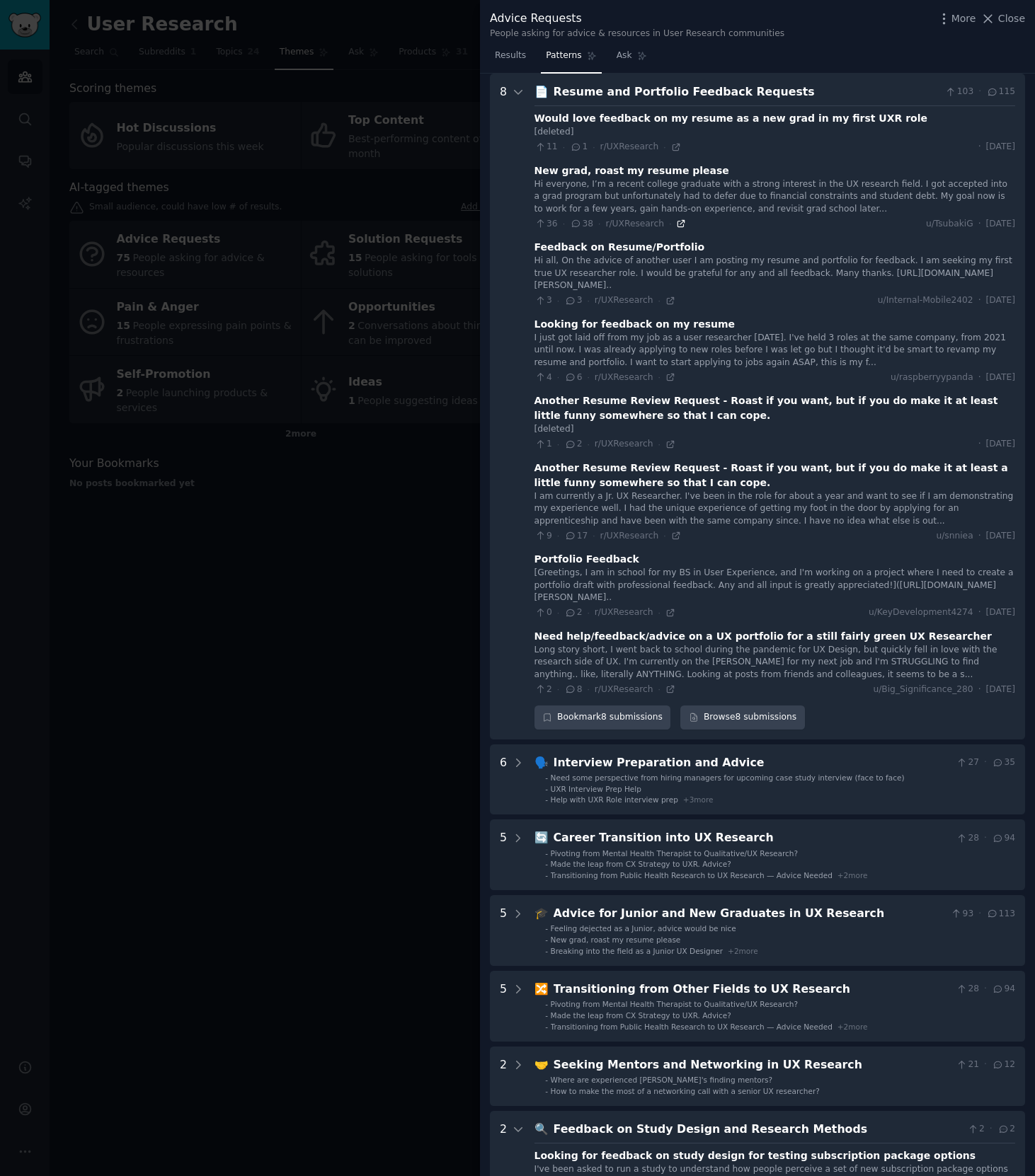
click at [683, 226] on icon at bounding box center [680, 223] width 10 height 10
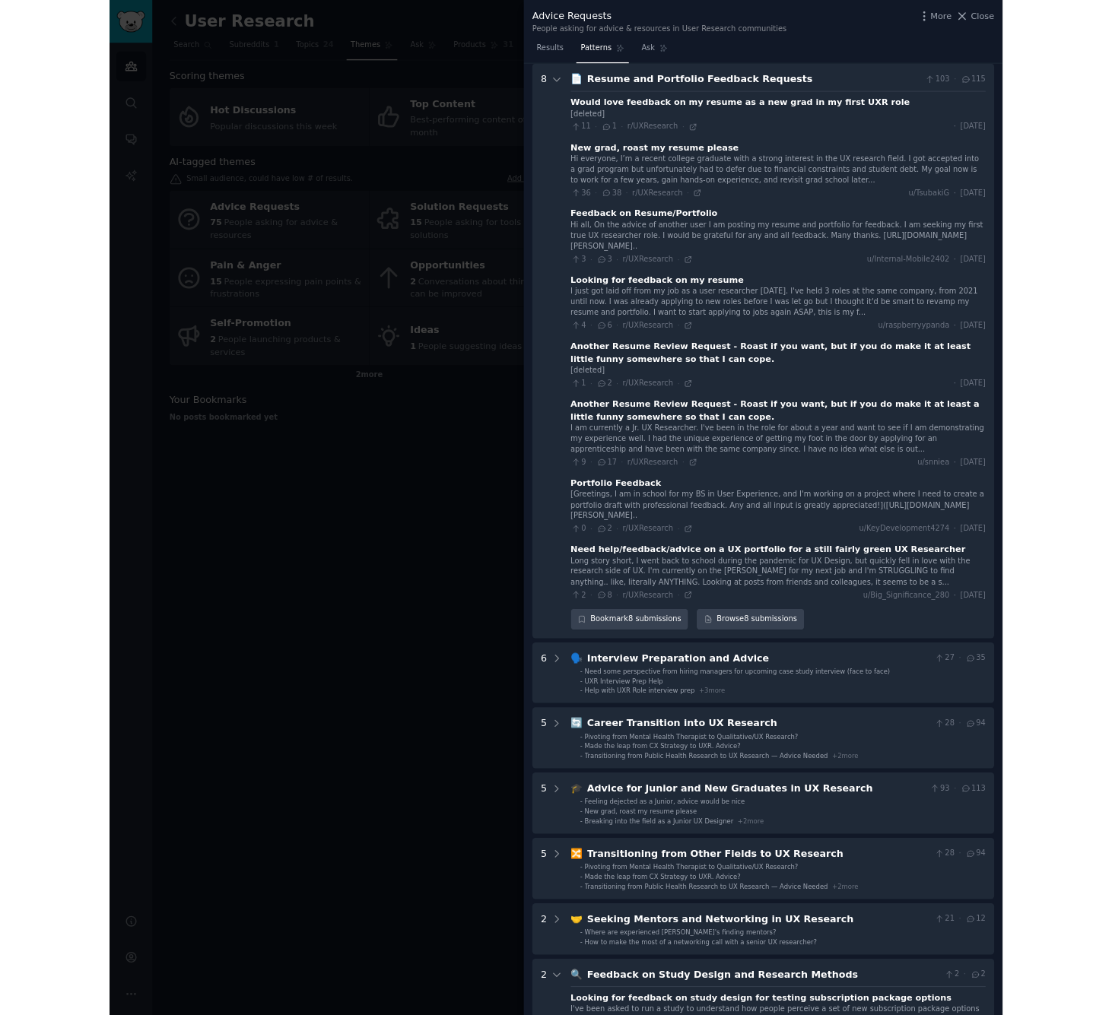
scroll to position [0, 0]
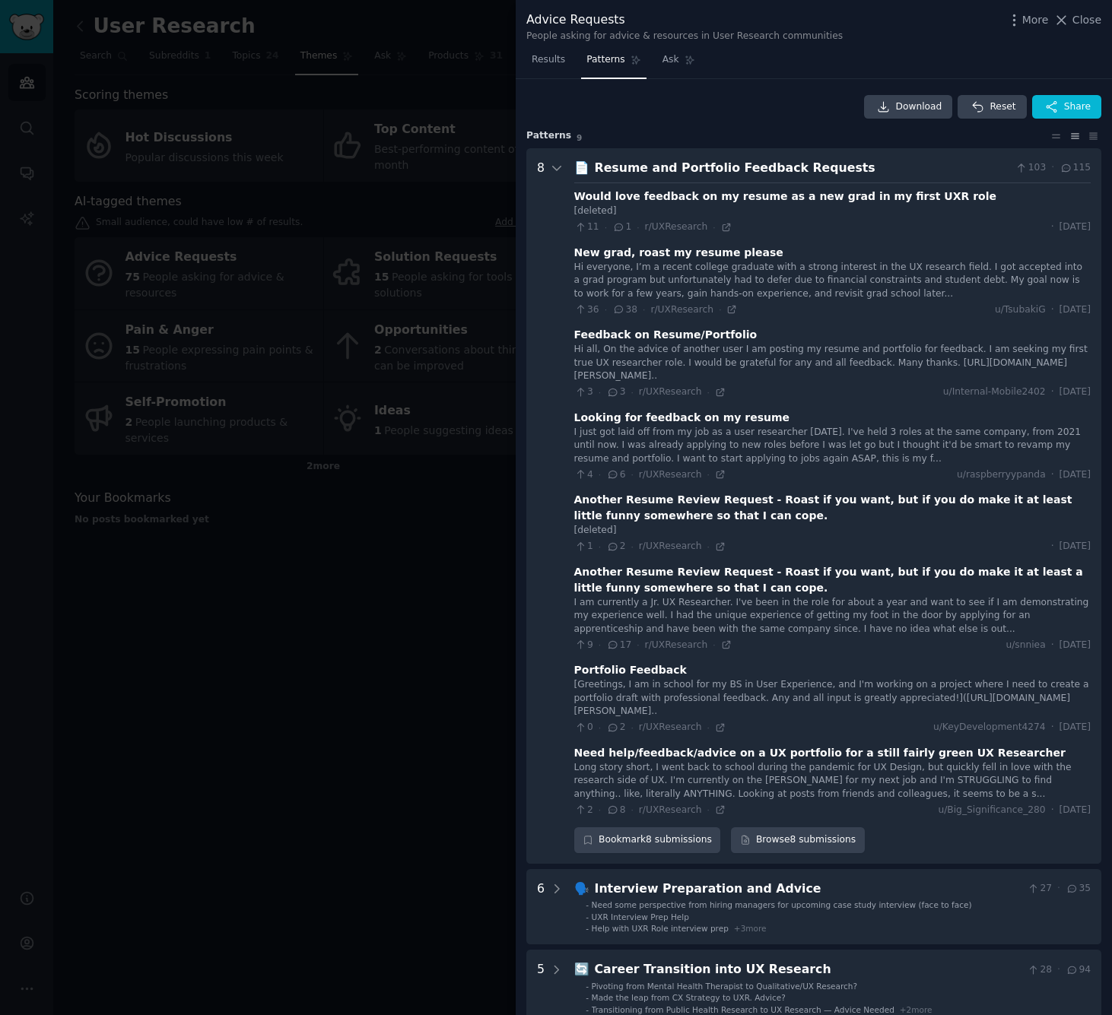
click at [429, 231] on div at bounding box center [556, 507] width 1112 height 1015
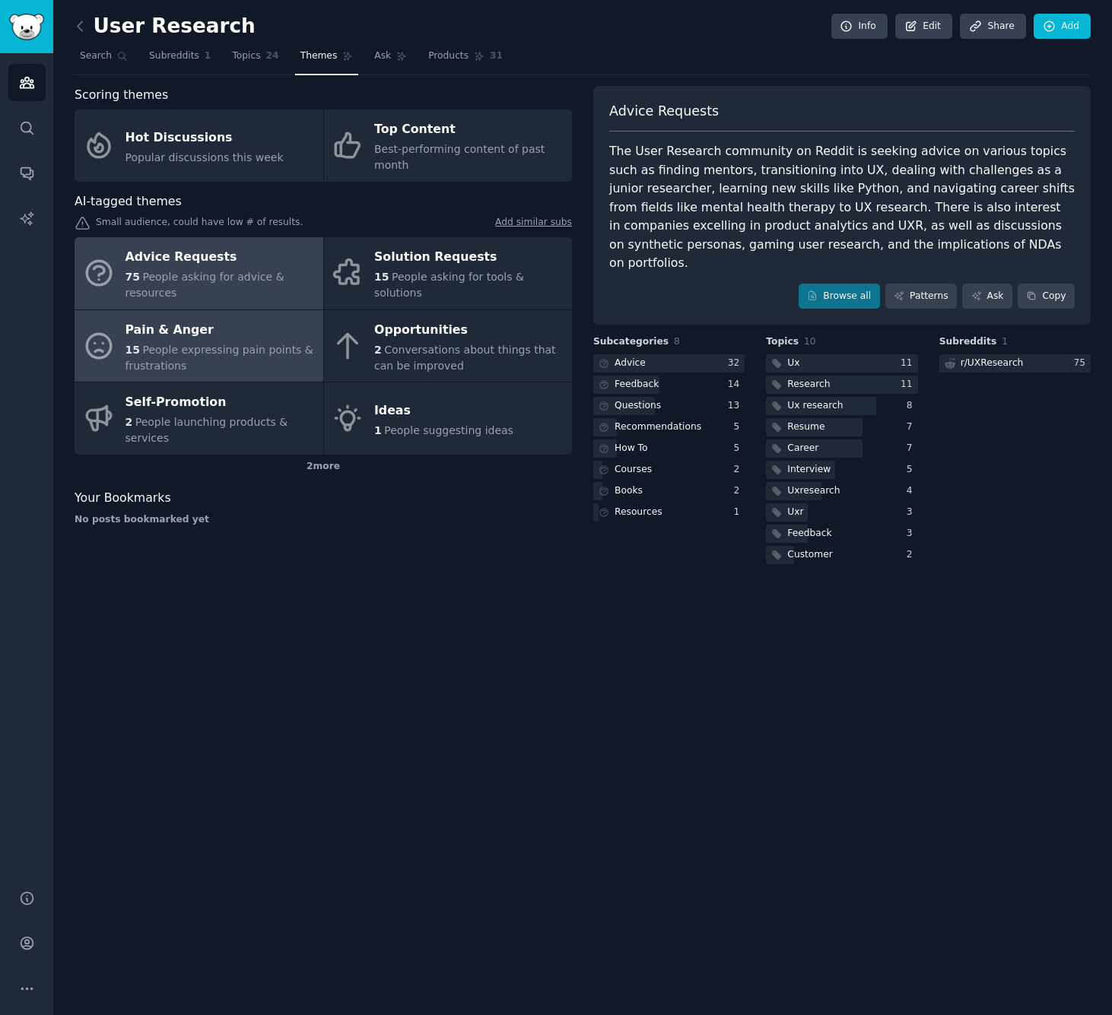
click at [240, 351] on span "People expressing pain points & frustrations" at bounding box center [219, 358] width 188 height 28
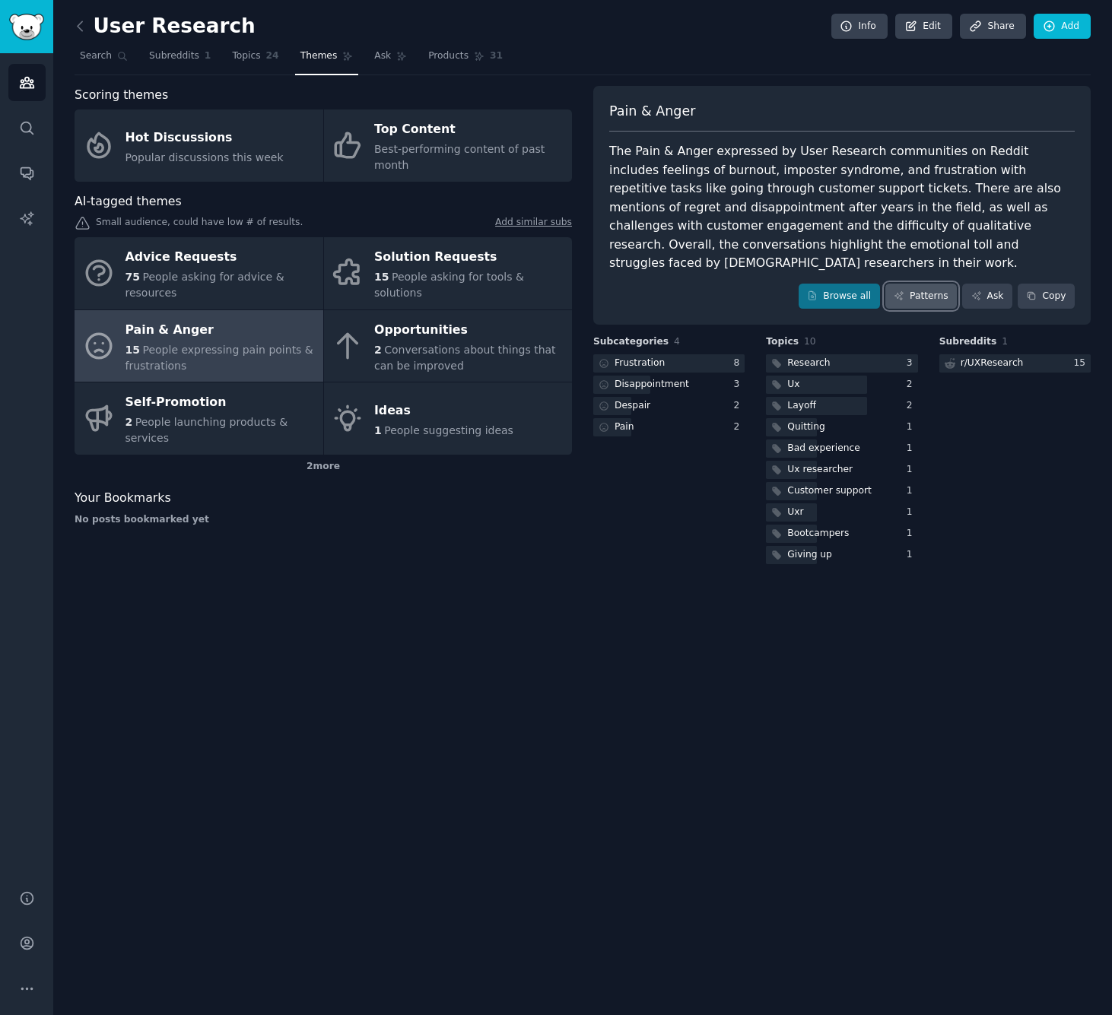
click at [902, 285] on link "Patterns" at bounding box center [920, 297] width 71 height 26
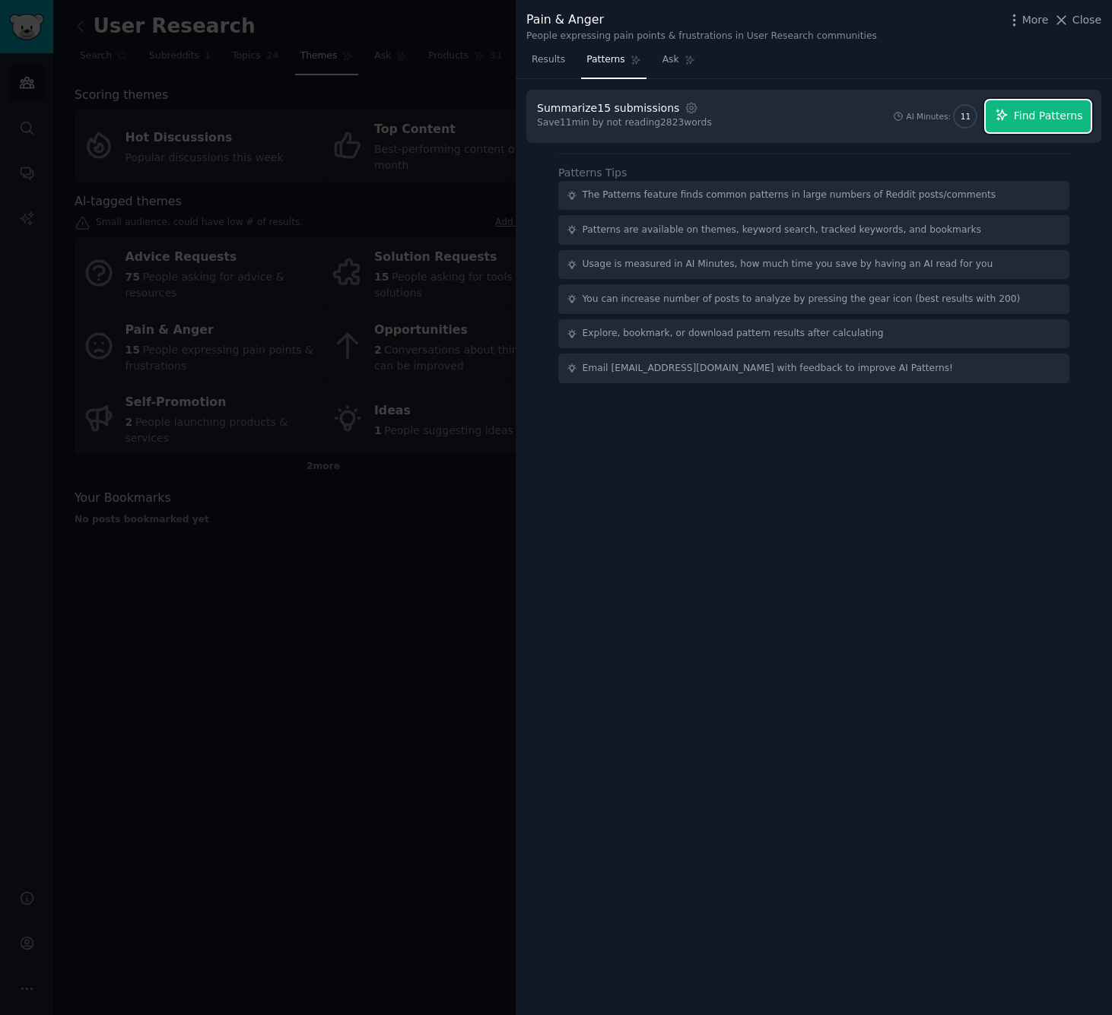
click at [1013, 123] on button "Find Patterns" at bounding box center [1037, 116] width 105 height 32
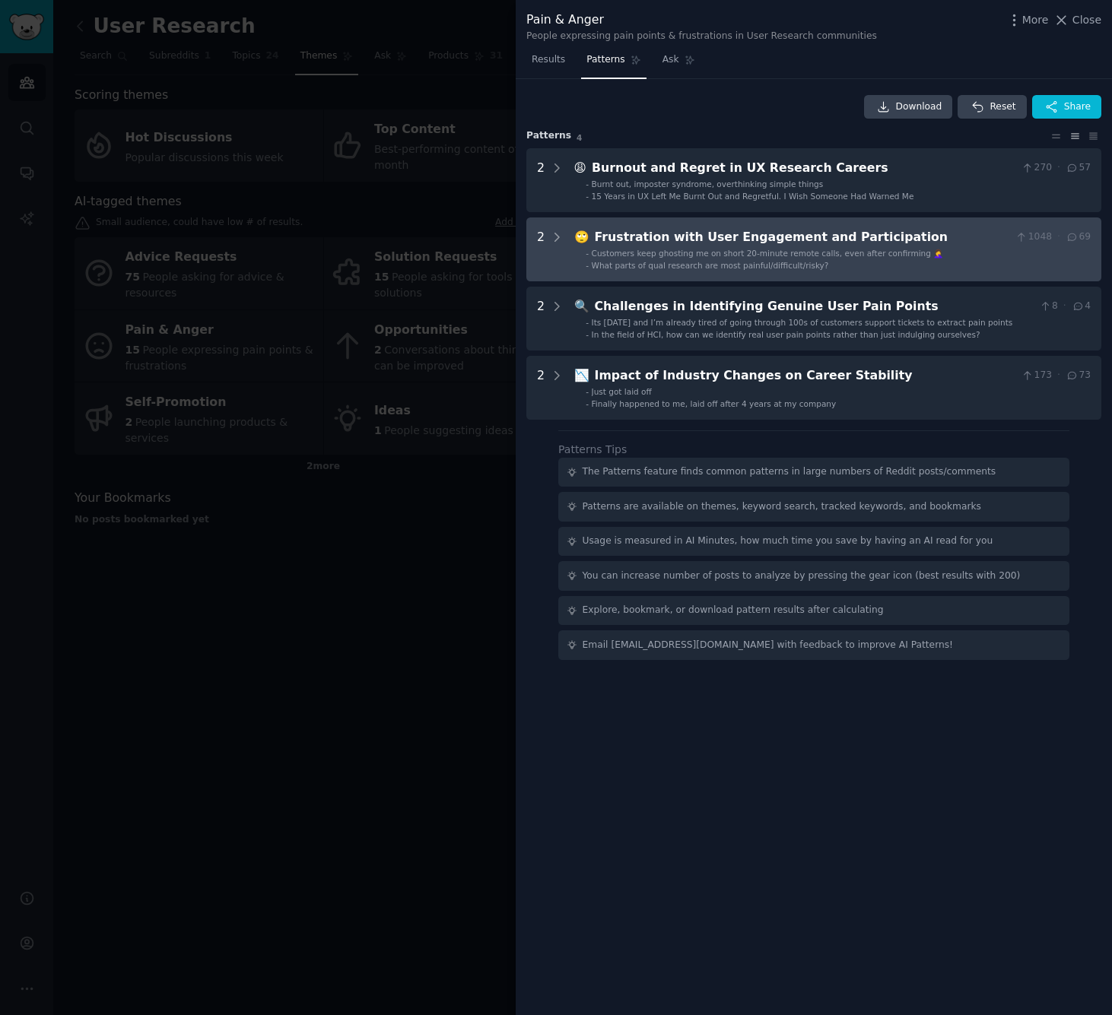
click at [627, 233] on div "Frustration with User Engagement and Participation" at bounding box center [802, 237] width 415 height 19
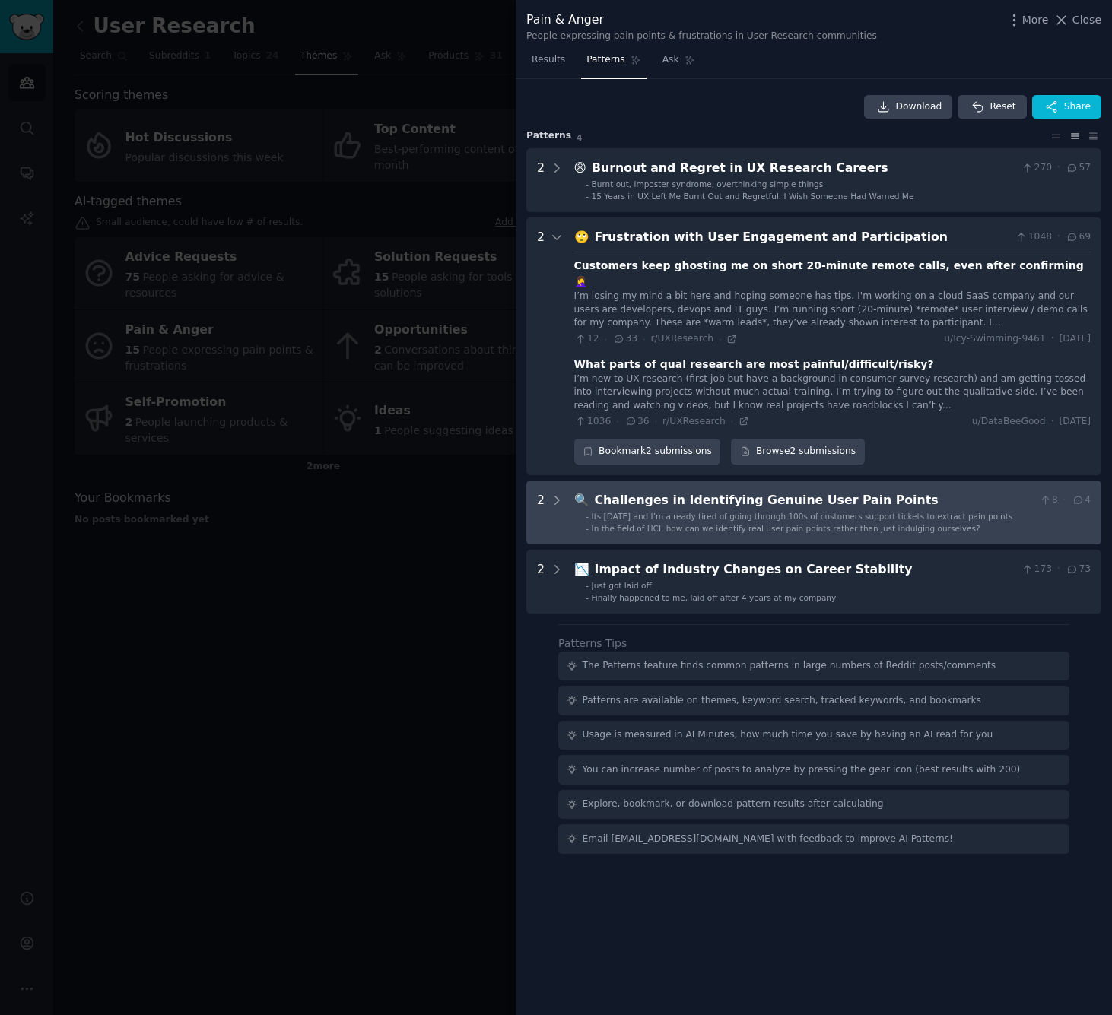
click at [710, 491] on div "Challenges in Identifying Genuine User Pain Points" at bounding box center [814, 500] width 439 height 19
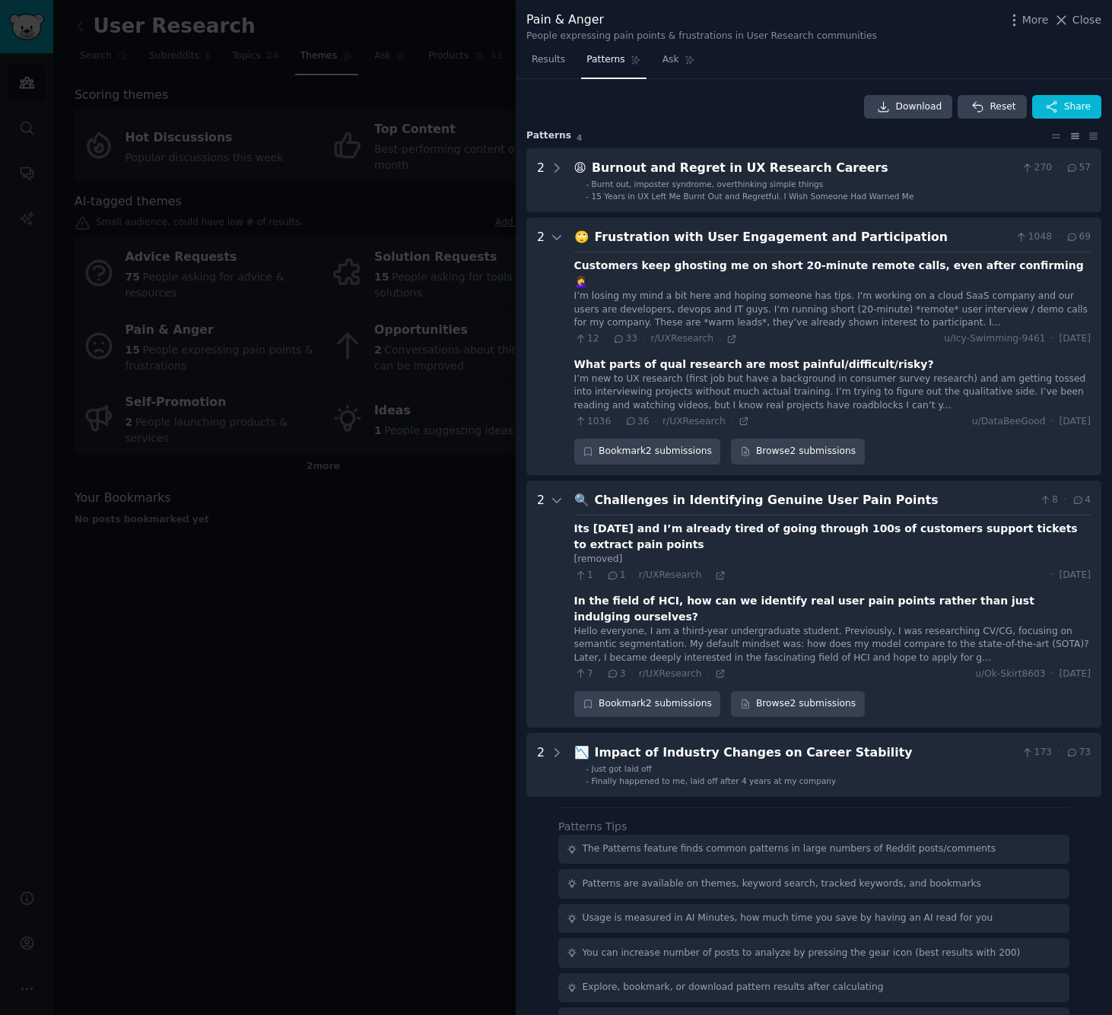
scroll to position [5, 0]
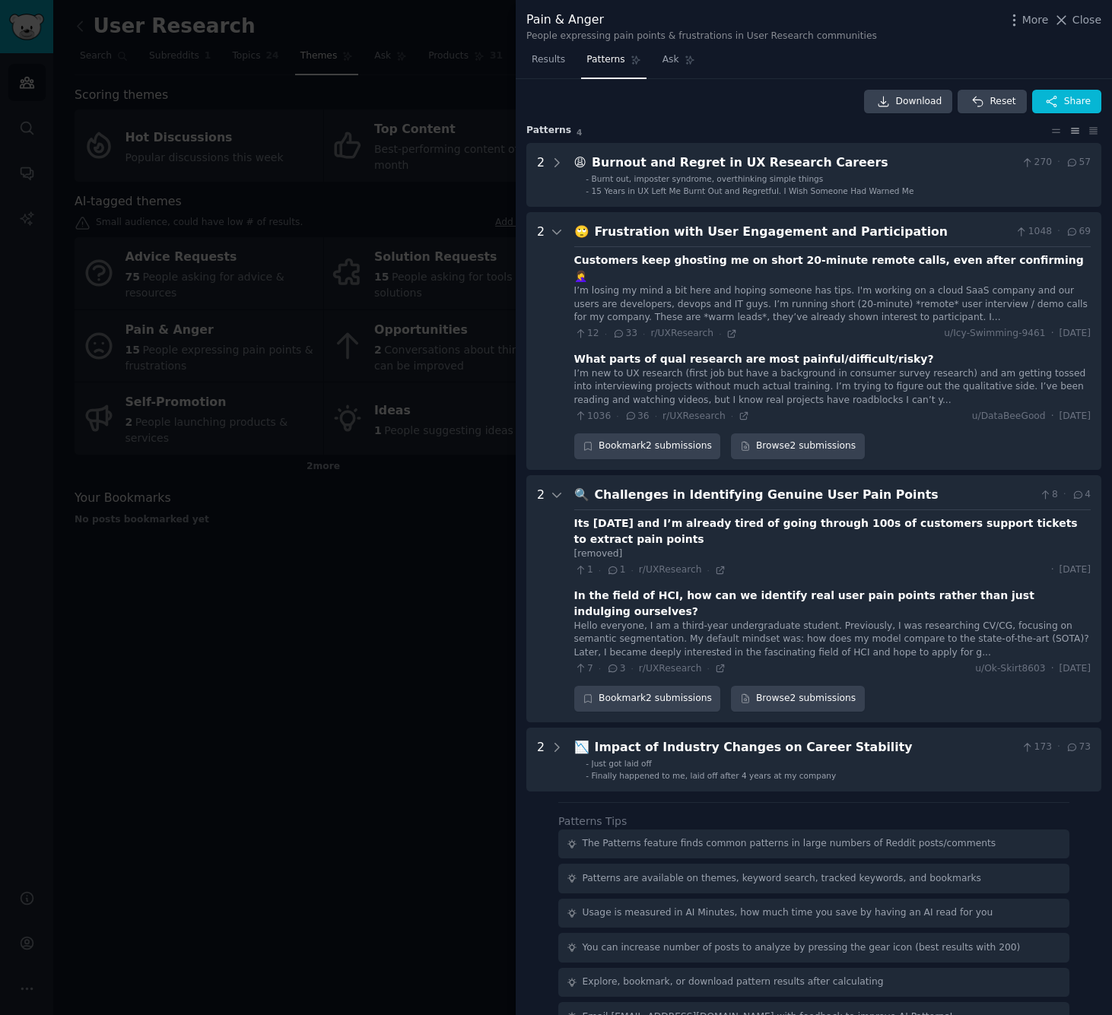
click at [402, 230] on div at bounding box center [556, 507] width 1112 height 1015
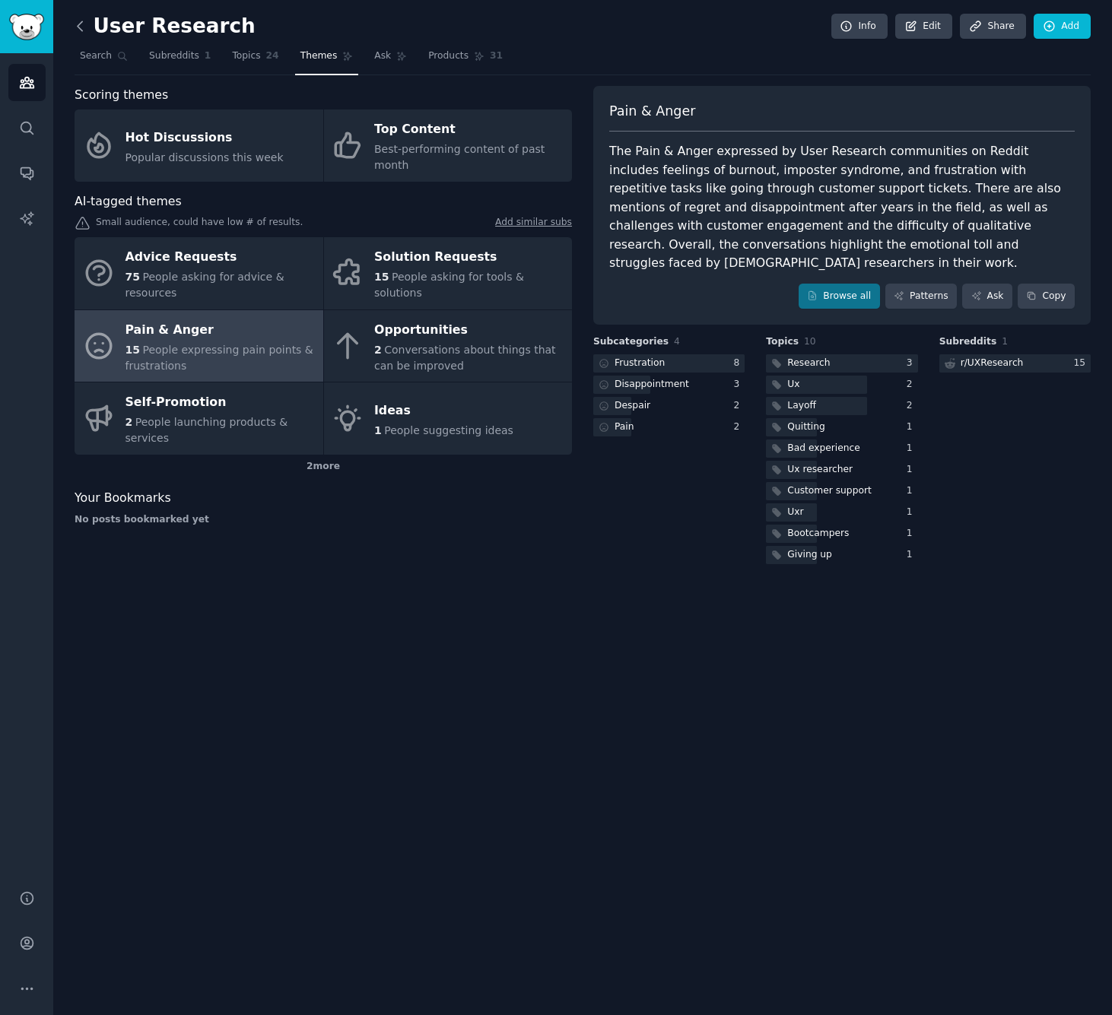
click at [85, 20] on icon at bounding box center [80, 26] width 16 height 16
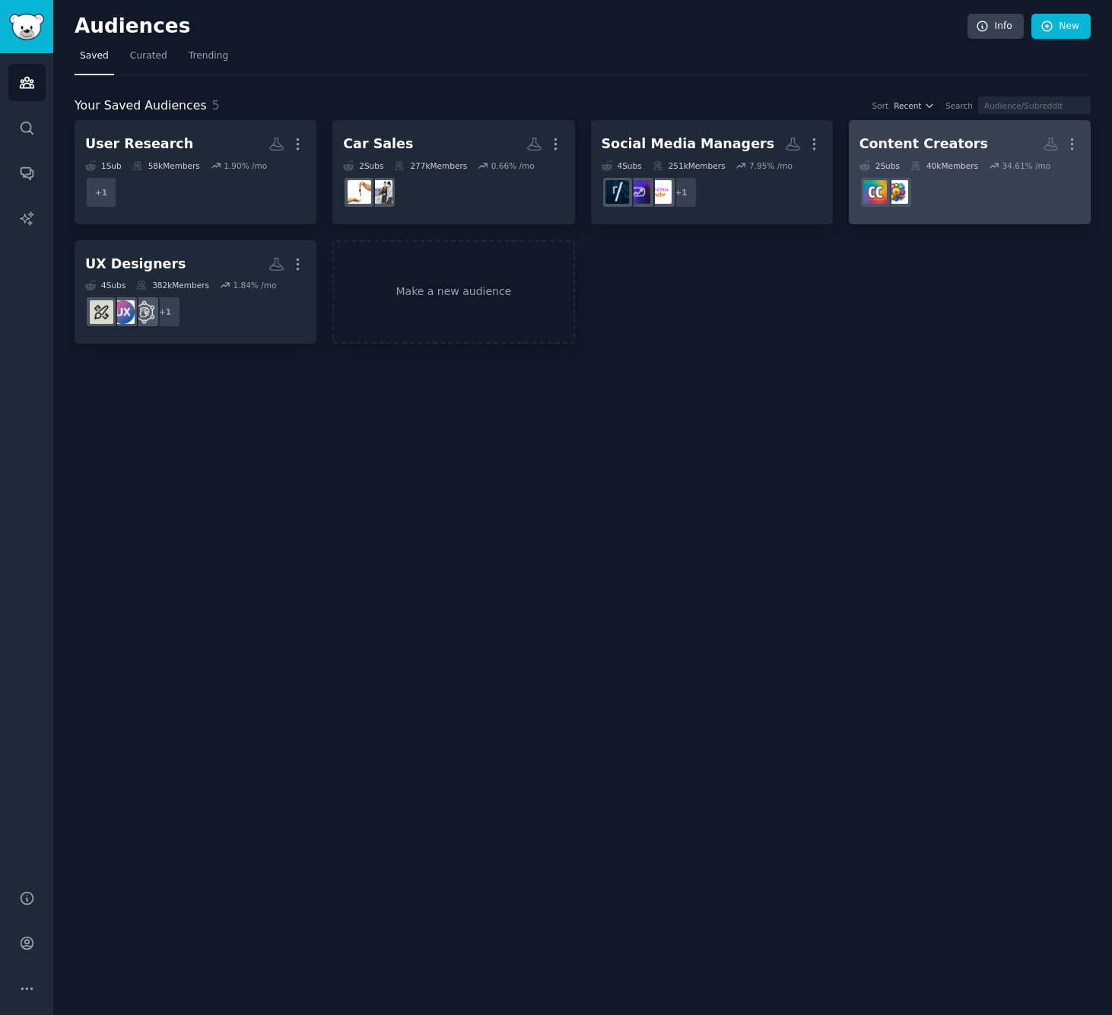
click at [967, 200] on dd at bounding box center [969, 192] width 220 height 43
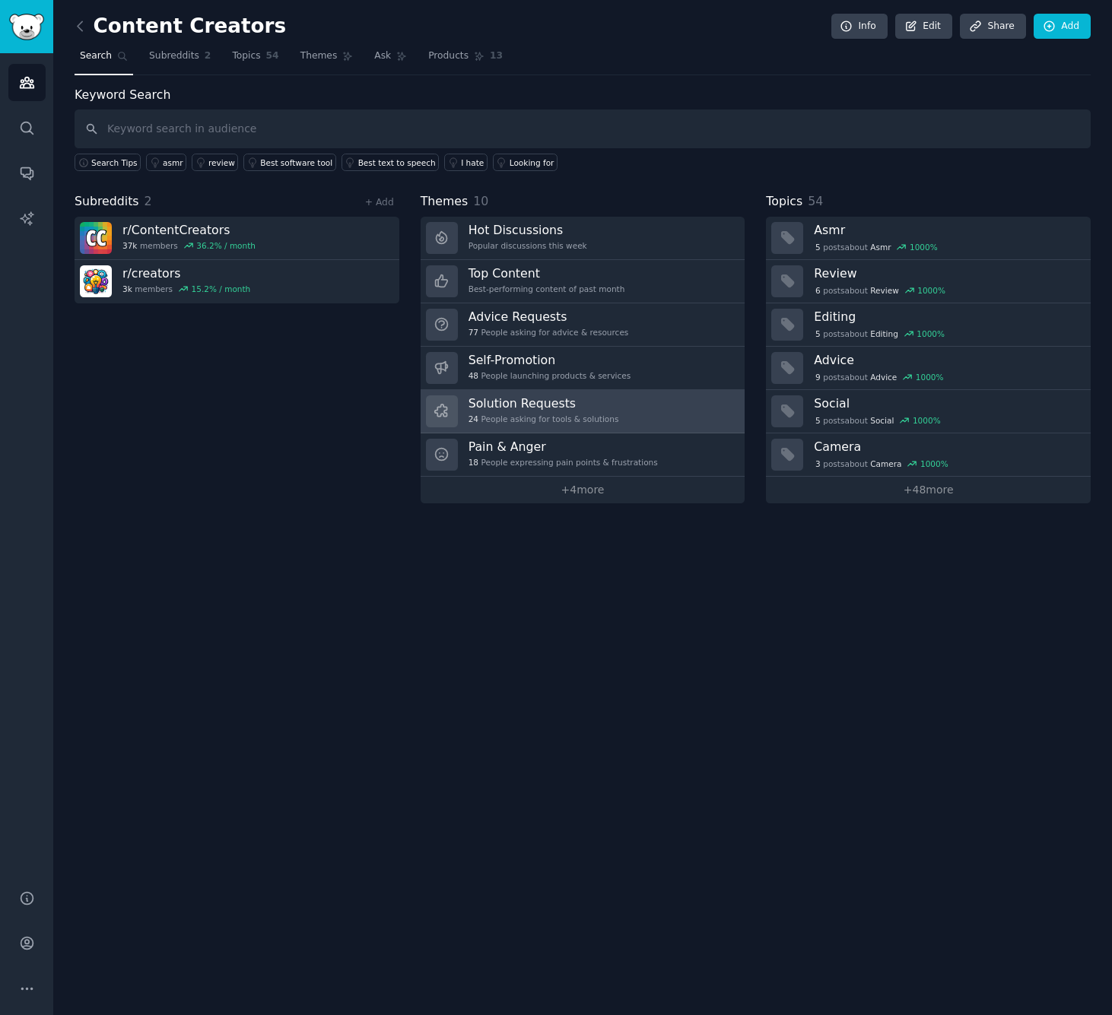
click at [520, 420] on div "24 People asking for tools & solutions" at bounding box center [543, 419] width 151 height 11
